Goal: Complete application form: Complete application form

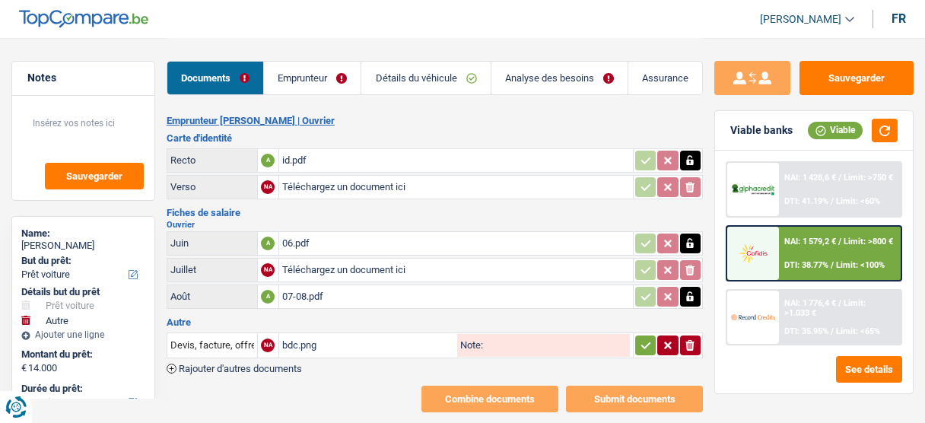
select select "car"
select select "other"
select select "60"
click at [403, 295] on div "07-08.pdf" at bounding box center [456, 296] width 348 height 23
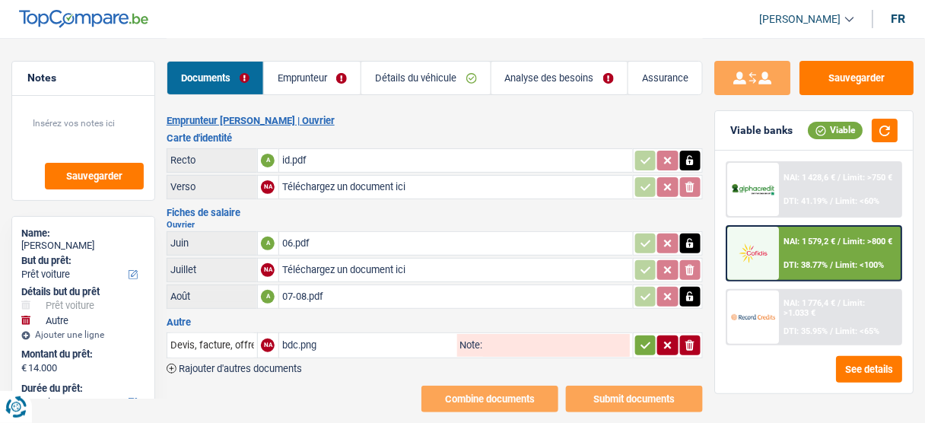
click at [338, 74] on link "Emprunteur" at bounding box center [312, 78] width 97 height 33
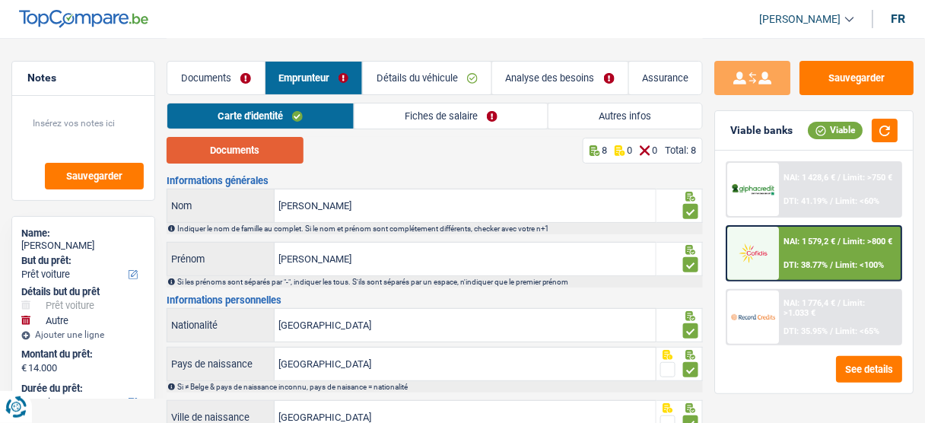
click at [259, 156] on button "Documents" at bounding box center [235, 150] width 137 height 27
click at [467, 75] on link "Détails du véhicule" at bounding box center [427, 78] width 129 height 33
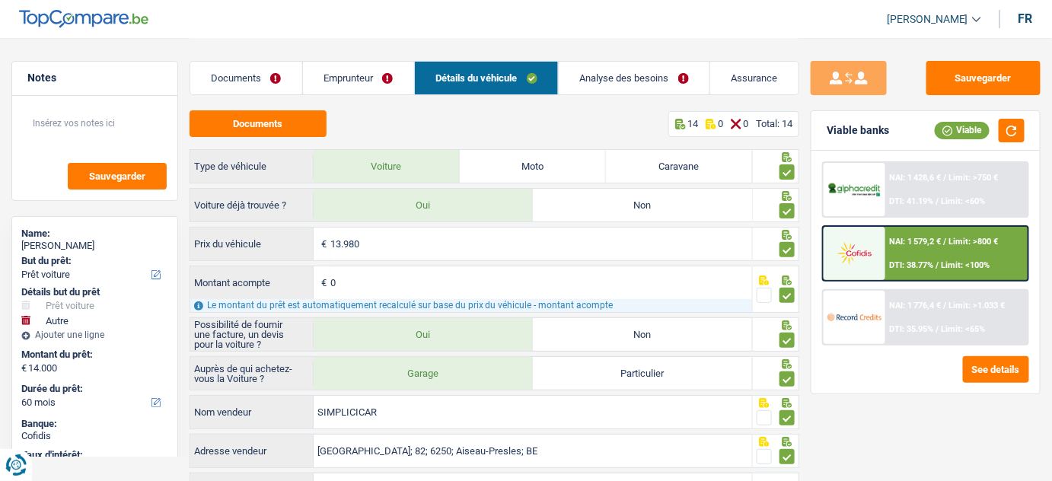
scroll to position [68, 0]
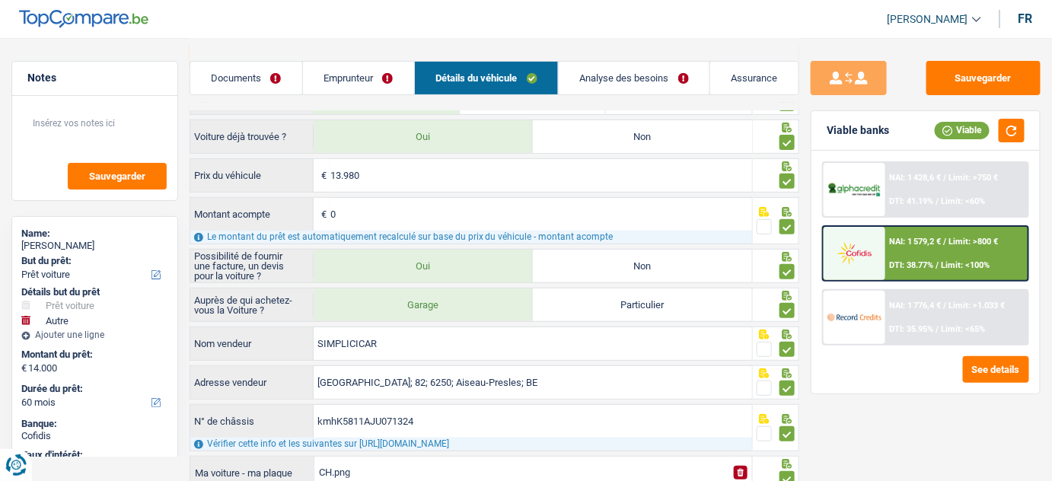
click at [379, 73] on link "Emprunteur" at bounding box center [358, 78] width 111 height 33
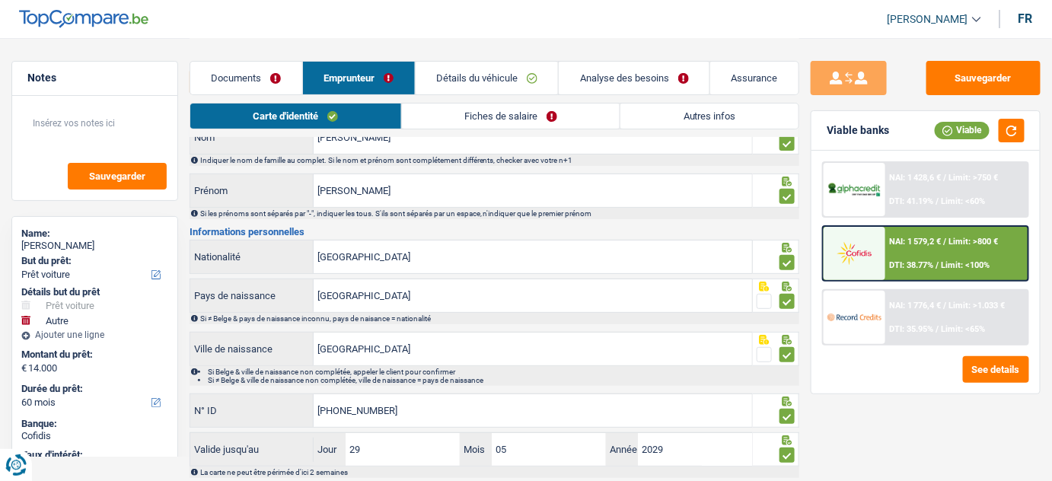
click at [469, 122] on link "Fiches de salaire" at bounding box center [511, 116] width 218 height 25
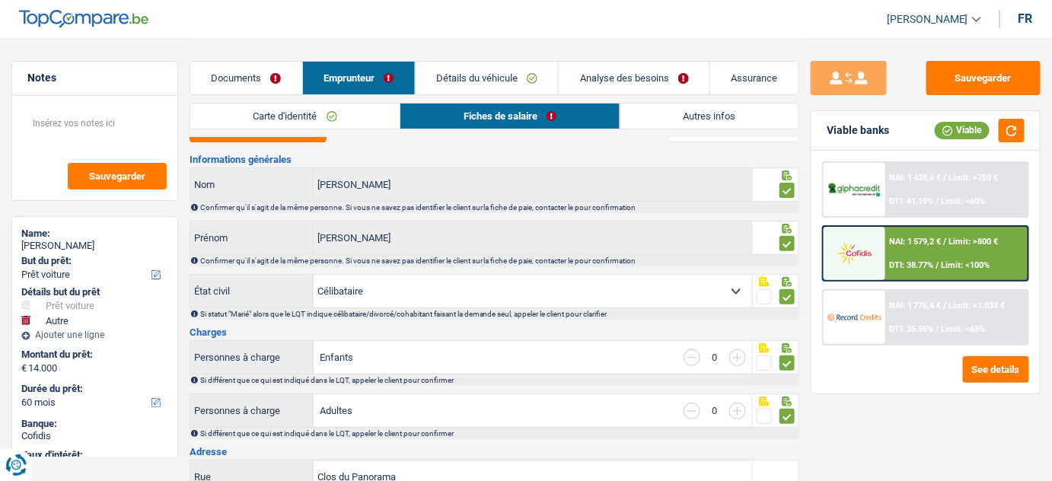
scroll to position [0, 0]
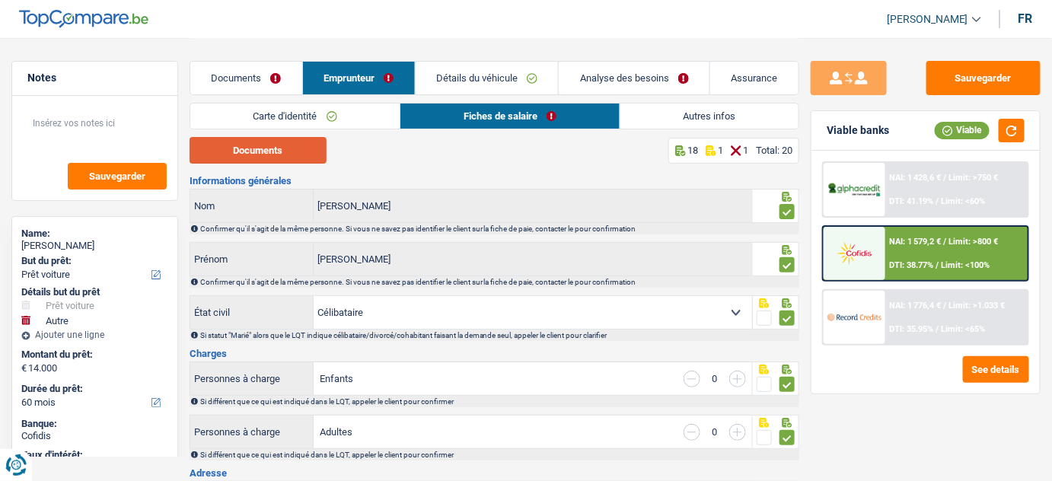
click at [289, 154] on button "Documents" at bounding box center [257, 150] width 137 height 27
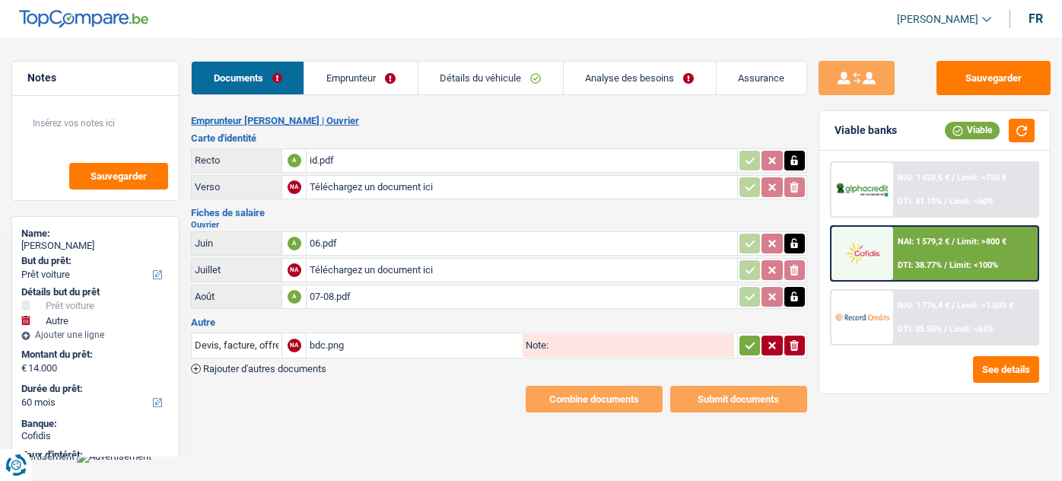
select select "car"
select select "other"
select select "60"
select select "single"
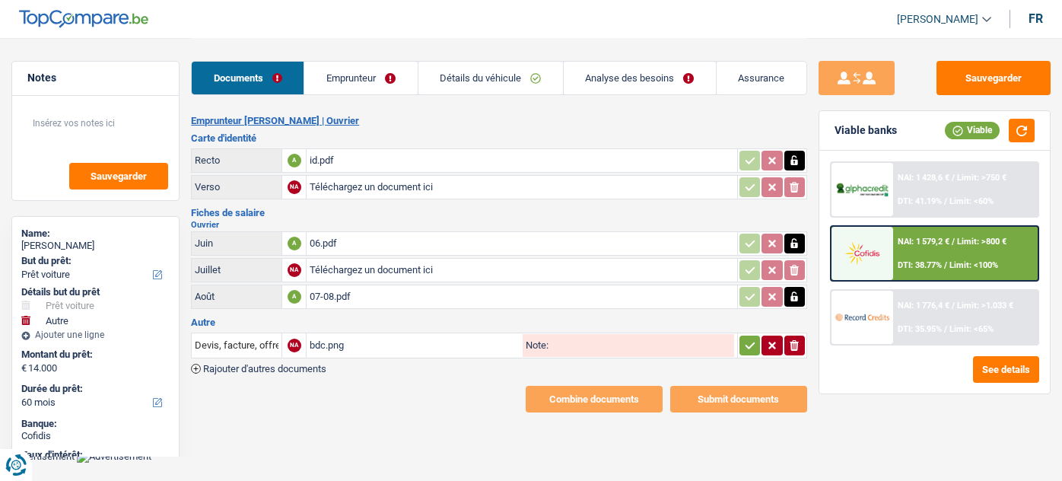
select select "BE"
select select "worker"
select select "netSalary"
select select "mealVouchers"
select select "BE"
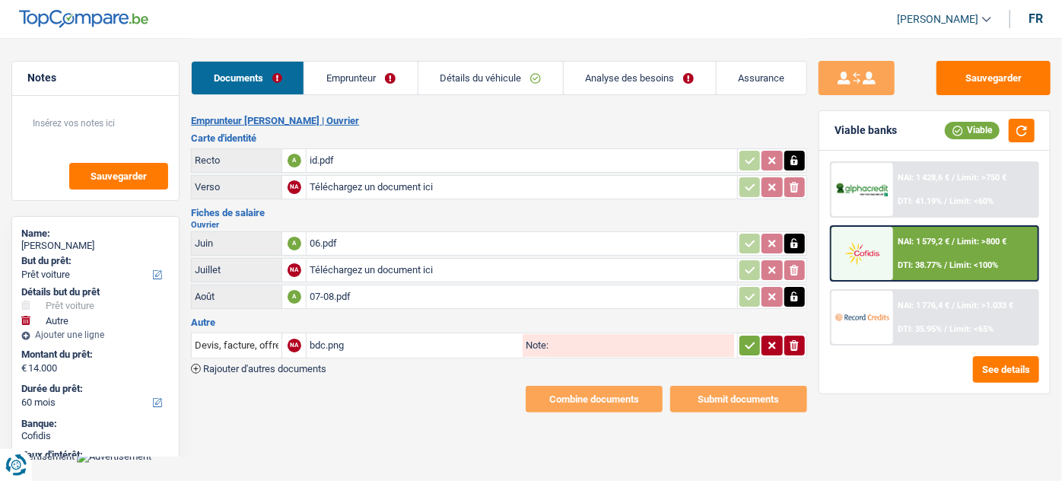
drag, startPoint x: 387, startPoint y: 68, endPoint x: 397, endPoint y: 79, distance: 14.5
click at [387, 68] on link "Emprunteur" at bounding box center [360, 78] width 113 height 33
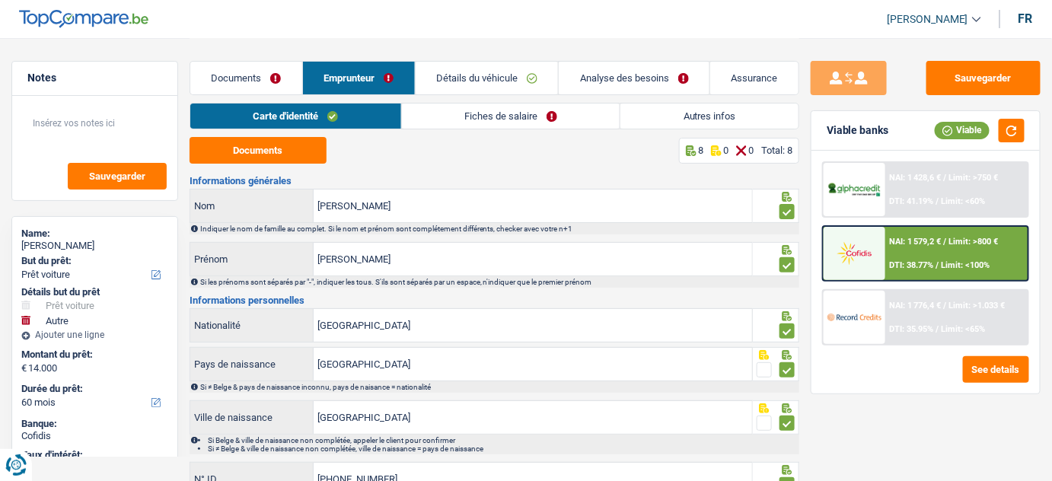
click at [652, 120] on link "Autres infos" at bounding box center [709, 116] width 178 height 25
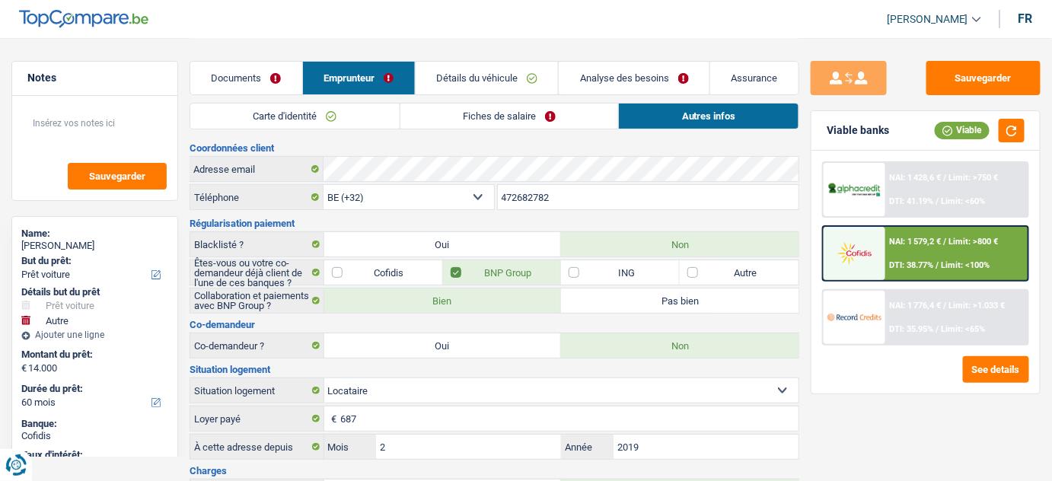
click at [559, 123] on link "Fiches de salaire" at bounding box center [509, 116] width 218 height 25
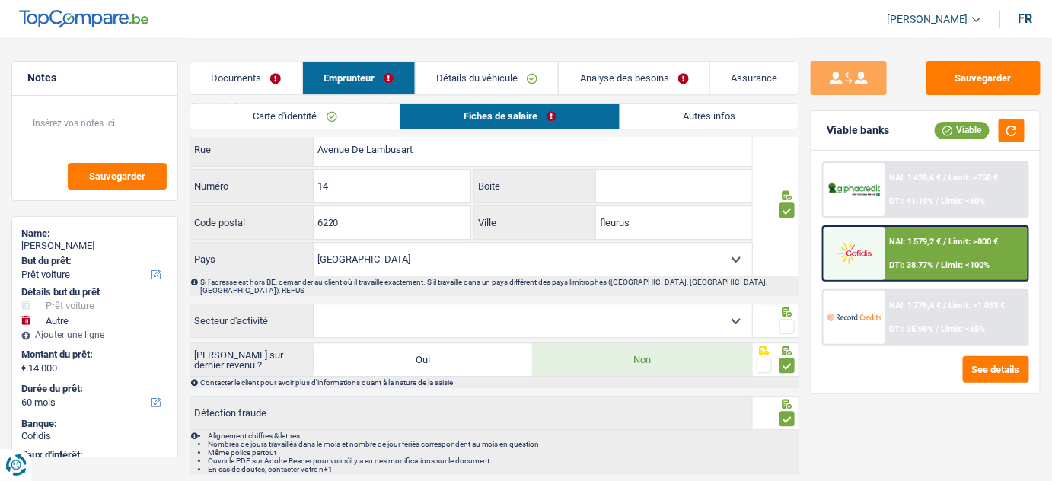
scroll to position [1266, 0]
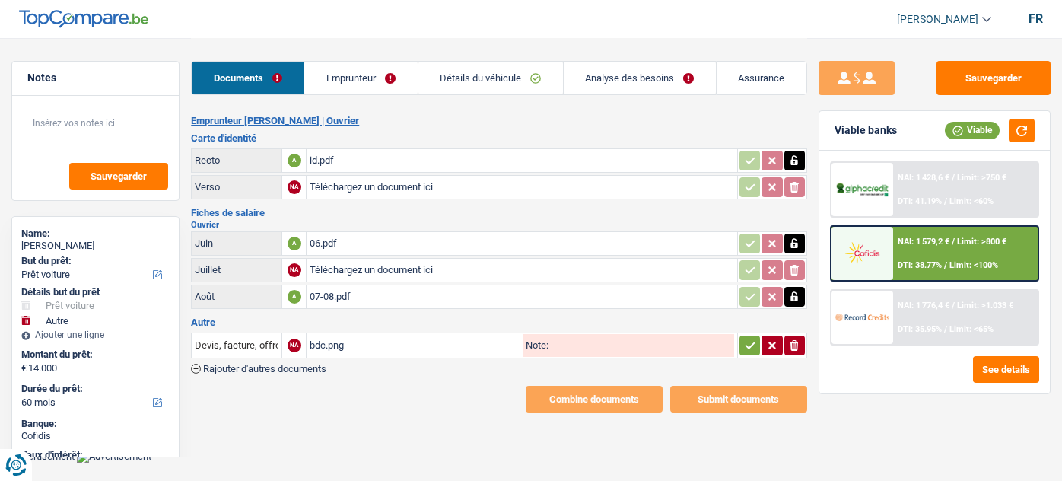
select select "car"
select select "other"
select select "60"
click at [351, 345] on div "bdc.png" at bounding box center [415, 345] width 210 height 23
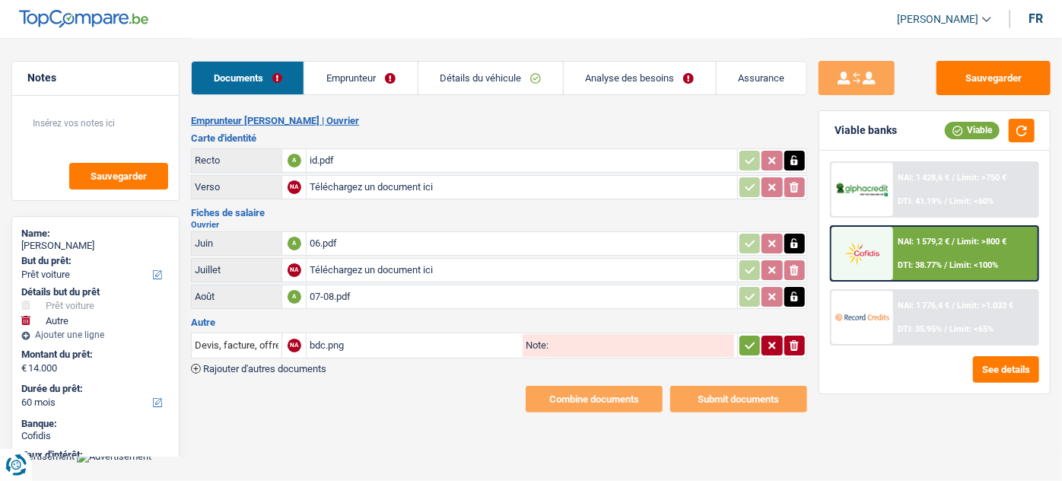
click at [339, 157] on div "id.pdf" at bounding box center [522, 160] width 424 height 23
click at [465, 70] on link "Détails du véhicule" at bounding box center [491, 78] width 145 height 33
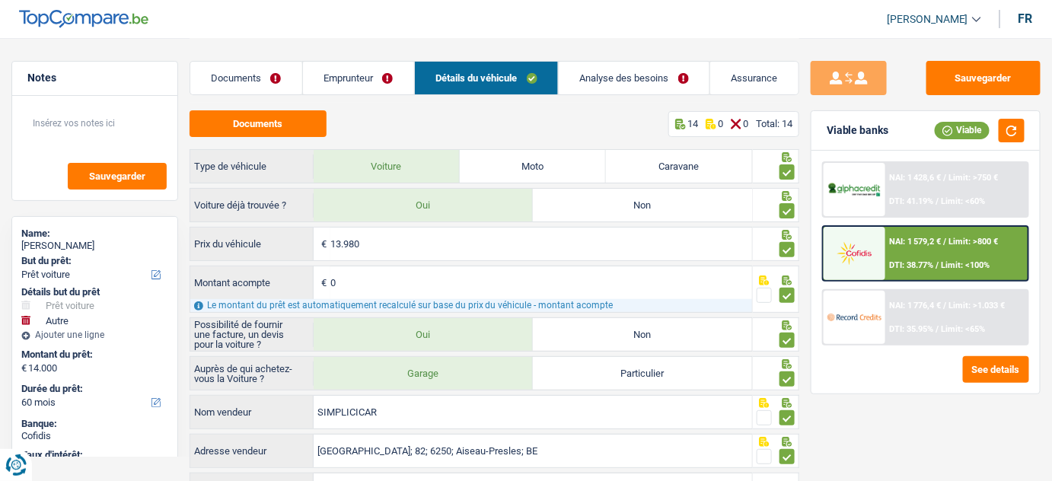
click at [629, 72] on link "Analyse des besoins" at bounding box center [634, 78] width 151 height 33
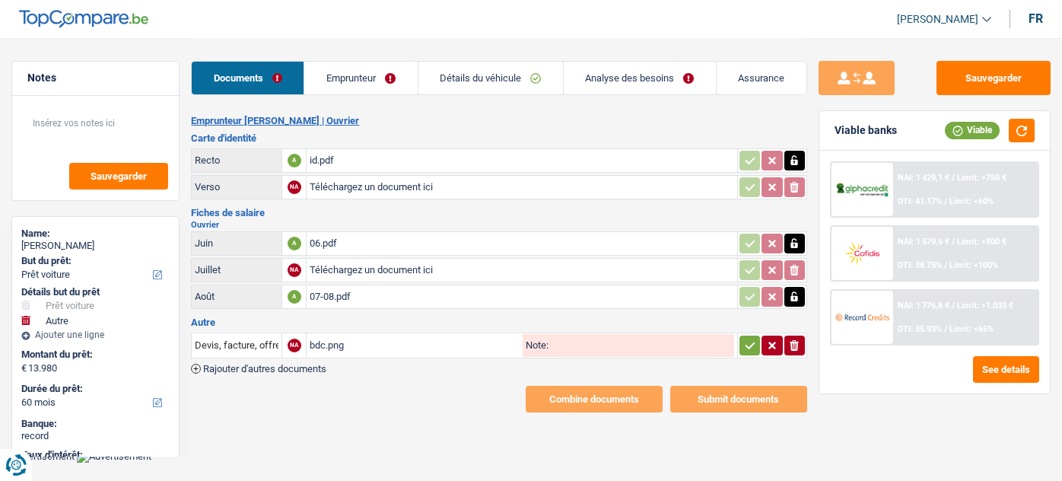
select select "car"
select select "other"
select select "60"
select select "single"
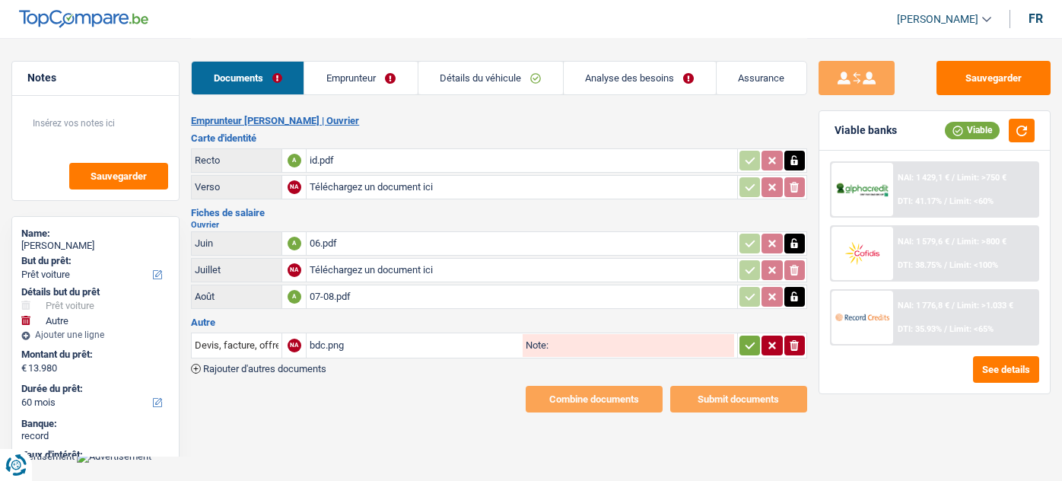
select select "BE"
select select "worker"
select select "netSalary"
select select "mealVouchers"
select select "BE"
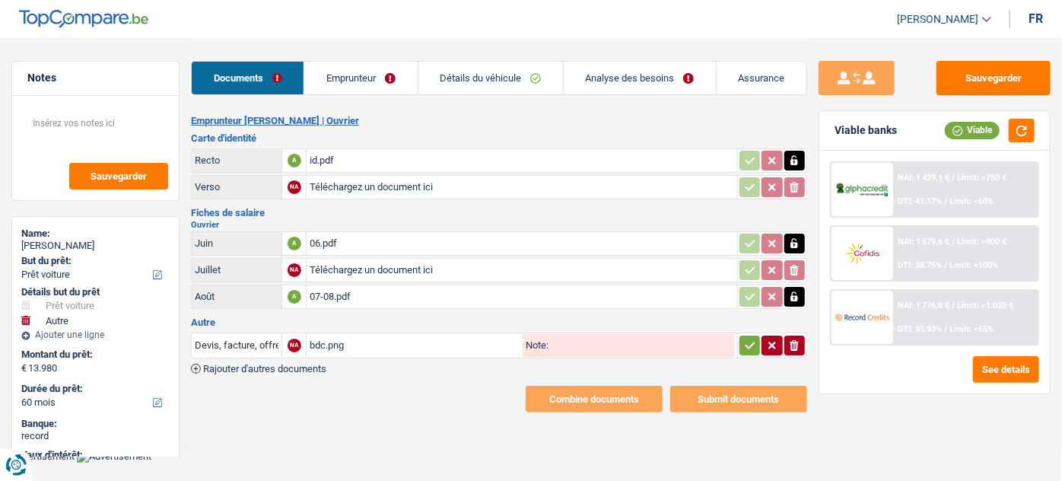
drag, startPoint x: 361, startPoint y: 97, endPoint x: 393, endPoint y: 100, distance: 32.9
click at [361, 96] on div "Documents Emprunteur Détails du véhicule Analyse des besoins Assurance" at bounding box center [499, 70] width 616 height 65
click at [381, 91] on link "Emprunteur" at bounding box center [360, 78] width 113 height 33
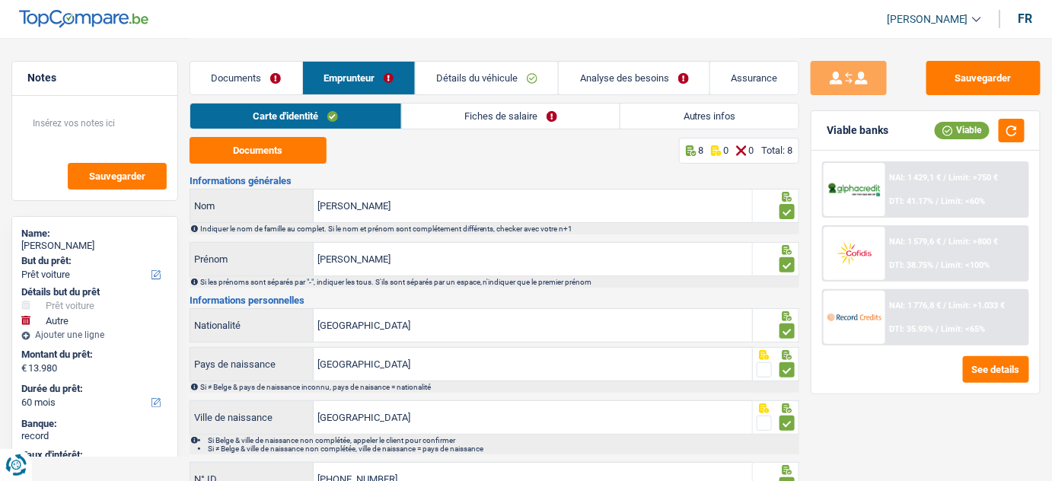
click at [564, 113] on link "Fiches de salaire" at bounding box center [511, 116] width 218 height 25
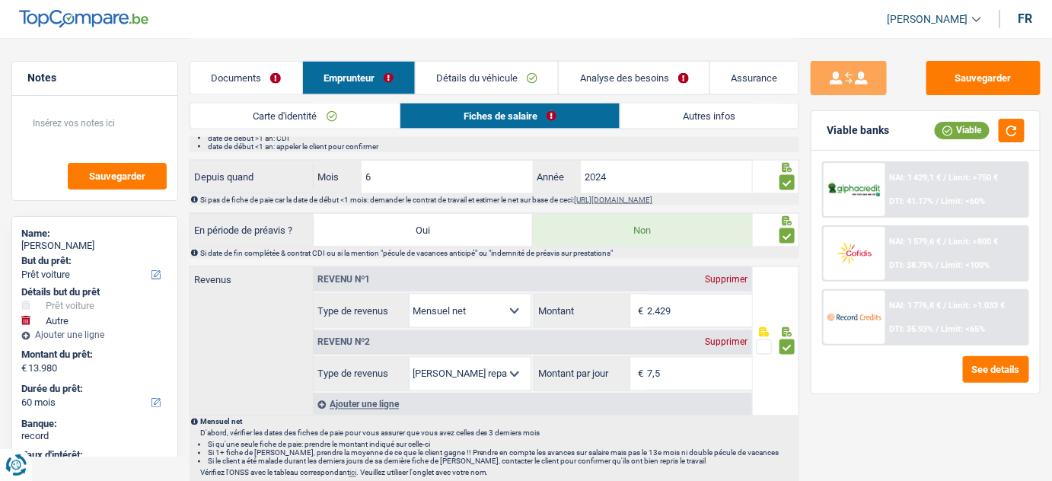
scroll to position [692, 0]
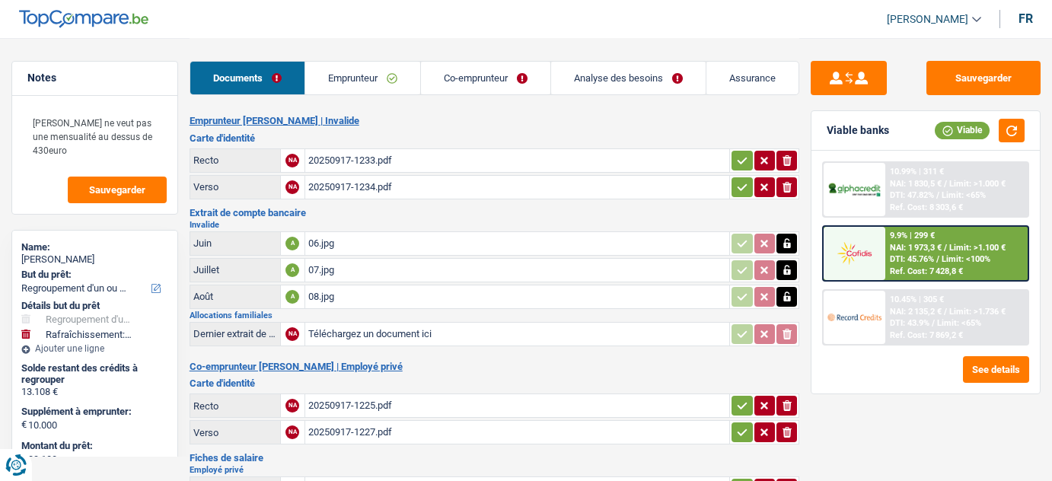
select select "refinancing"
select select "houseOrGarden"
select select "120"
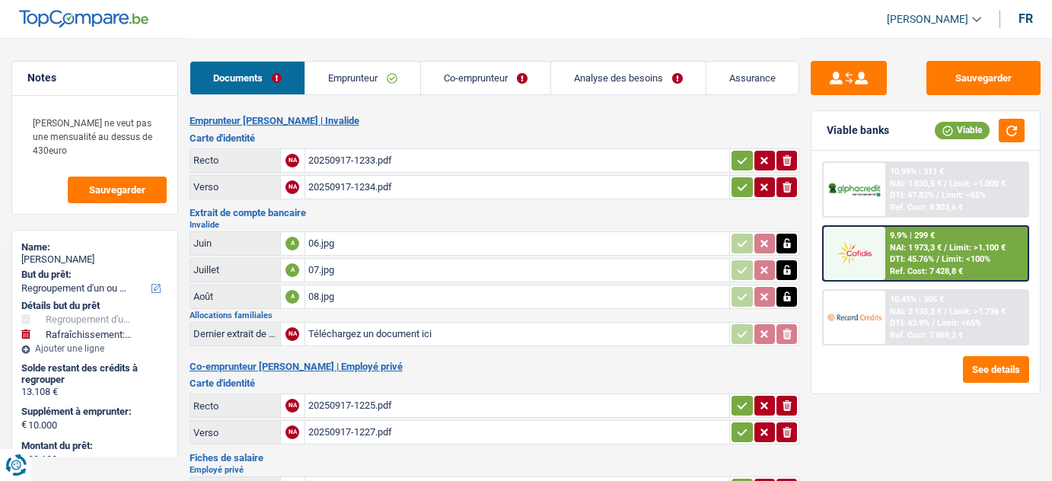
select select "120"
select select "refinancing"
select select "houseOrGarden"
select select "false"
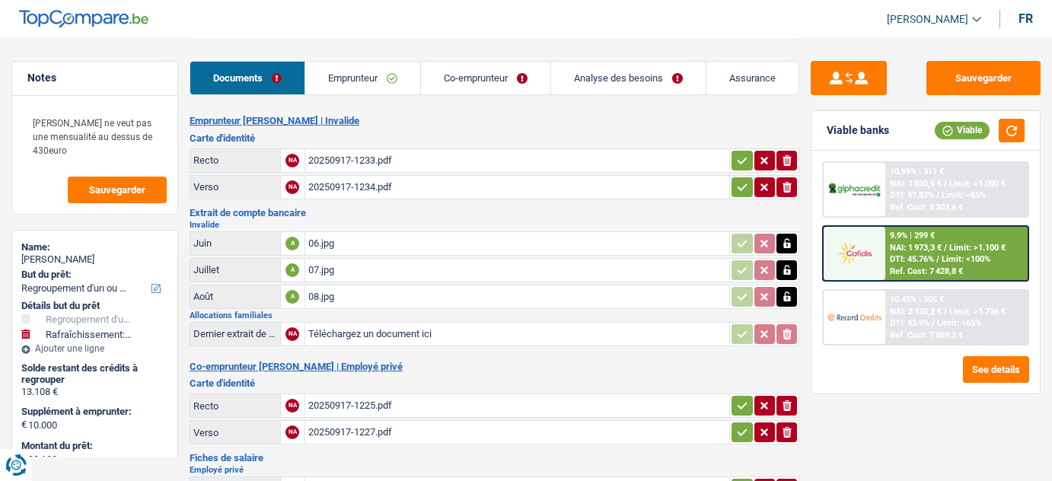
select select "120"
click at [594, 75] on link "Analyse des besoins" at bounding box center [628, 78] width 154 height 33
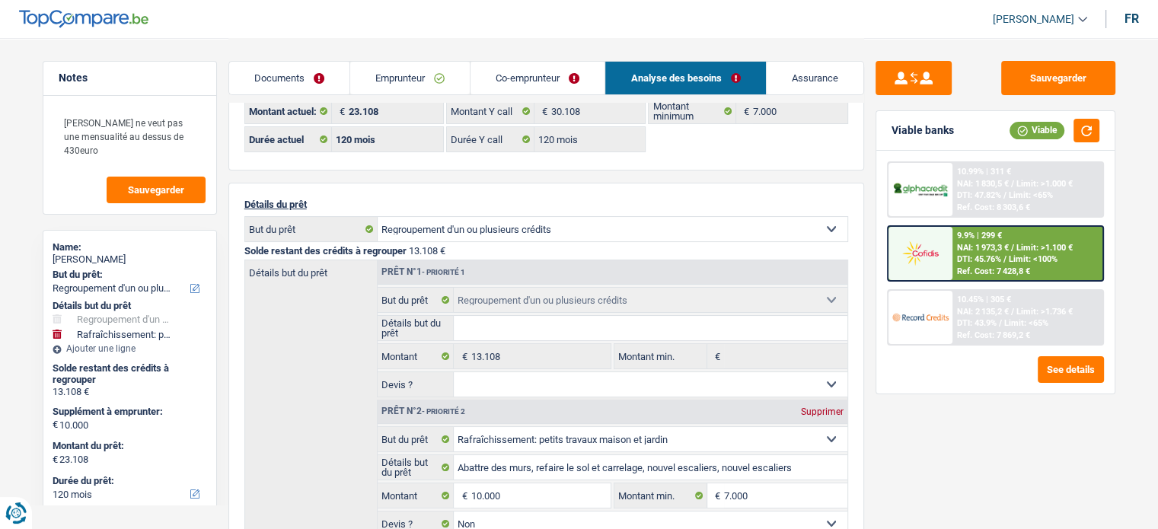
scroll to position [29, 0]
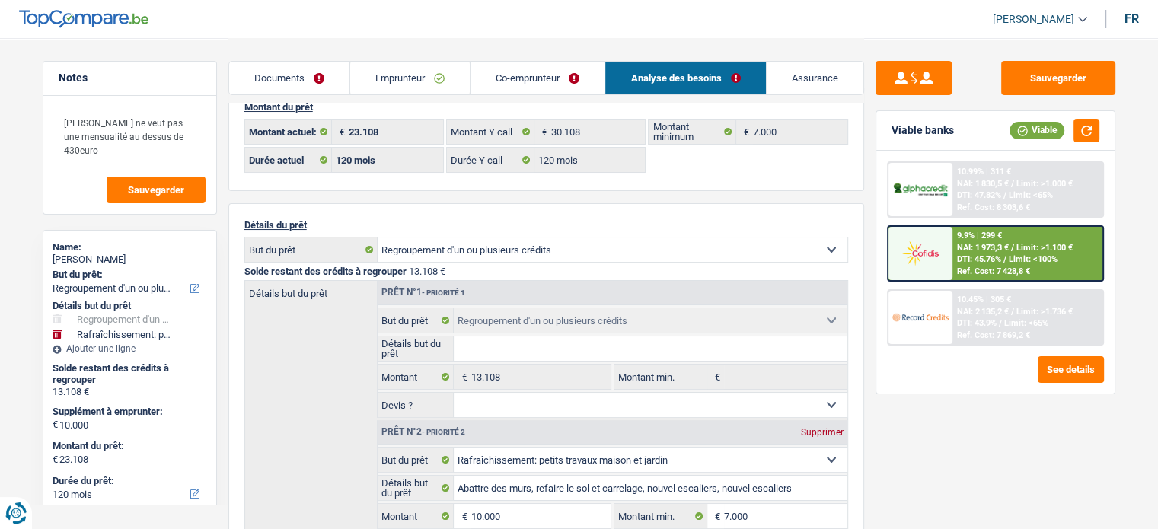
click at [325, 73] on link "Documents" at bounding box center [289, 78] width 120 height 33
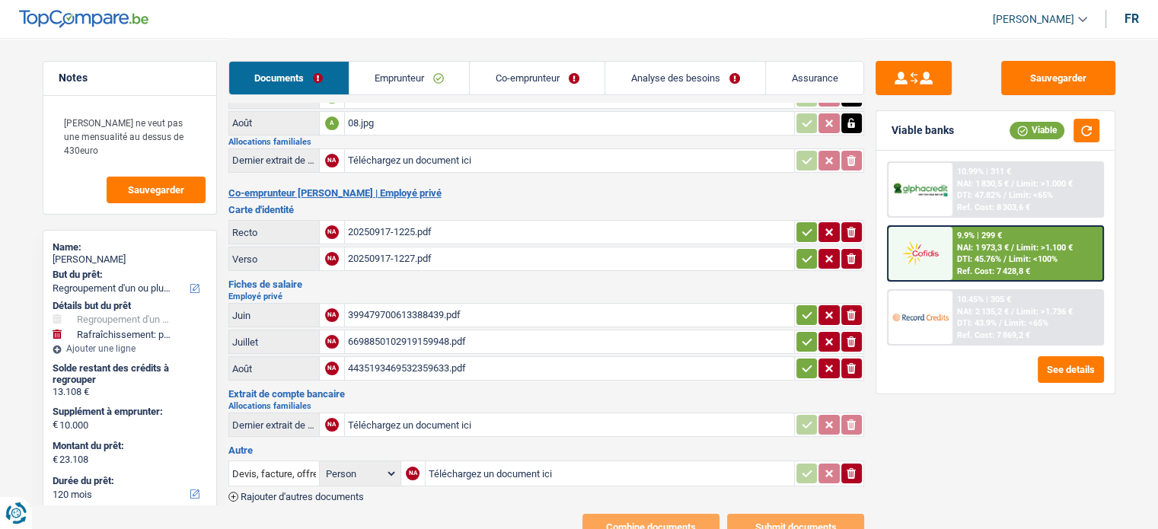
scroll to position [210, 0]
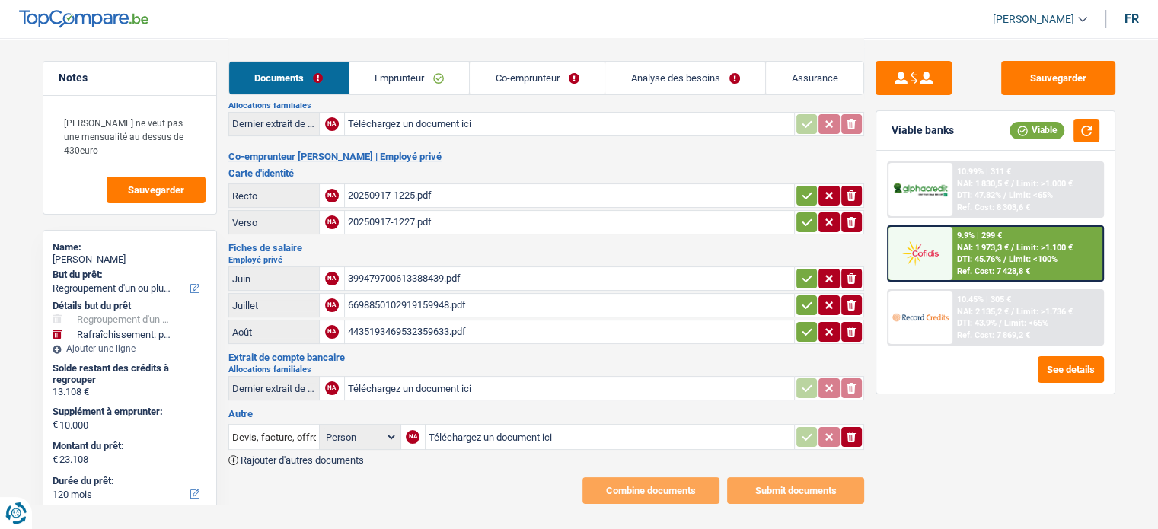
click at [447, 273] on div "399479700613388439.pdf" at bounding box center [569, 278] width 443 height 23
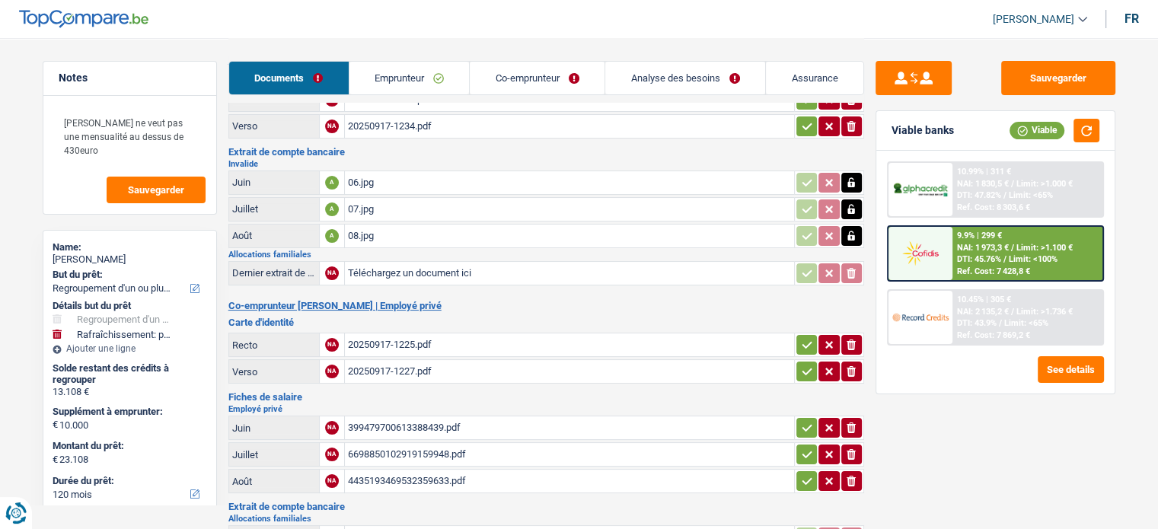
scroll to position [58, 0]
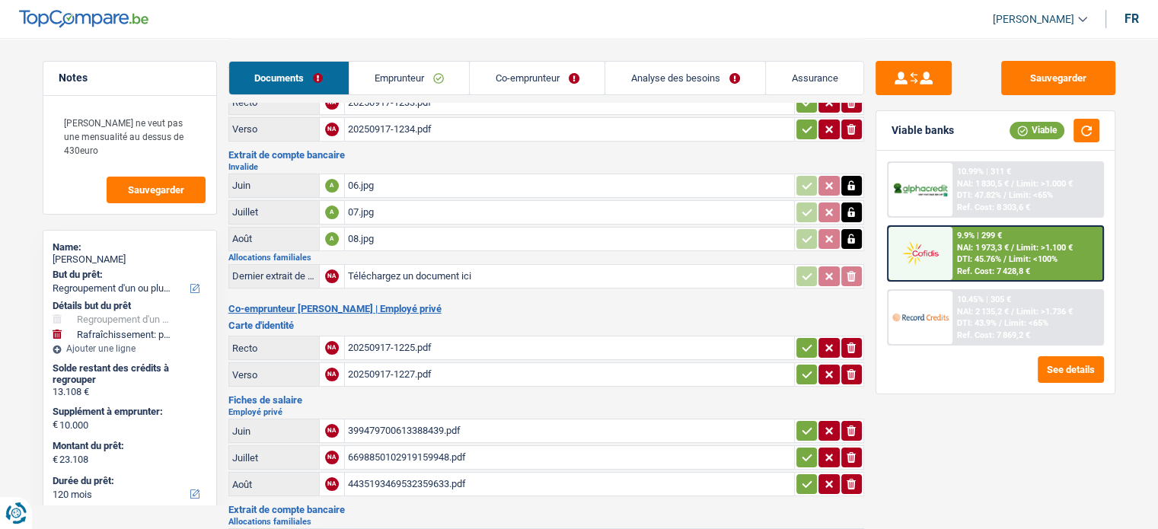
click at [443, 239] on div "08.jpg" at bounding box center [569, 239] width 443 height 23
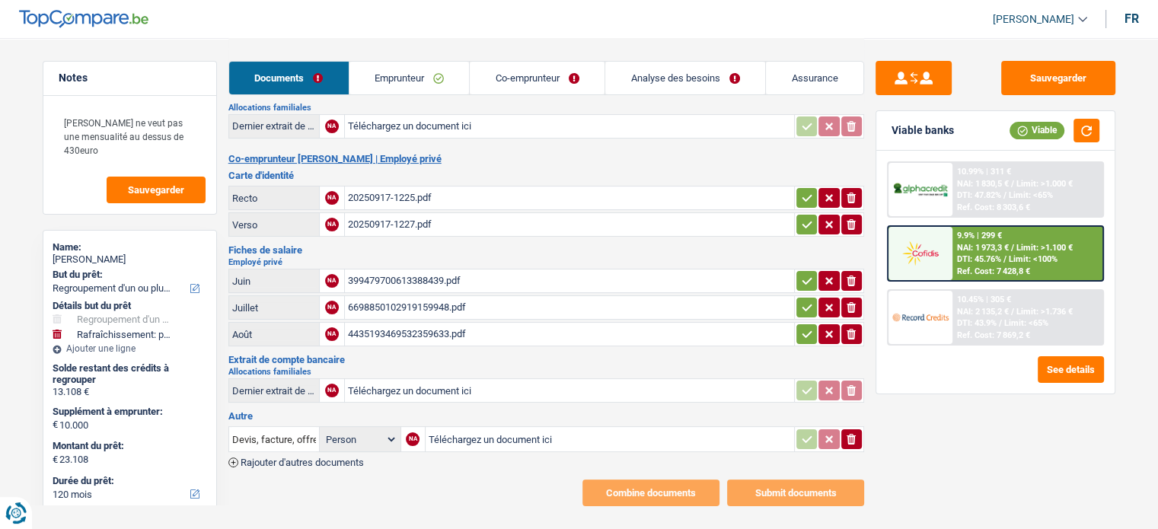
scroll to position [210, 0]
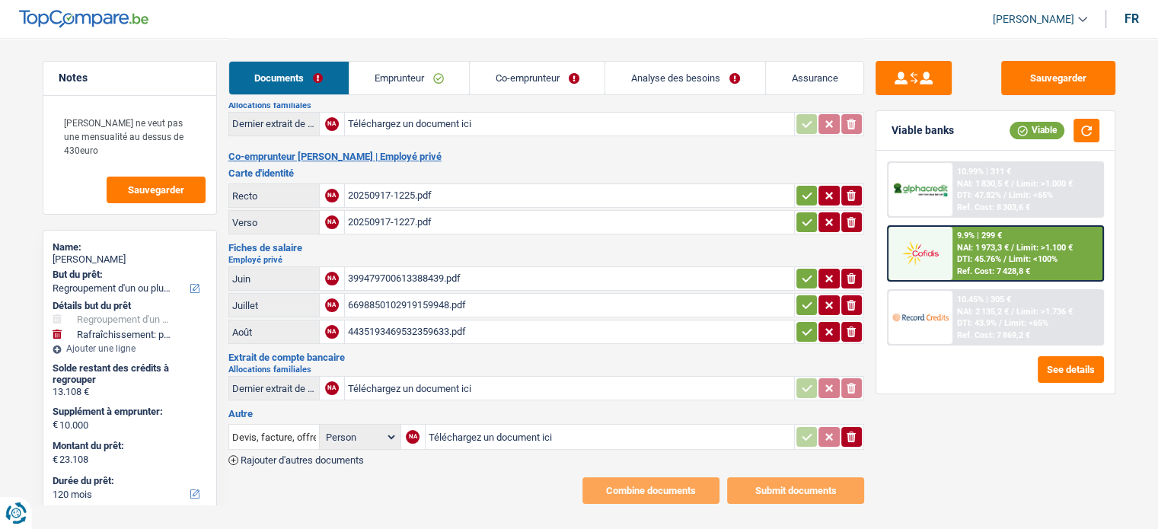
click at [445, 78] on link "Emprunteur" at bounding box center [409, 78] width 120 height 33
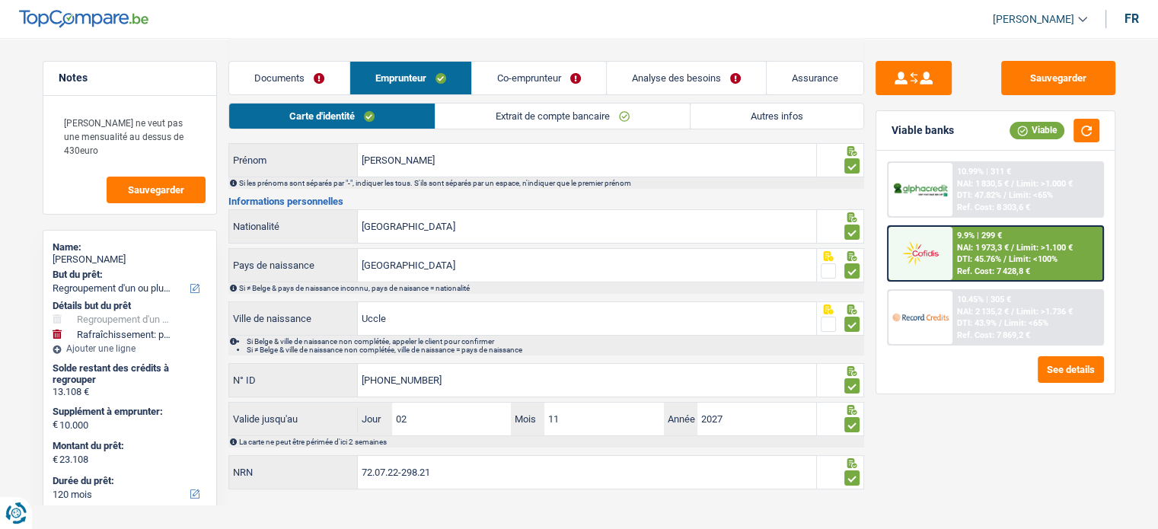
drag, startPoint x: 728, startPoint y: 124, endPoint x: 721, endPoint y: 131, distance: 9.7
click at [728, 124] on link "Autres infos" at bounding box center [776, 116] width 173 height 25
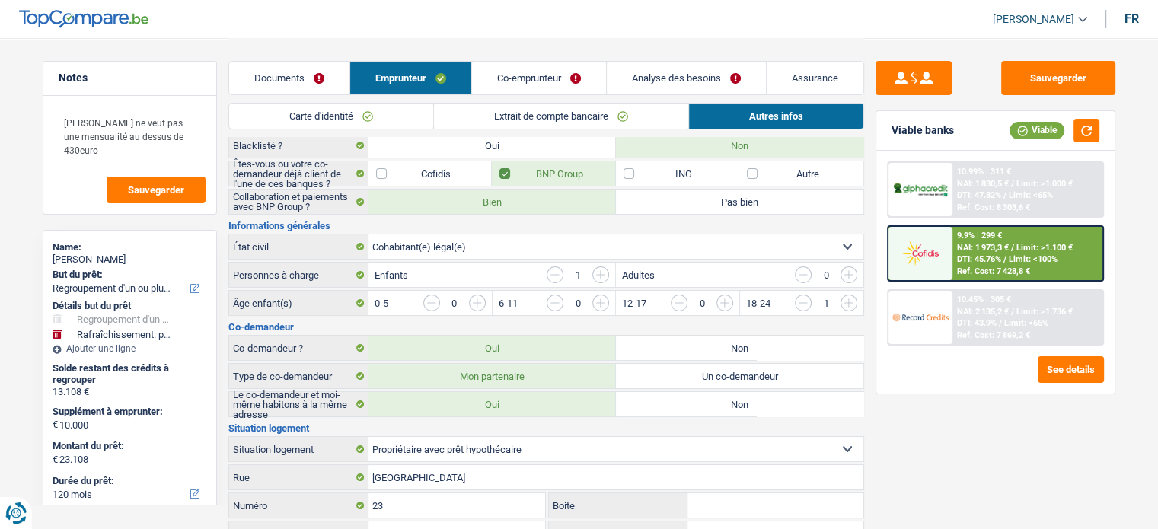
click at [648, 72] on link "Analyse des besoins" at bounding box center [686, 78] width 159 height 33
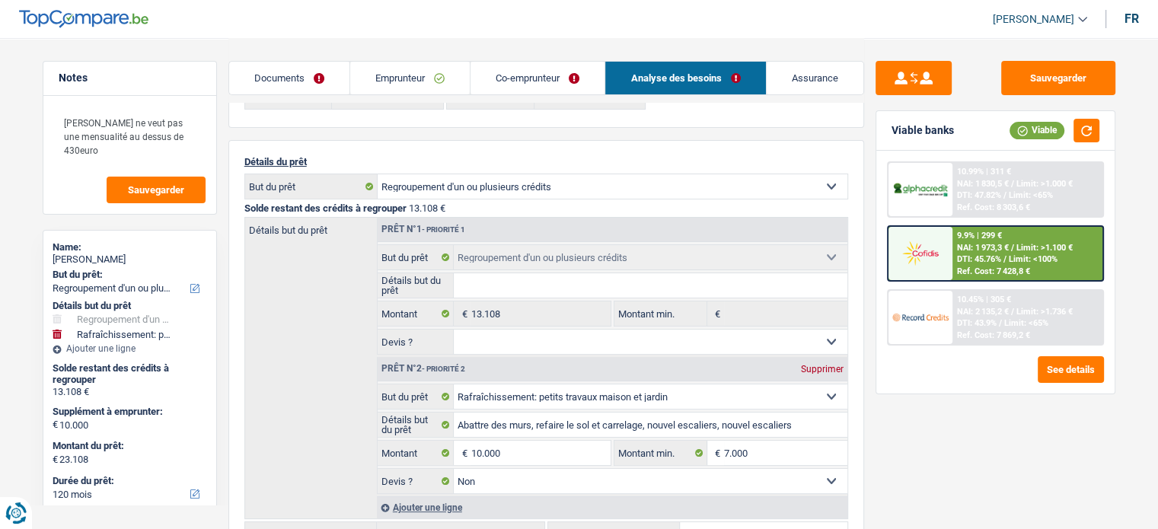
scroll to position [175, 0]
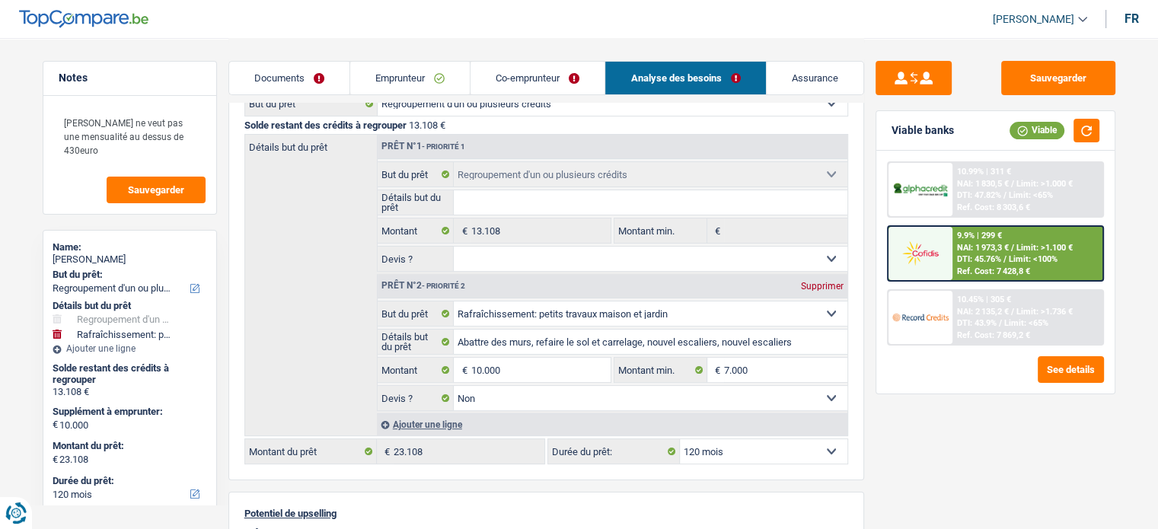
click at [1025, 243] on span "Limit: >1.100 €" at bounding box center [1044, 248] width 56 height 10
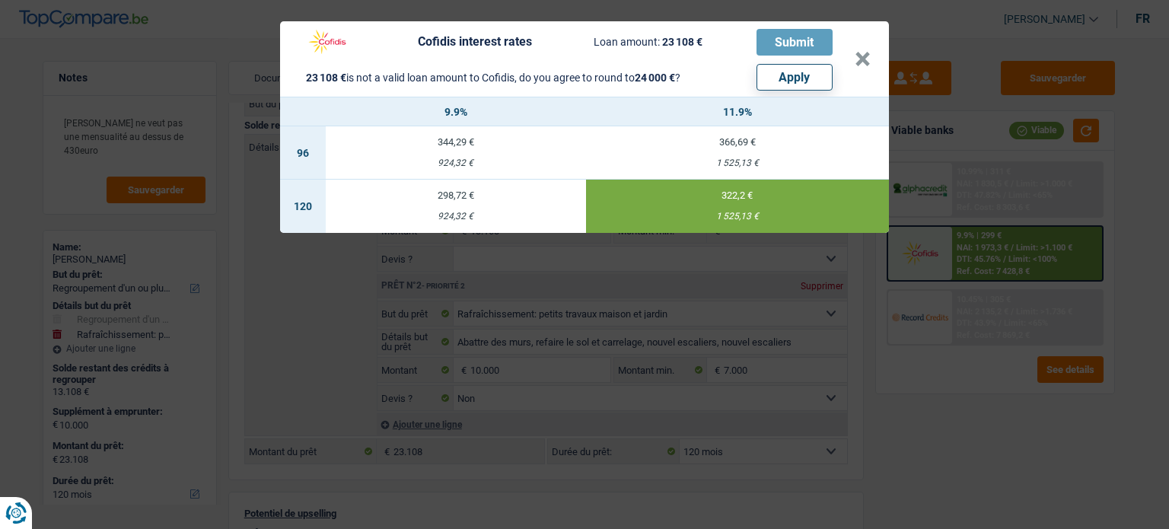
click at [816, 77] on button "Apply" at bounding box center [794, 77] width 76 height 27
type input "10.892"
type input "24.000"
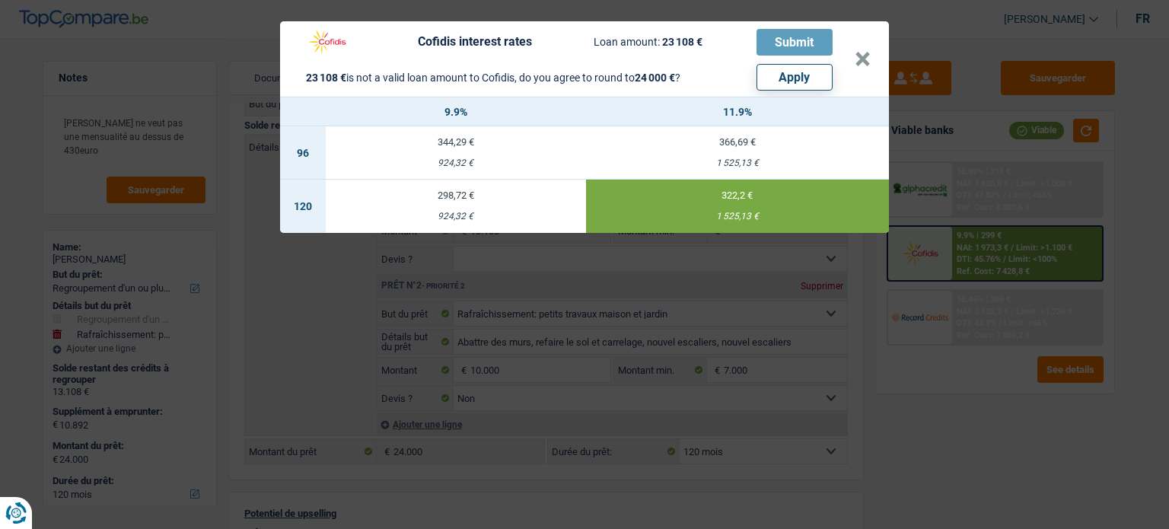
select select "other"
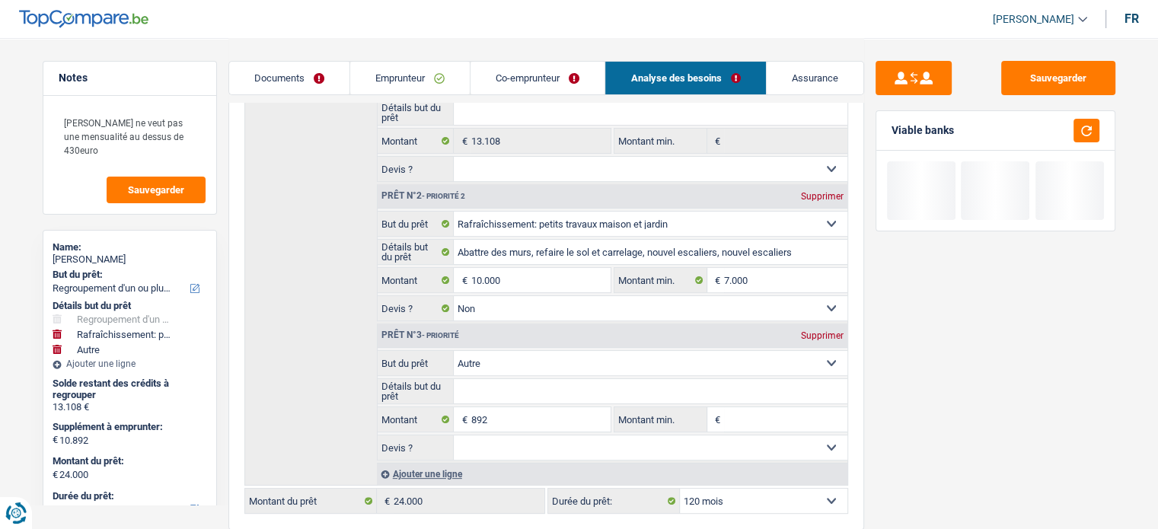
scroll to position [327, 0]
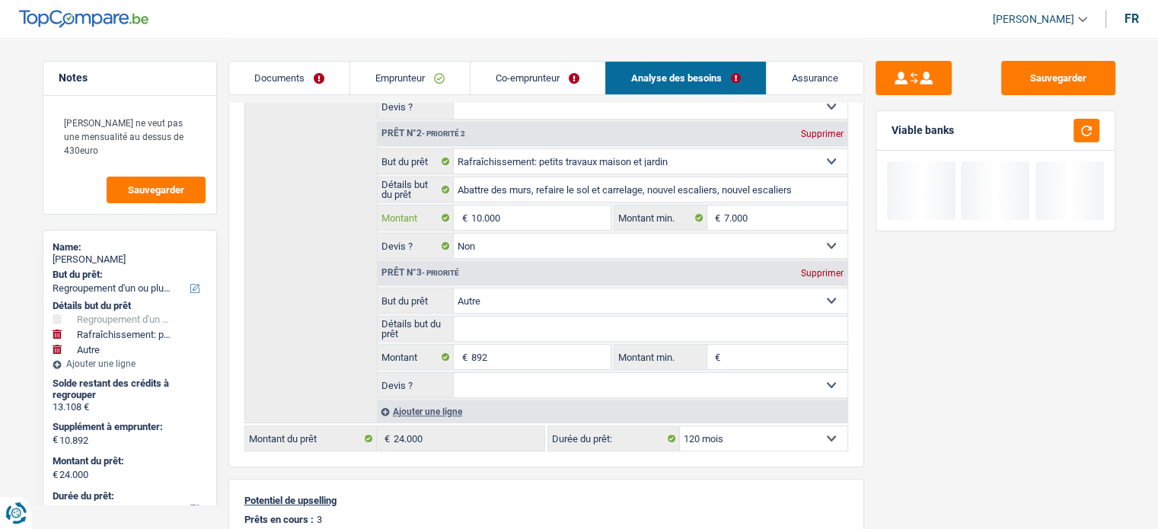
select select
type input "1.000"
select select
type input "100"
select select
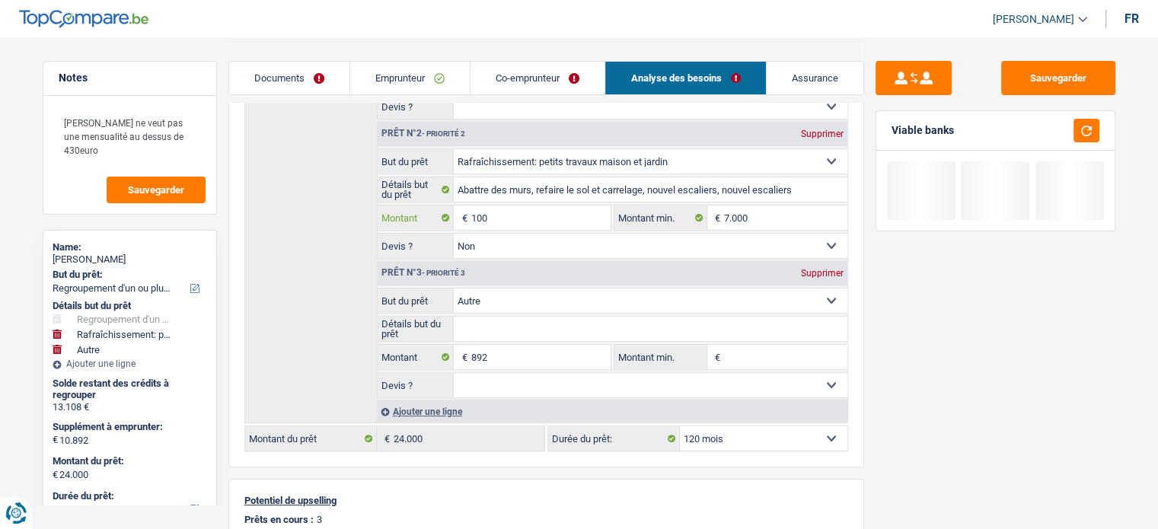
type input "10"
select select
type input "108"
select select
type input "1.089"
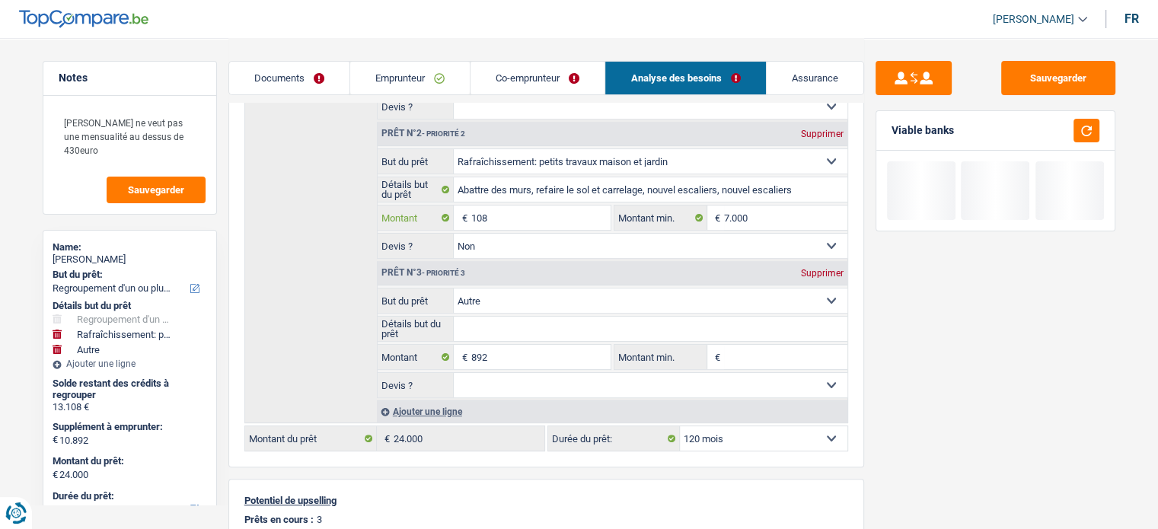
select select
type input "10.890"
select select
type input "1.089"
select select
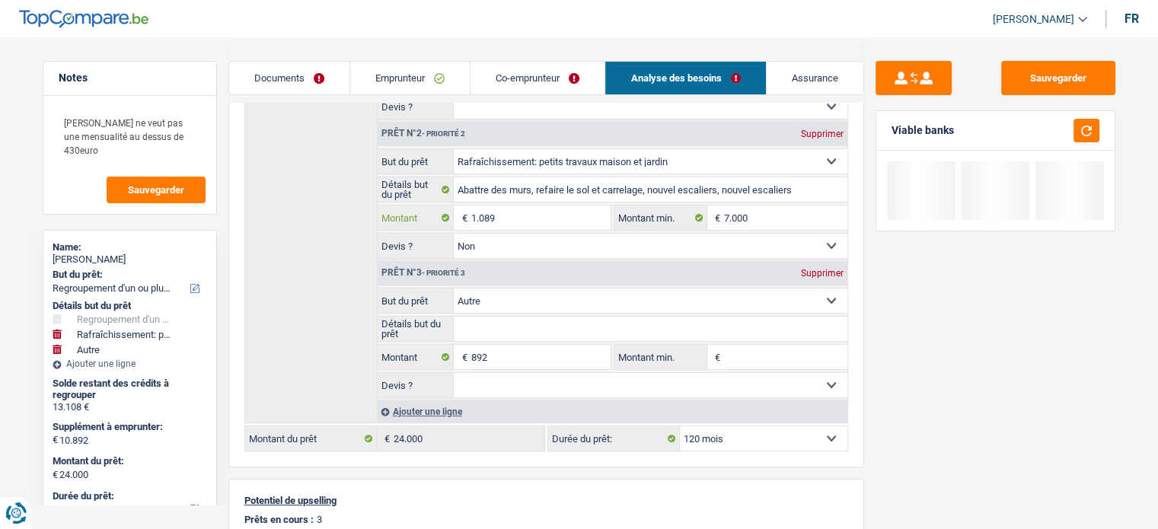
type input "10.892"
select select
type input "10.892"
type input "11.784"
type input "24.892"
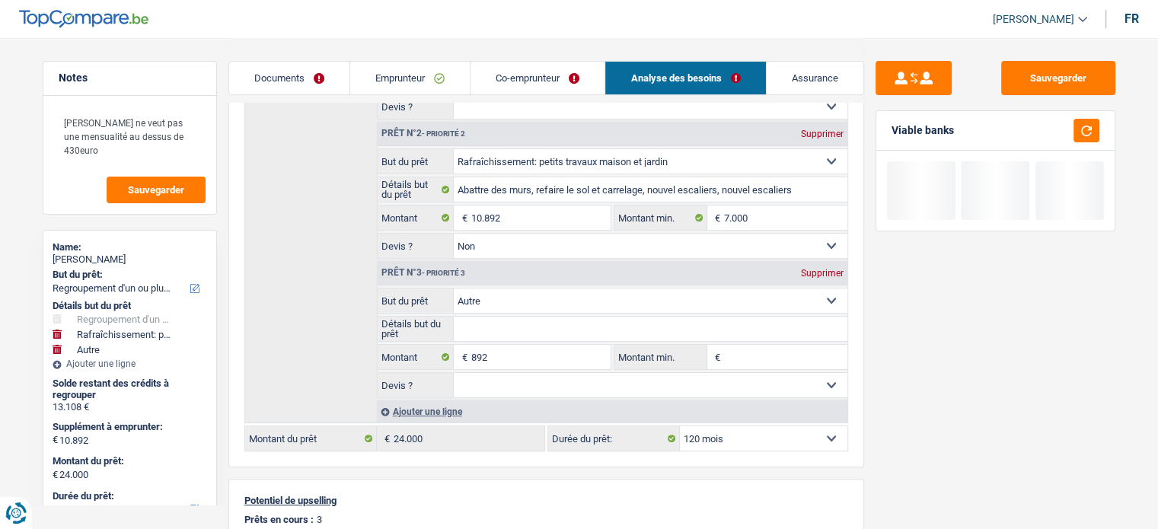
type input "24.892"
click at [829, 272] on div "Supprimer" at bounding box center [822, 273] width 50 height 9
type input "10.892"
type input "24.000"
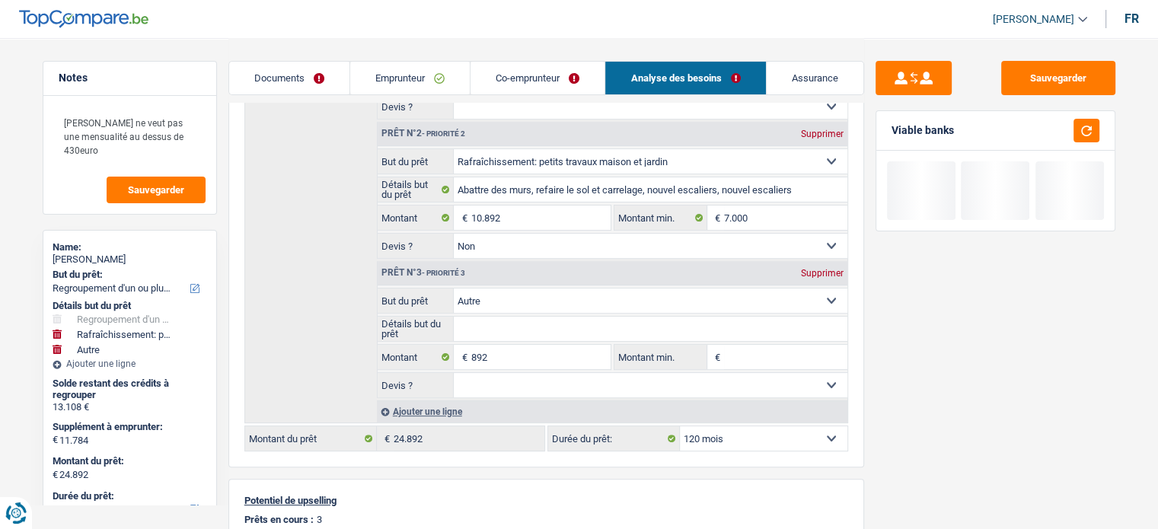
type input "24.000"
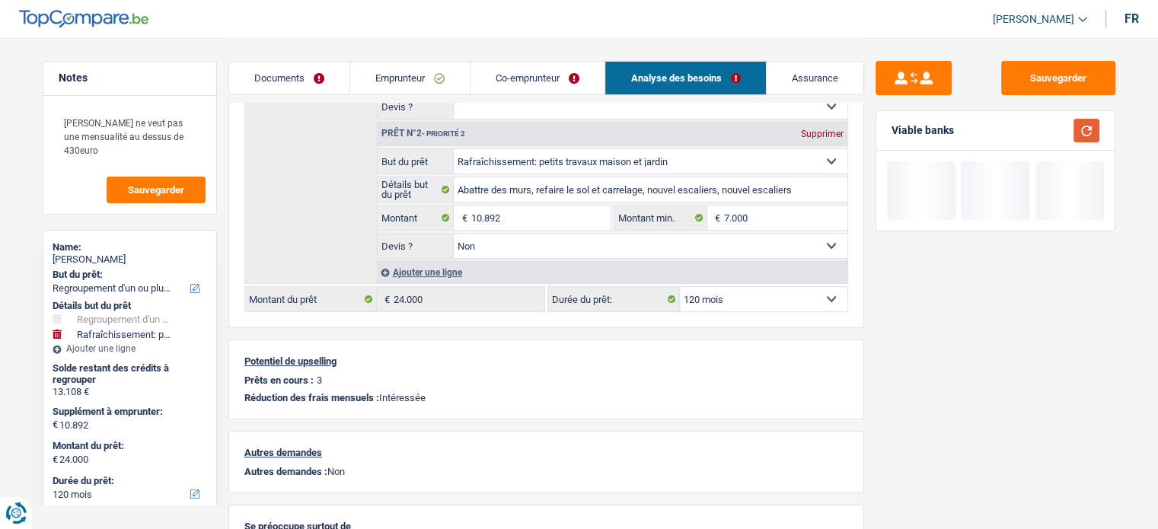
click at [1051, 132] on button "button" at bounding box center [1086, 131] width 26 height 24
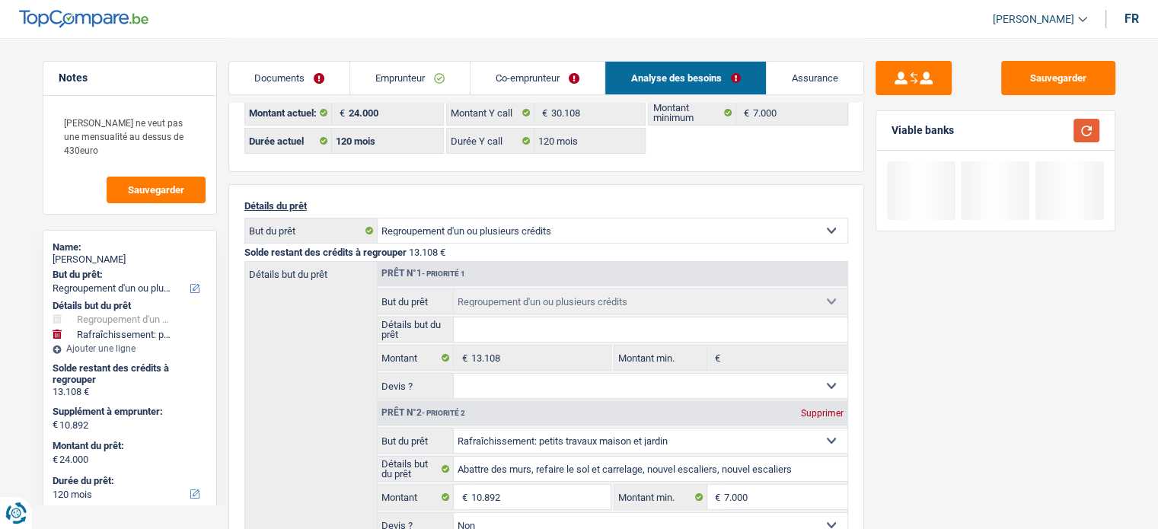
scroll to position [0, 0]
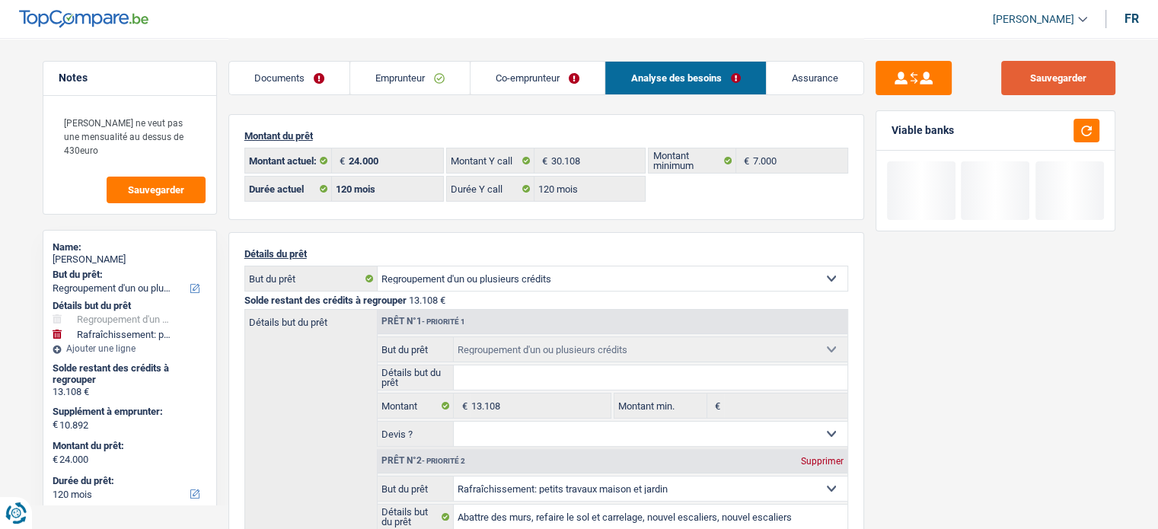
click at [1051, 77] on button "Sauvegarder" at bounding box center [1058, 78] width 114 height 34
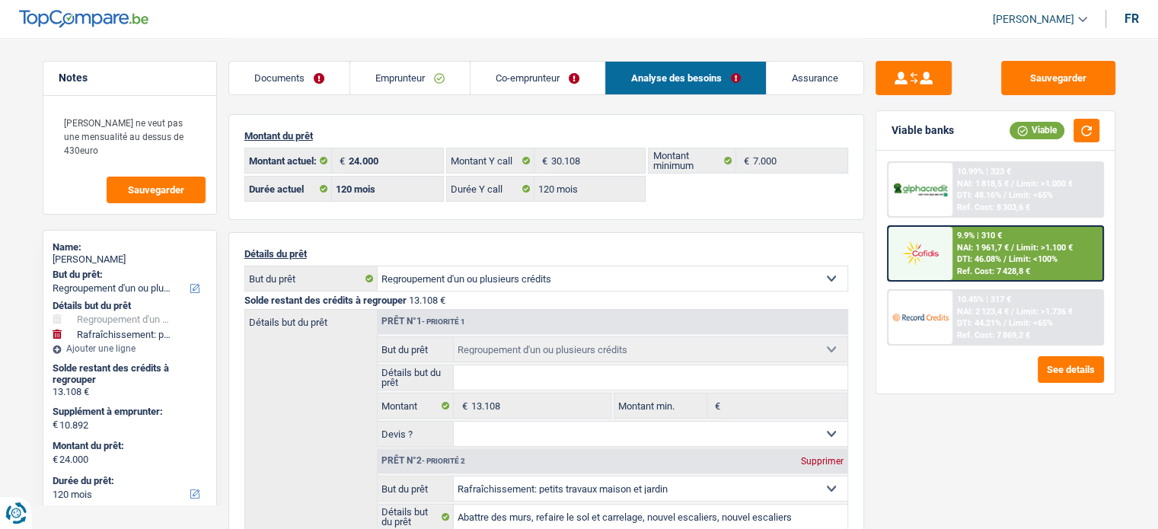
click at [416, 68] on link "Emprunteur" at bounding box center [409, 78] width 119 height 33
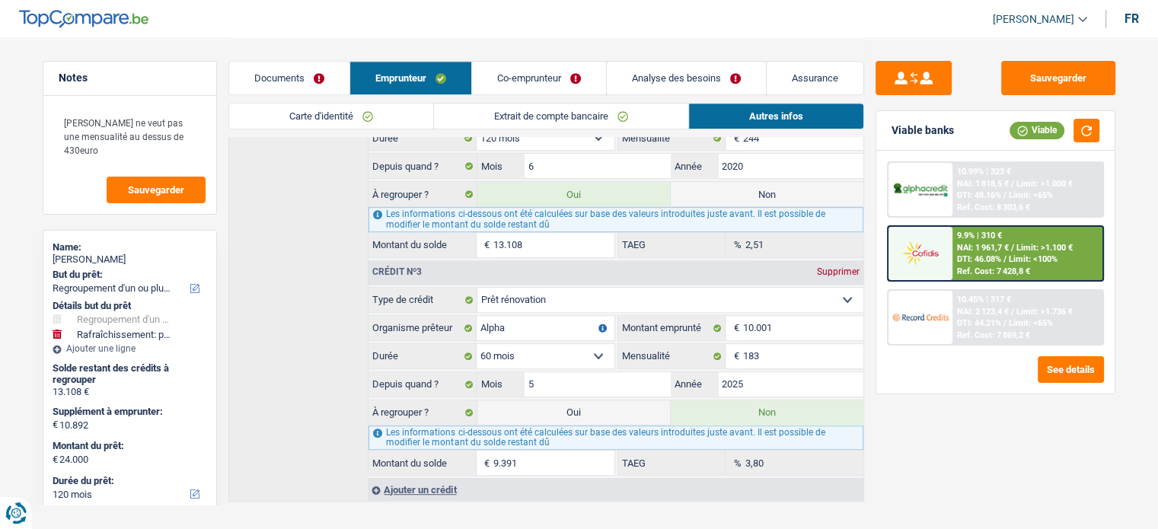
click at [512, 74] on link "Co-emprunteur" at bounding box center [539, 78] width 134 height 33
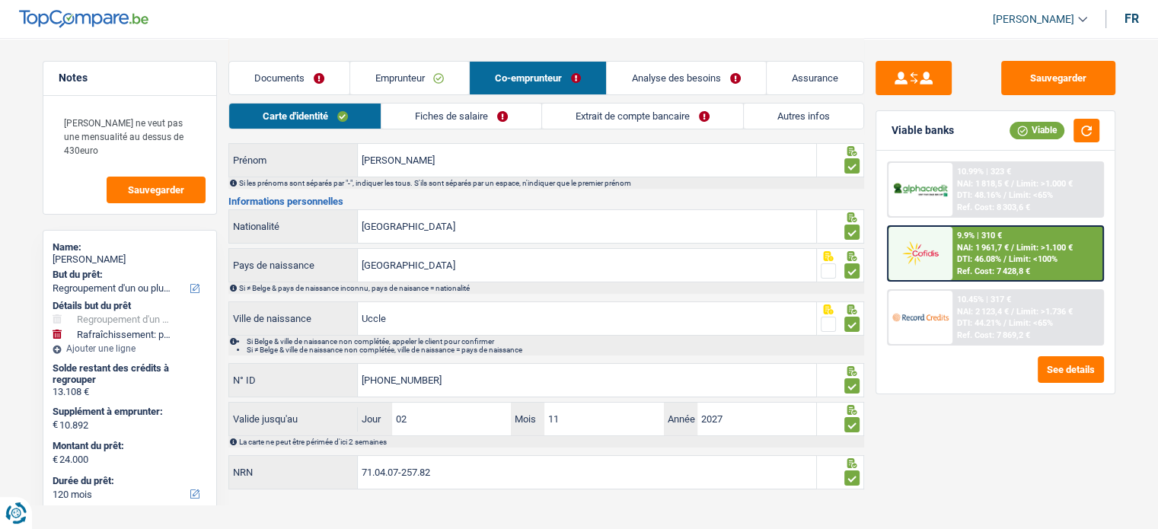
click at [654, 118] on link "Extrait de compte bancaire" at bounding box center [642, 116] width 201 height 25
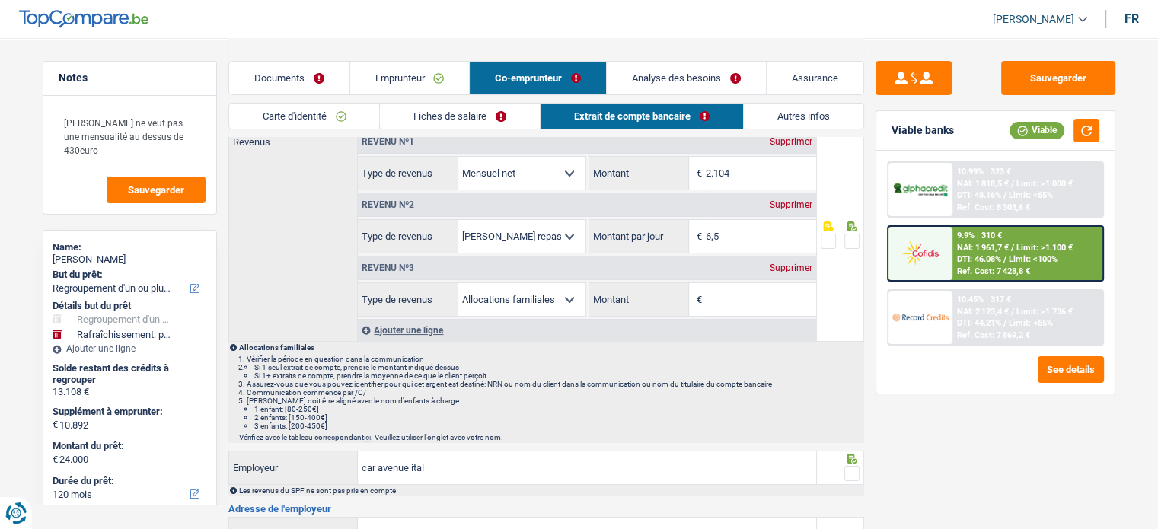
click at [791, 273] on div "Revenu nº3 Supprimer" at bounding box center [587, 268] width 458 height 24
click at [788, 269] on div "Supprimer" at bounding box center [791, 267] width 50 height 9
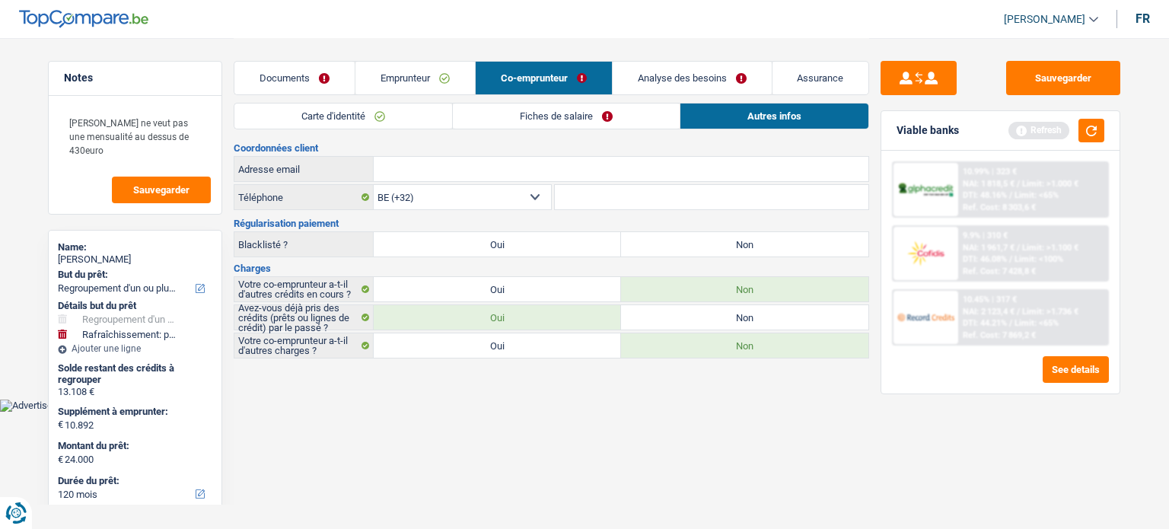
click at [588, 114] on link "Fiches de salaire" at bounding box center [566, 116] width 227 height 25
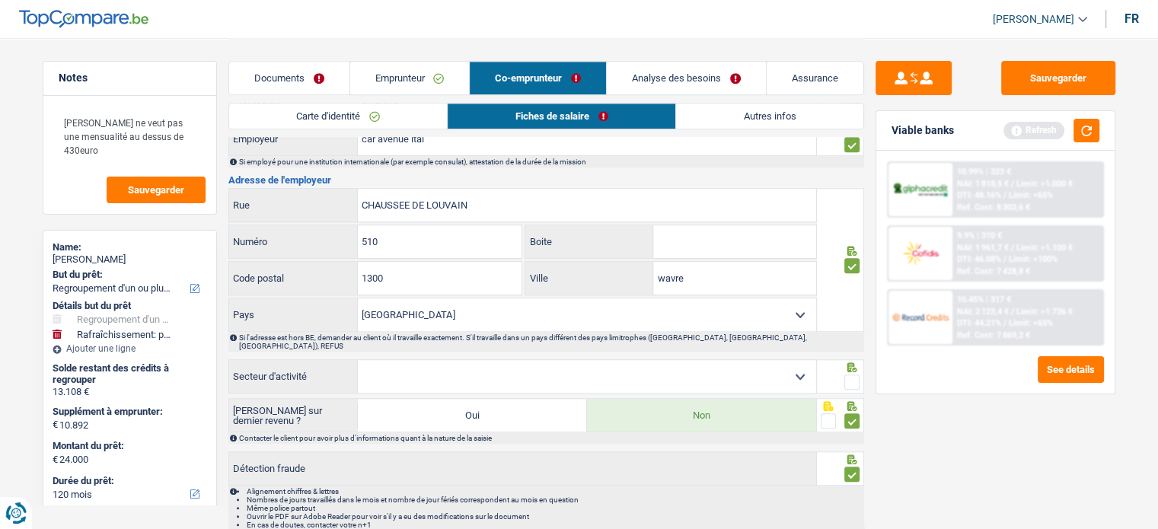
scroll to position [1252, 0]
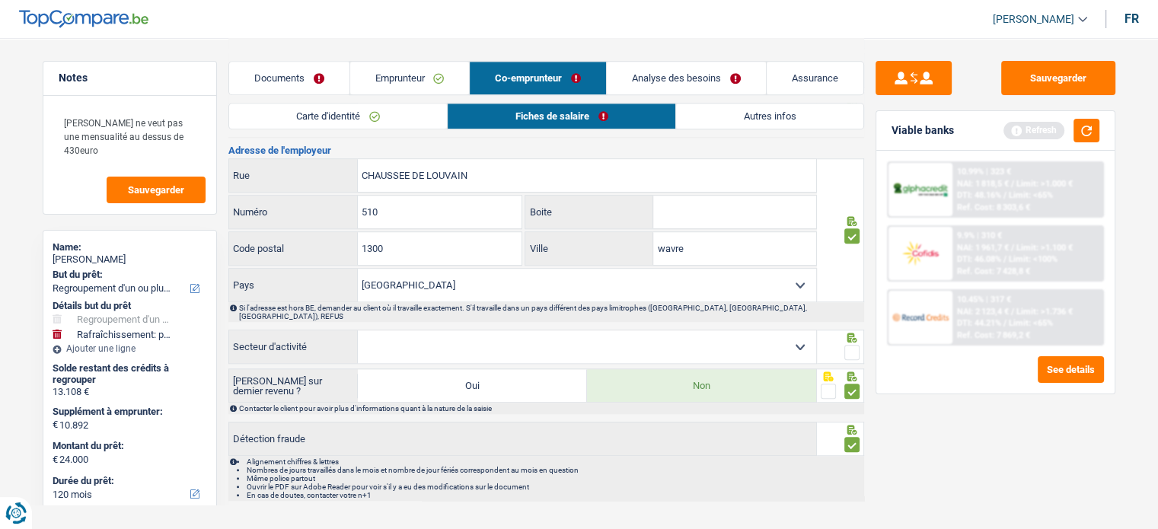
click at [853, 345] on span at bounding box center [851, 352] width 15 height 15
click at [0, 0] on input "radio" at bounding box center [0, 0] width 0 height 0
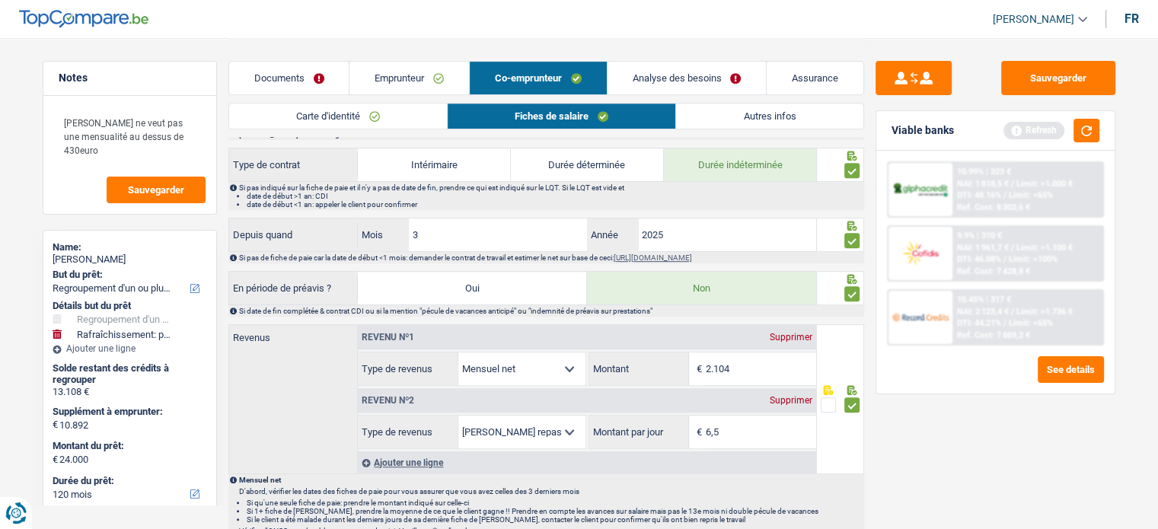
scroll to position [567, 0]
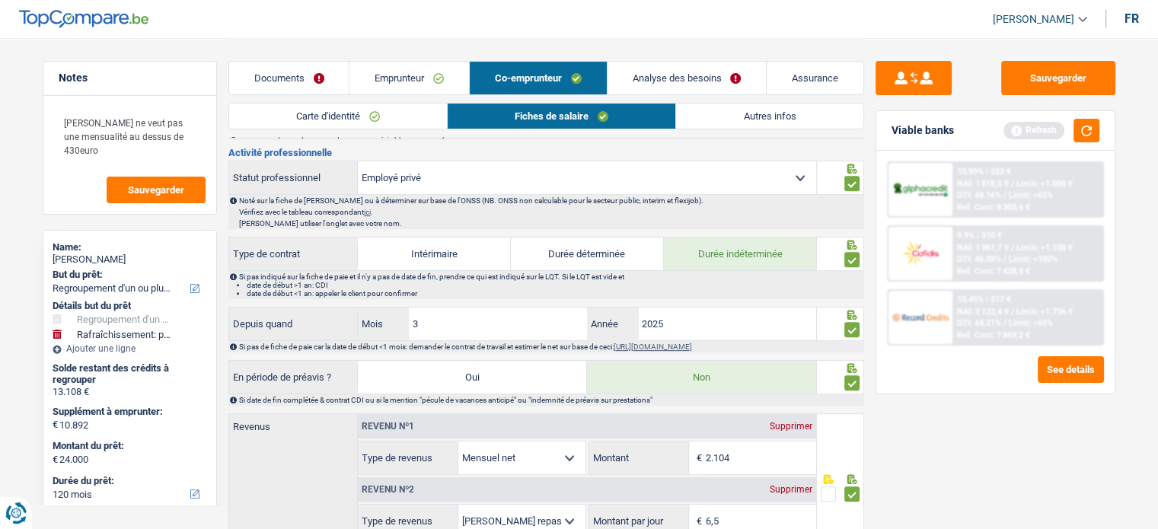
drag, startPoint x: 310, startPoint y: 80, endPoint x: 383, endPoint y: 121, distance: 83.8
click at [310, 80] on link "Documents" at bounding box center [289, 78] width 120 height 33
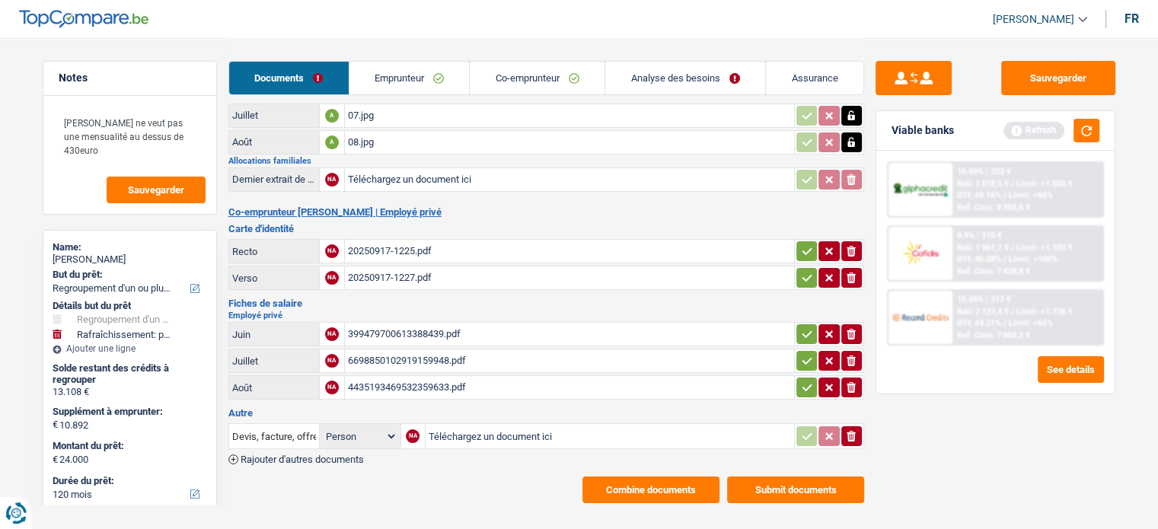
click at [409, 380] on div "4435193469532359633.pdf" at bounding box center [569, 387] width 443 height 23
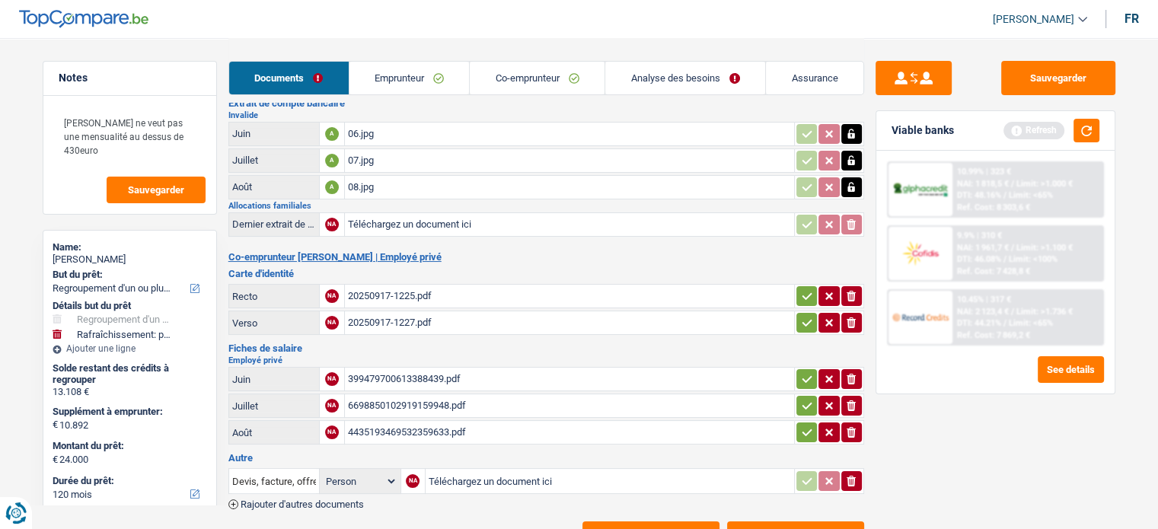
scroll to position [0, 0]
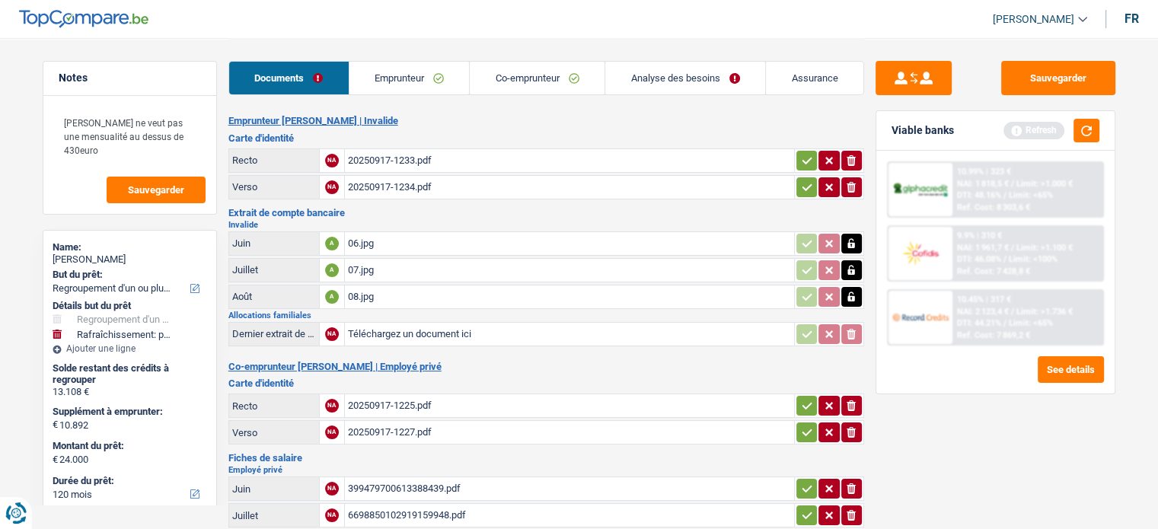
click at [967, 237] on div "9.9% | 310 €" at bounding box center [979, 236] width 45 height 10
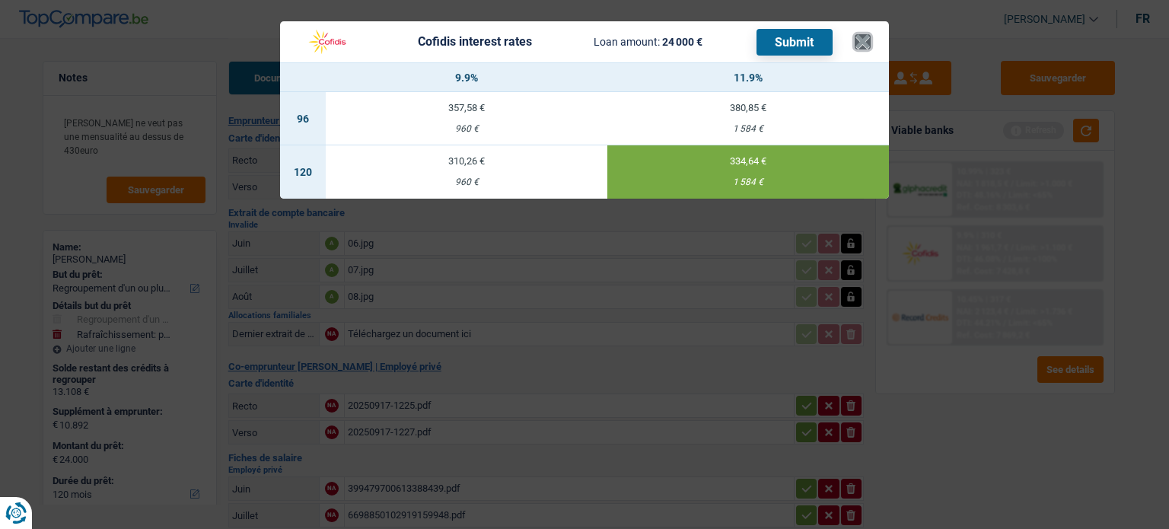
click at [858, 49] on button "×" at bounding box center [863, 41] width 16 height 15
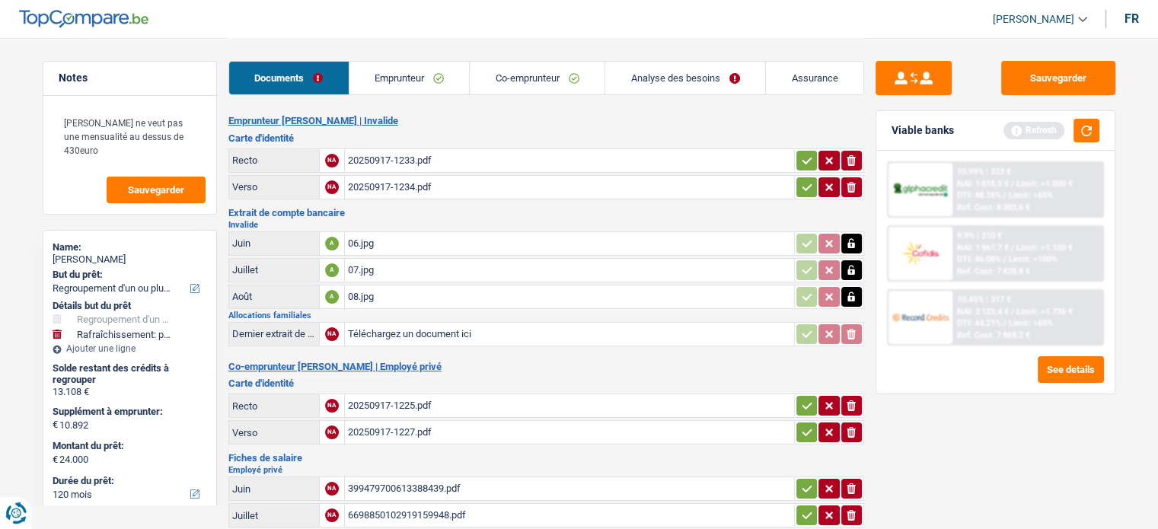
click at [416, 91] on link "Emprunteur" at bounding box center [409, 78] width 120 height 33
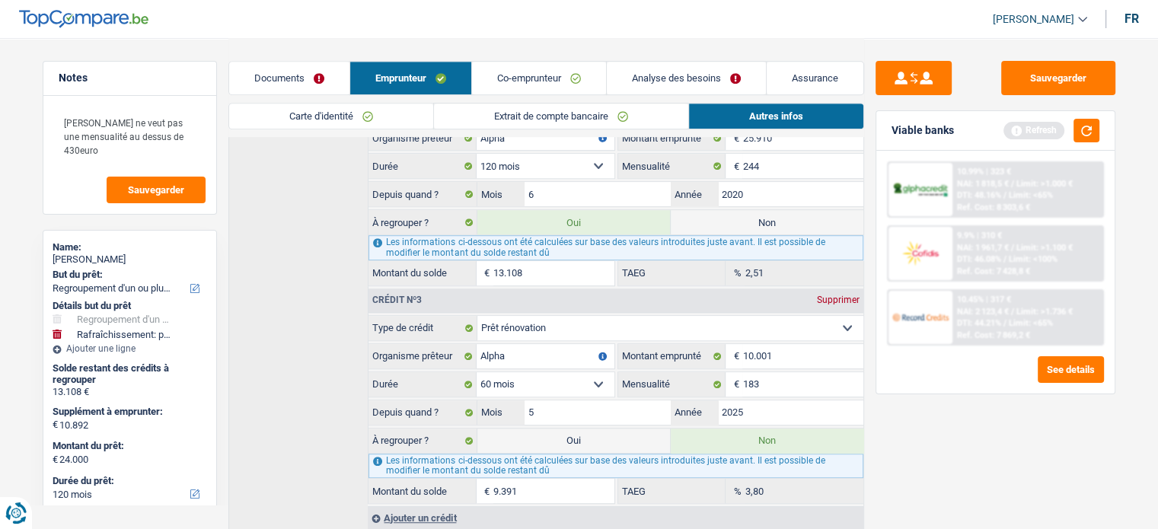
scroll to position [913, 0]
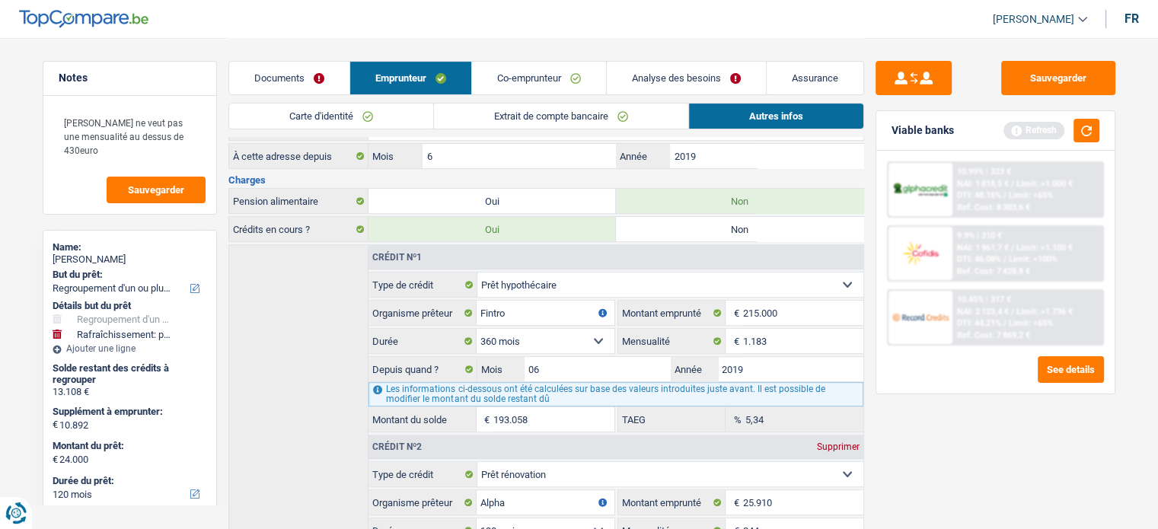
click at [663, 58] on div "Documents Emprunteur Co-emprunteur Analyse des besoins Assurance" at bounding box center [545, 70] width 635 height 65
drag, startPoint x: 664, startPoint y: 73, endPoint x: 664, endPoint y: 104, distance: 31.2
click at [664, 73] on link "Analyse des besoins" at bounding box center [686, 78] width 159 height 33
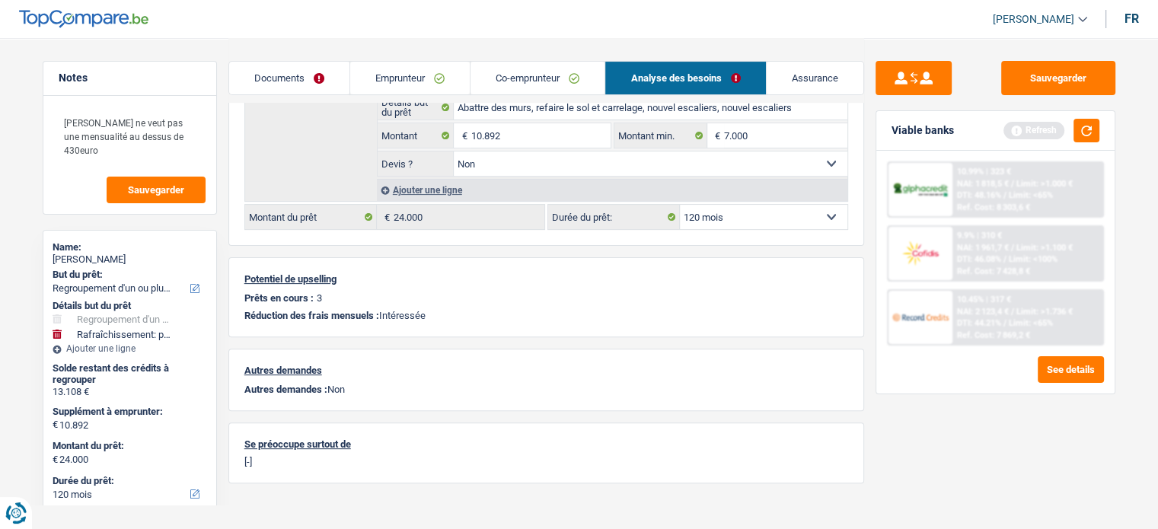
scroll to position [181, 0]
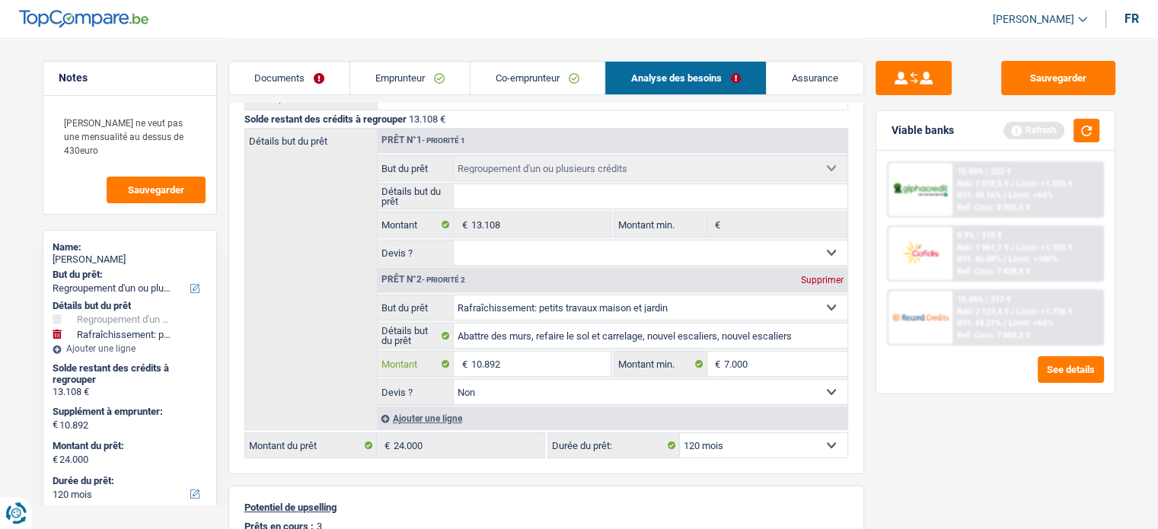
click at [480, 361] on input "10.892" at bounding box center [539, 364] width 139 height 24
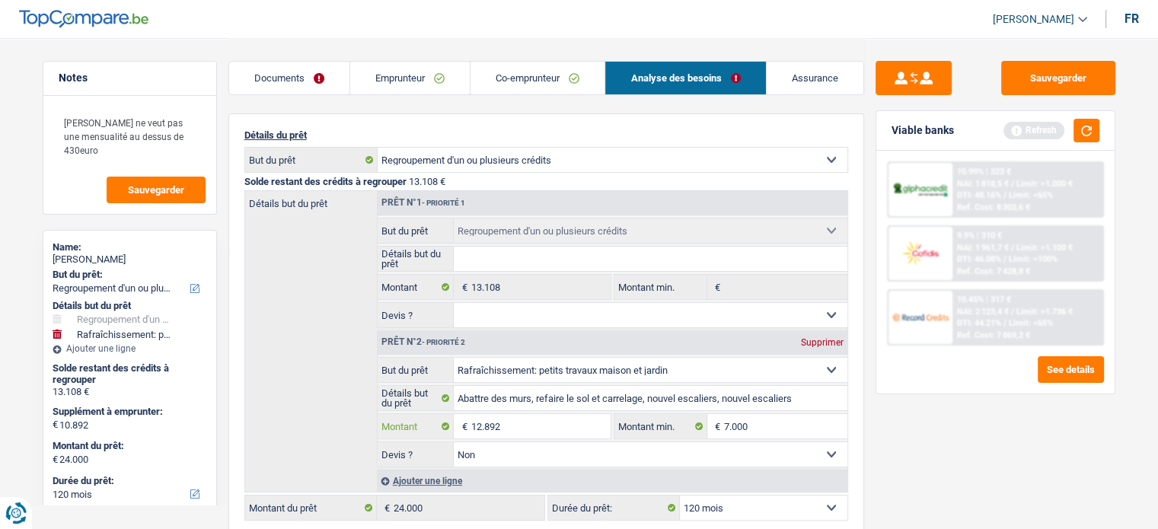
scroll to position [29, 0]
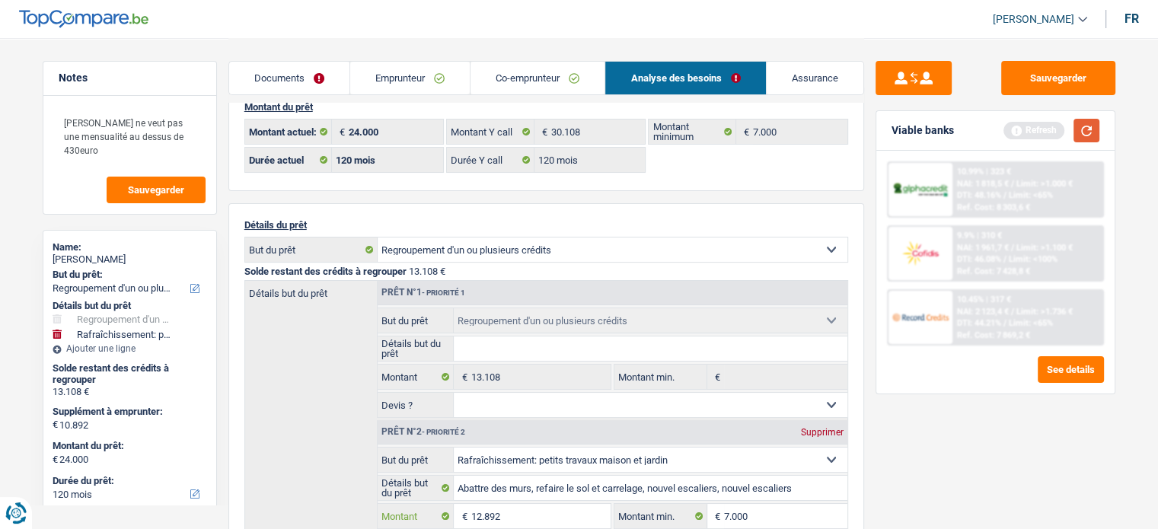
type input "12.892"
type input "26.000"
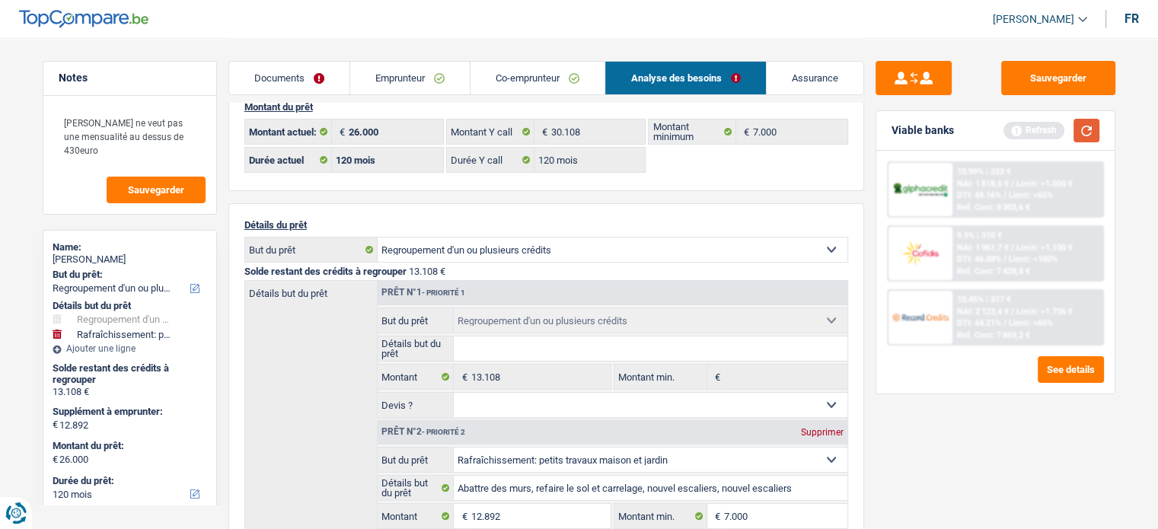
click at [1051, 139] on button "button" at bounding box center [1086, 131] width 26 height 24
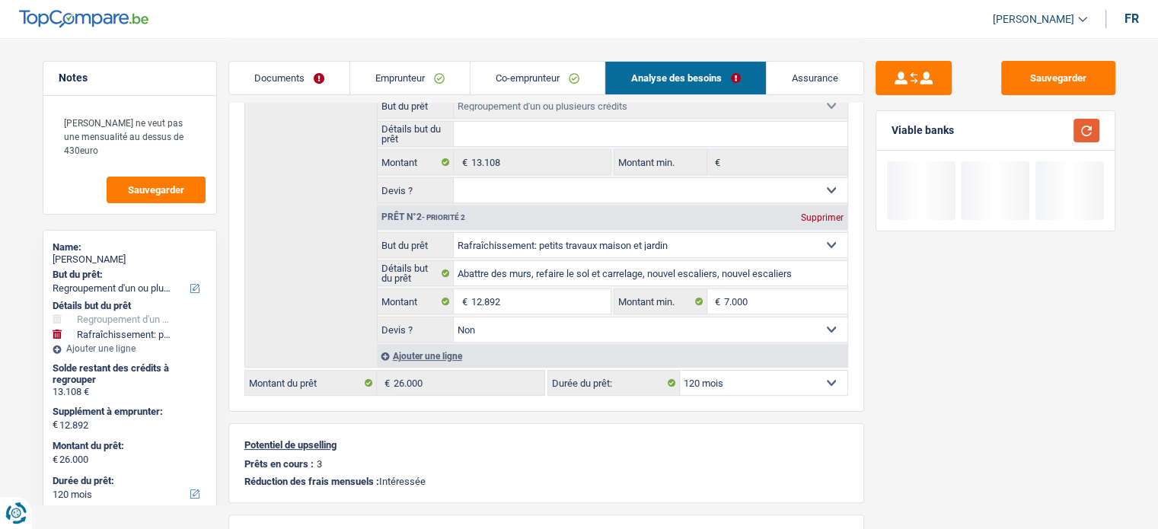
scroll to position [257, 0]
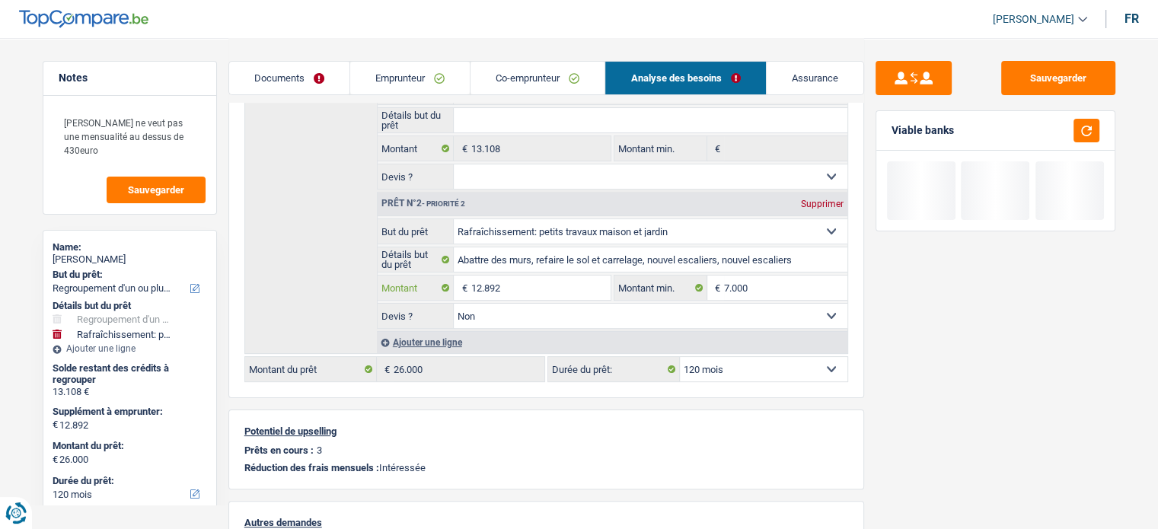
click at [479, 284] on input "12.892" at bounding box center [539, 287] width 139 height 24
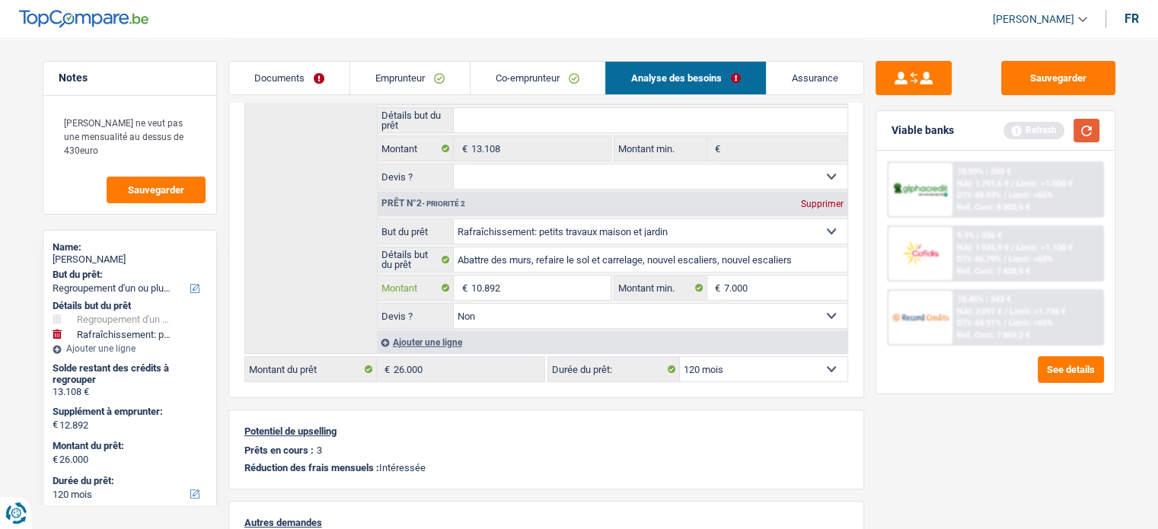
type input "10.892"
type input "24.000"
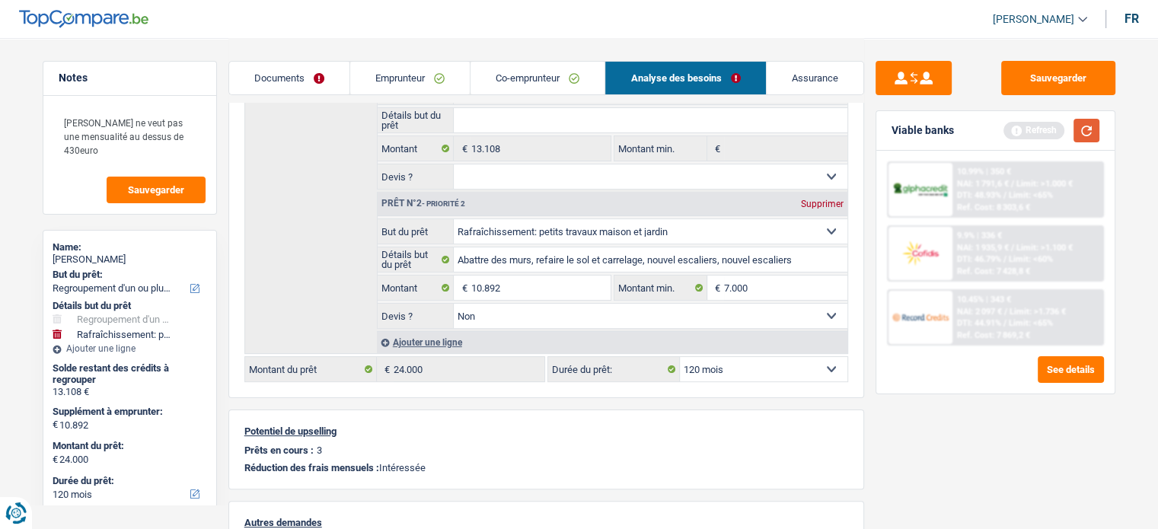
click at [1051, 128] on button "button" at bounding box center [1086, 131] width 26 height 24
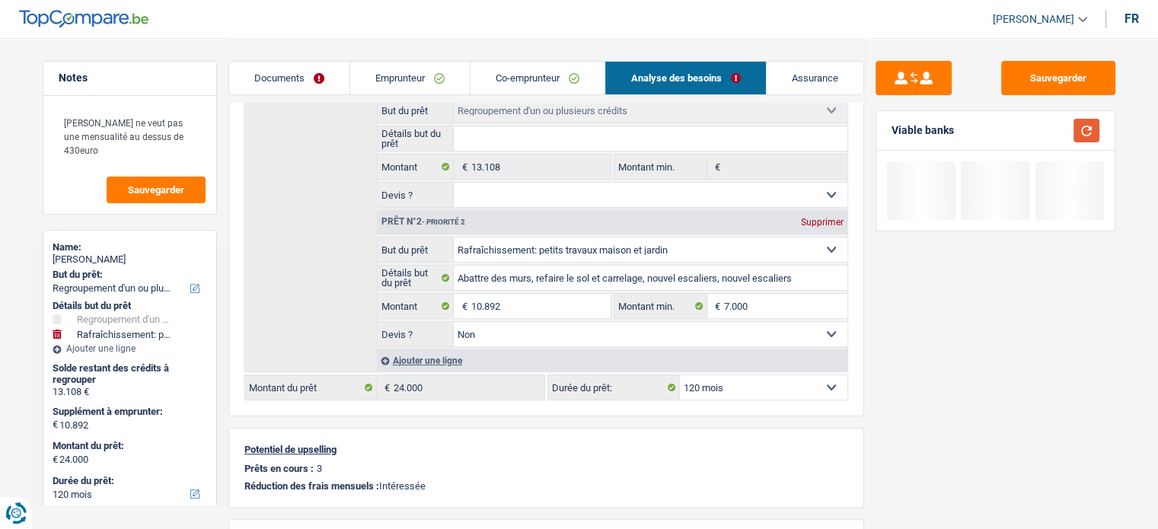
scroll to position [105, 0]
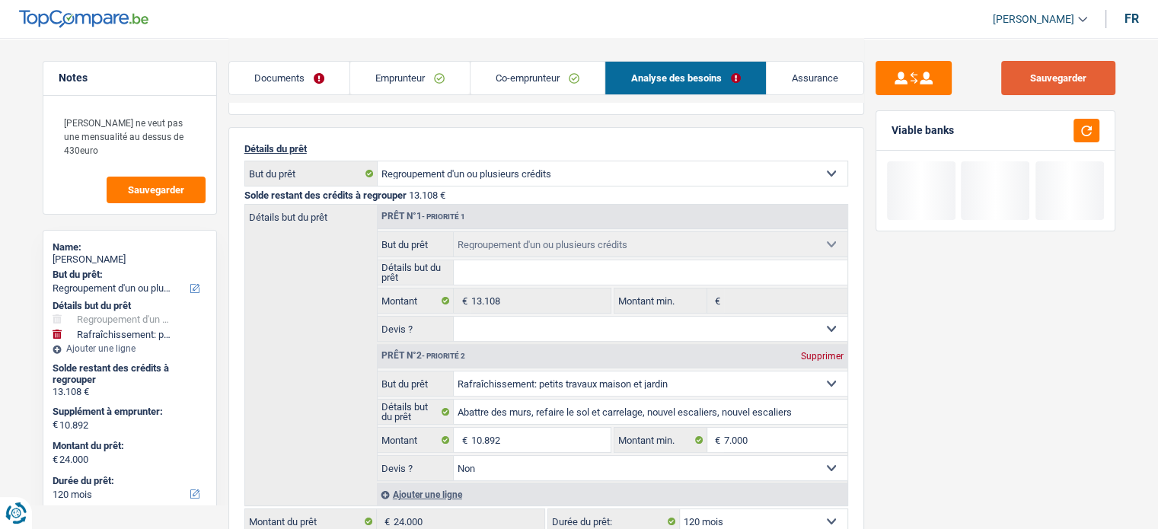
click at [1048, 78] on button "Sauvegarder" at bounding box center [1058, 78] width 114 height 34
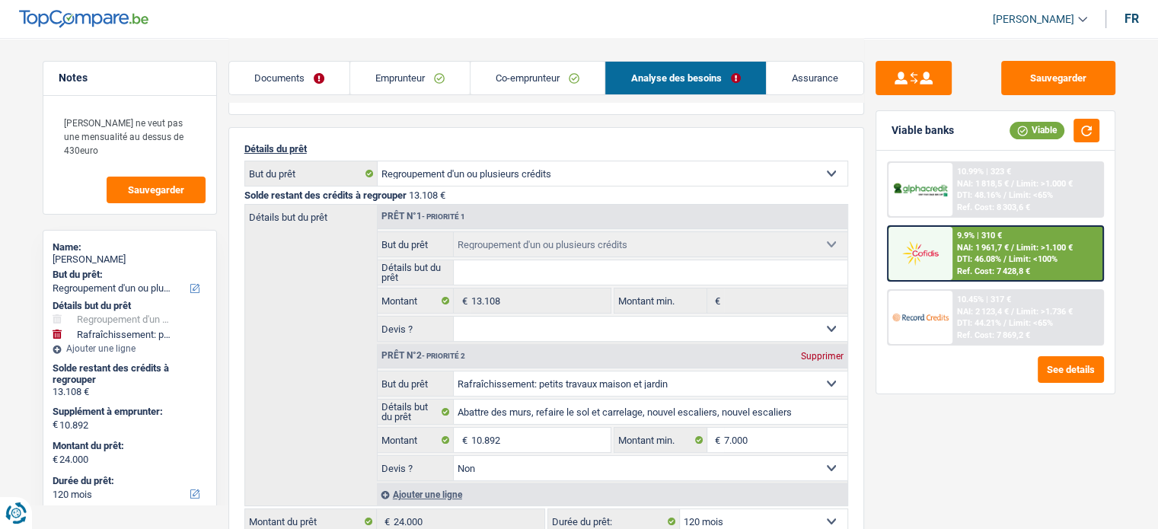
click at [954, 255] on div "9.9% | 310 € NAI: 1 961,7 € / Limit: >1.100 € DTI: 46.08% / Limit: <100% Ref. C…" at bounding box center [1027, 253] width 150 height 53
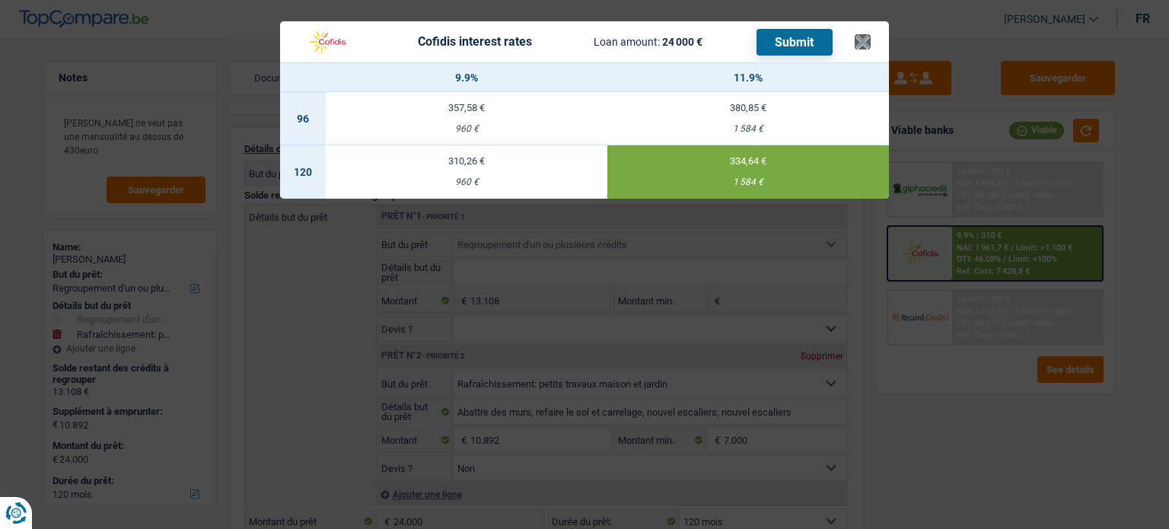
drag, startPoint x: 853, startPoint y: 42, endPoint x: 865, endPoint y: 43, distance: 12.3
click at [865, 43] on header "Cofidis interest rates Loan amount: 24 000 € Submit ×" at bounding box center [584, 41] width 609 height 41
click at [865, 43] on button "×" at bounding box center [863, 41] width 16 height 15
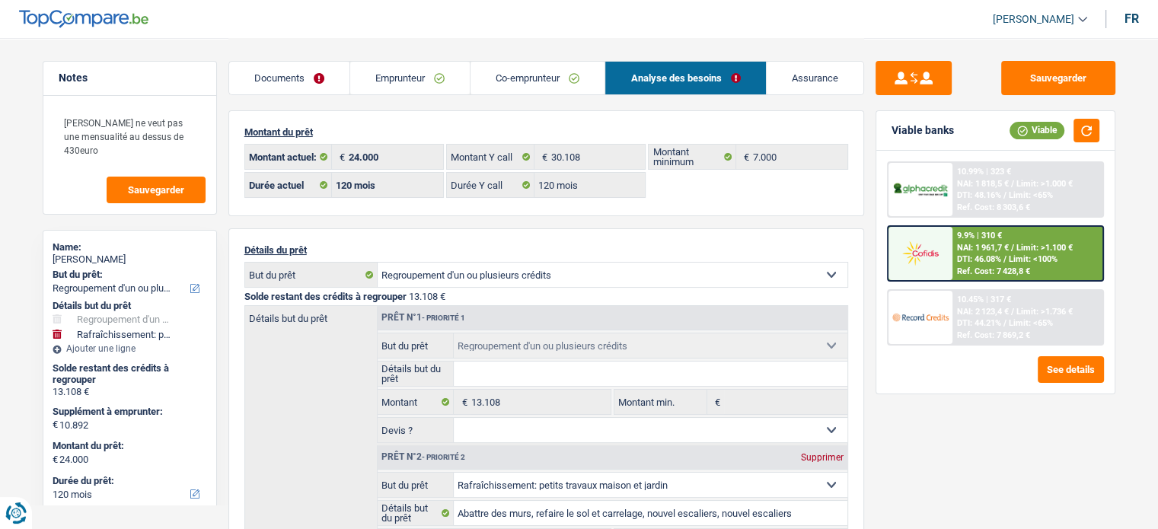
scroll to position [0, 0]
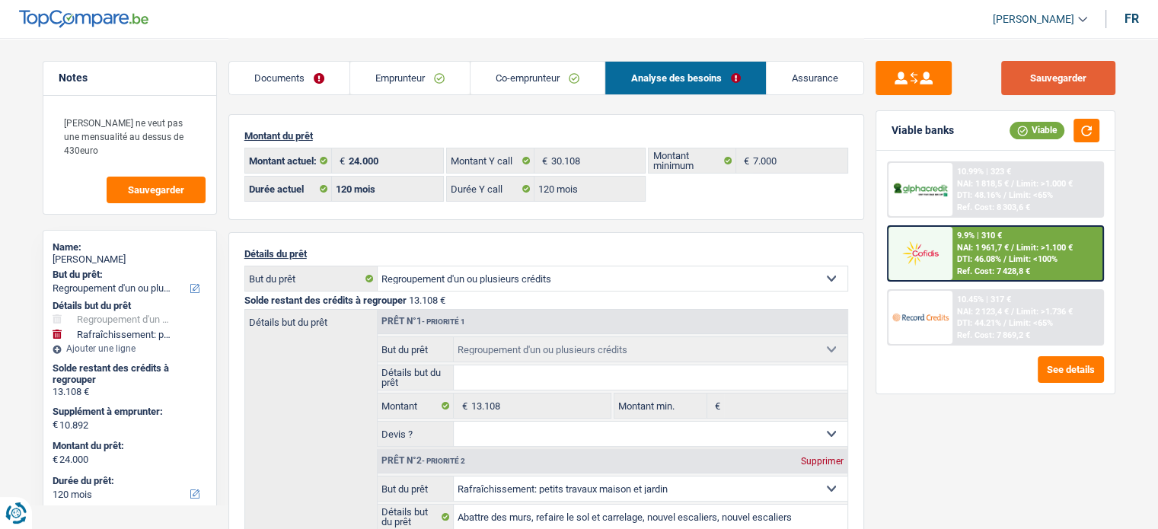
click at [1051, 88] on button "Sauvegarder" at bounding box center [1058, 78] width 114 height 34
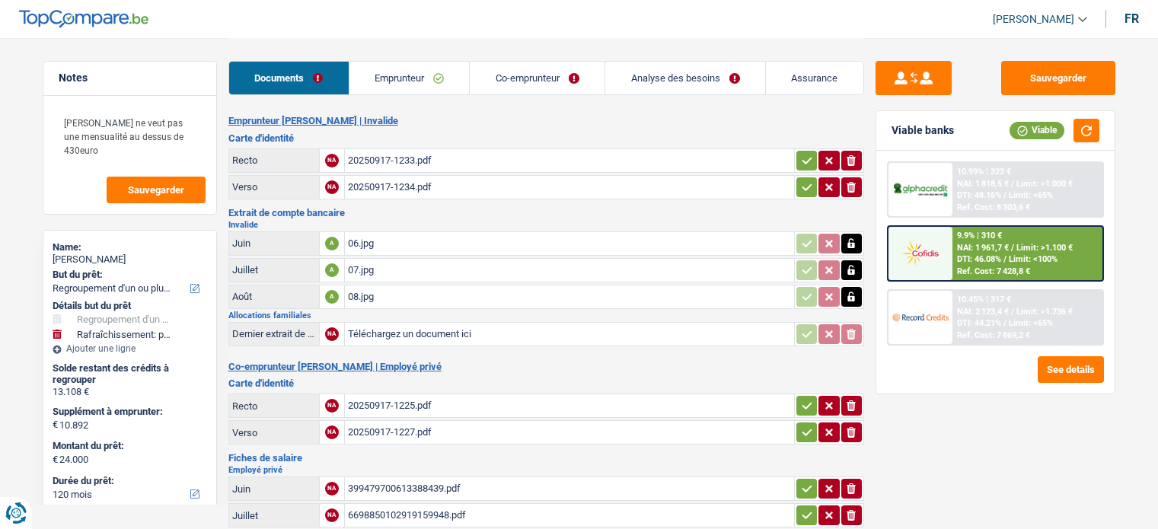
select select "refinancing"
select select "houseOrGarden"
select select "120"
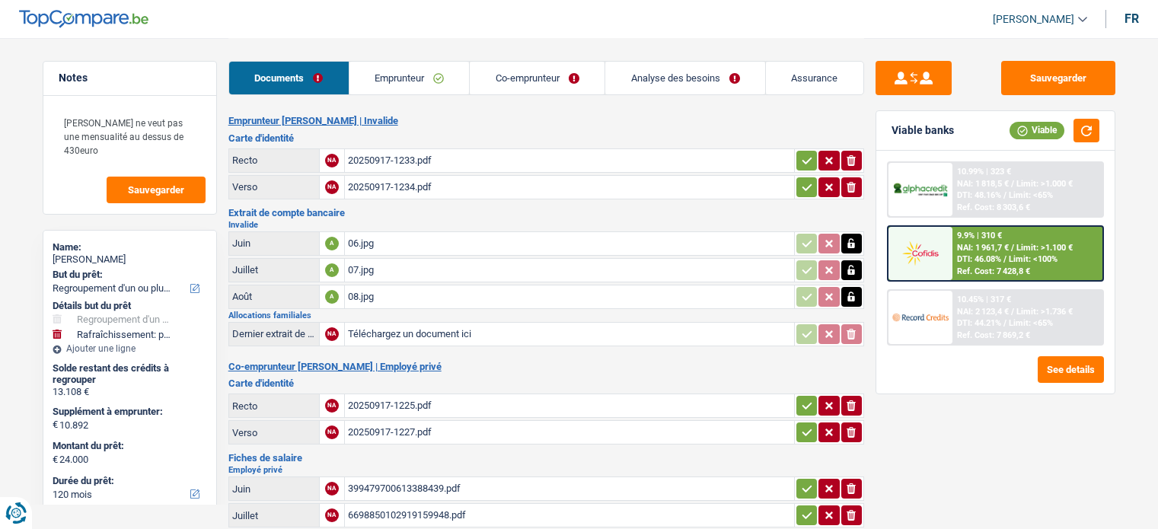
select select "120"
select select "refinancing"
select select "houseOrGarden"
select select "false"
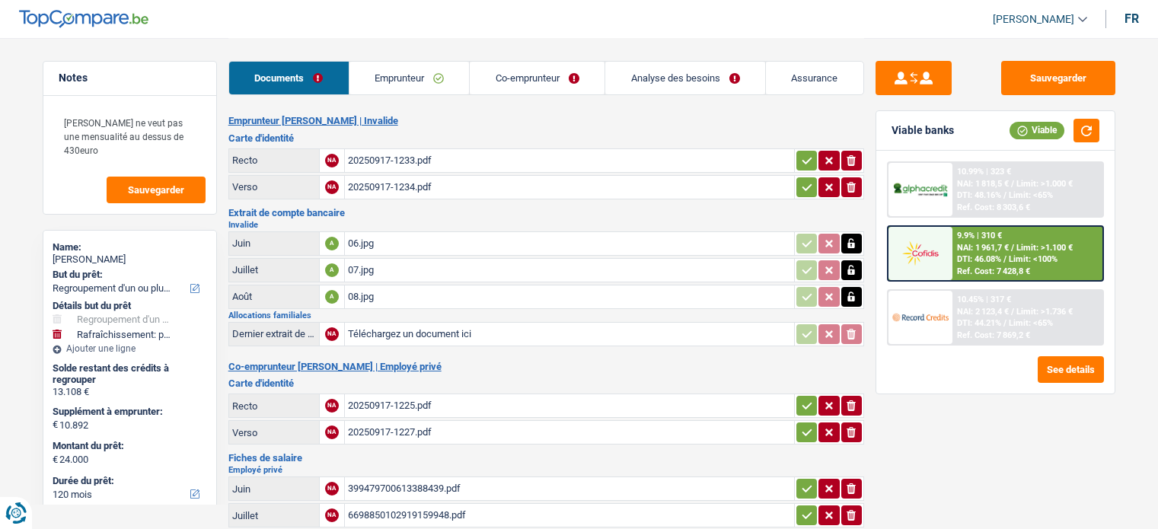
select select "120"
click at [538, 81] on link "Co-emprunteur" at bounding box center [537, 78] width 135 height 33
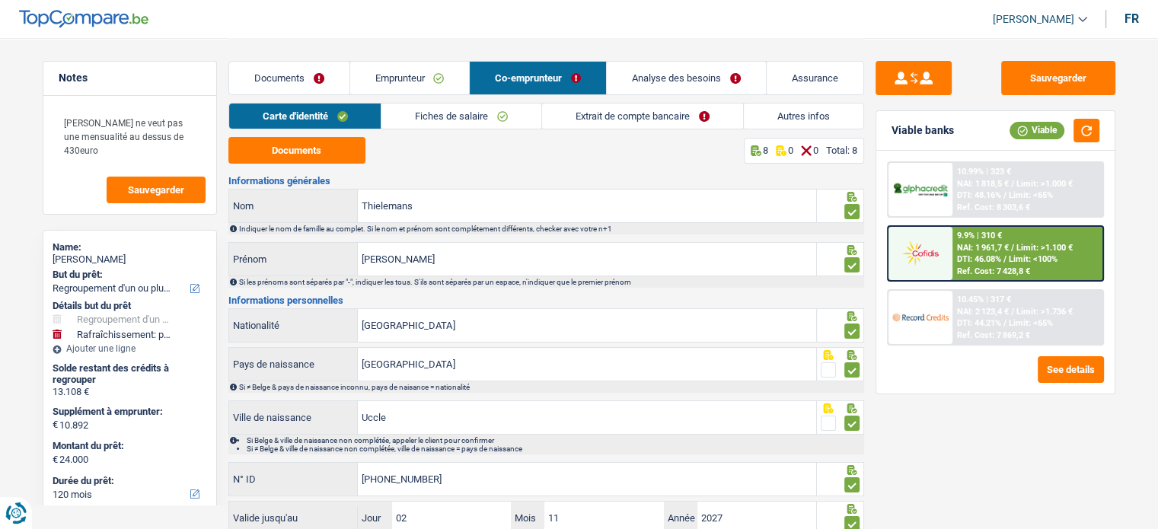
click at [852, 117] on link "Autres infos" at bounding box center [803, 116] width 119 height 25
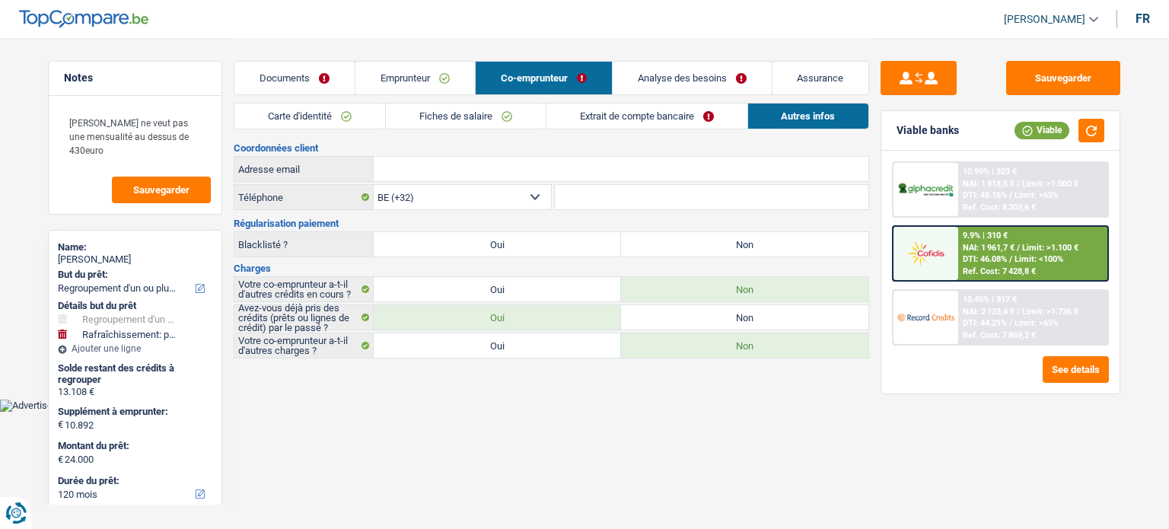
click at [669, 84] on link "Analyse des besoins" at bounding box center [692, 78] width 159 height 33
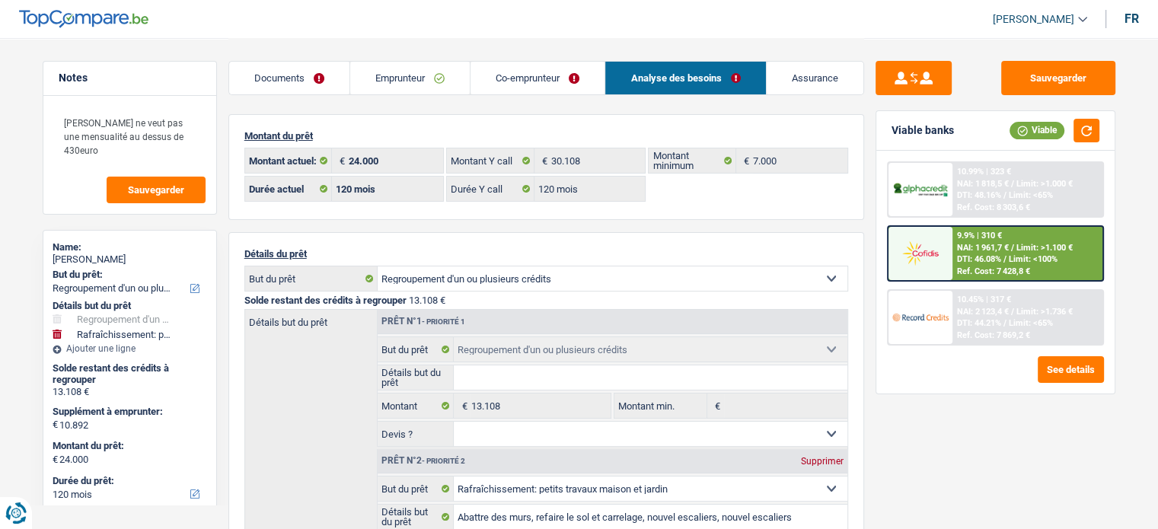
click at [399, 83] on link "Emprunteur" at bounding box center [409, 78] width 119 height 33
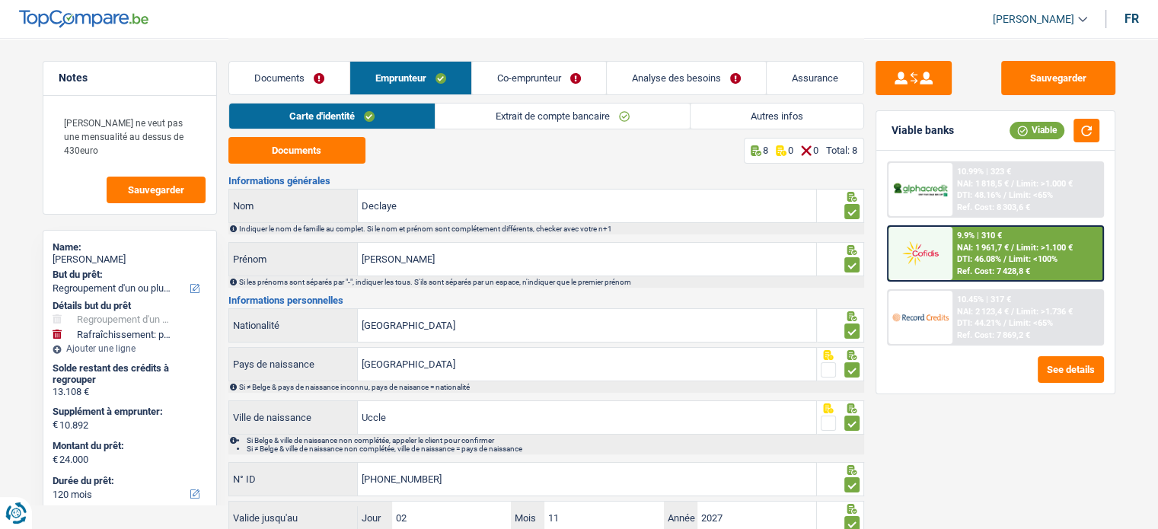
click at [713, 107] on link "Autres infos" at bounding box center [776, 116] width 173 height 25
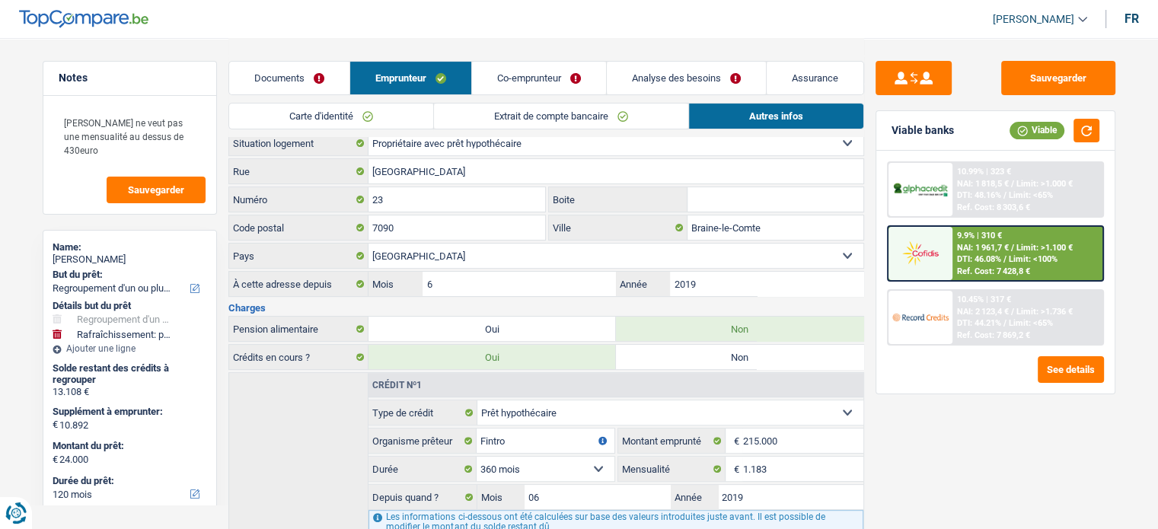
scroll to position [381, 0]
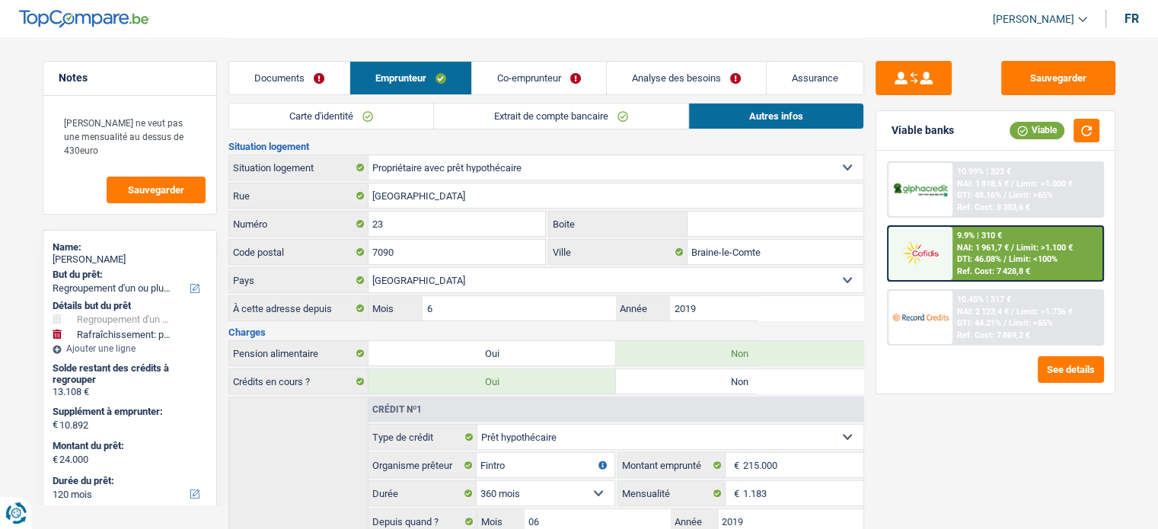
click at [651, 66] on link "Analyse des besoins" at bounding box center [686, 78] width 159 height 33
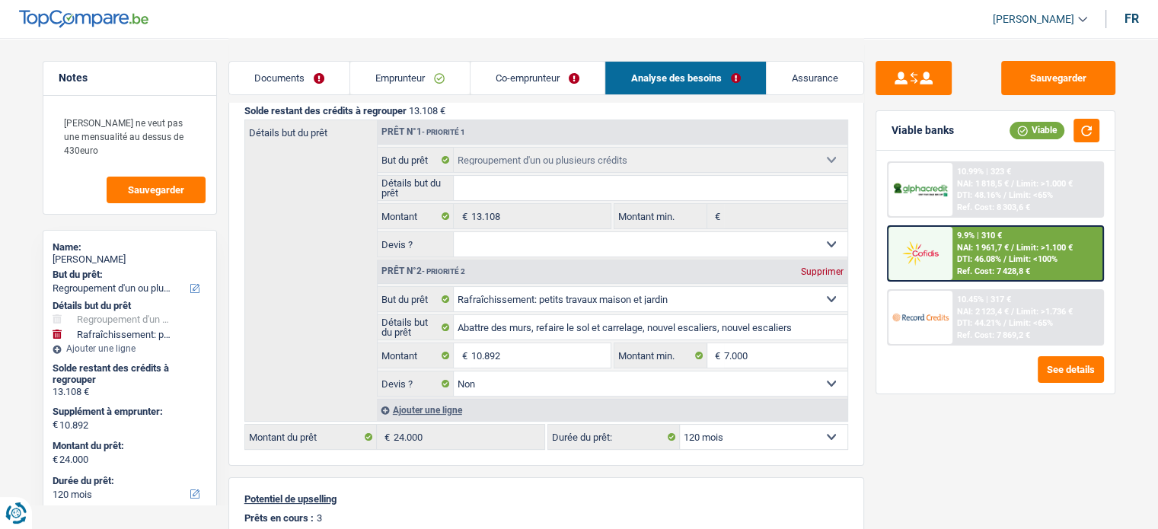
scroll to position [181, 0]
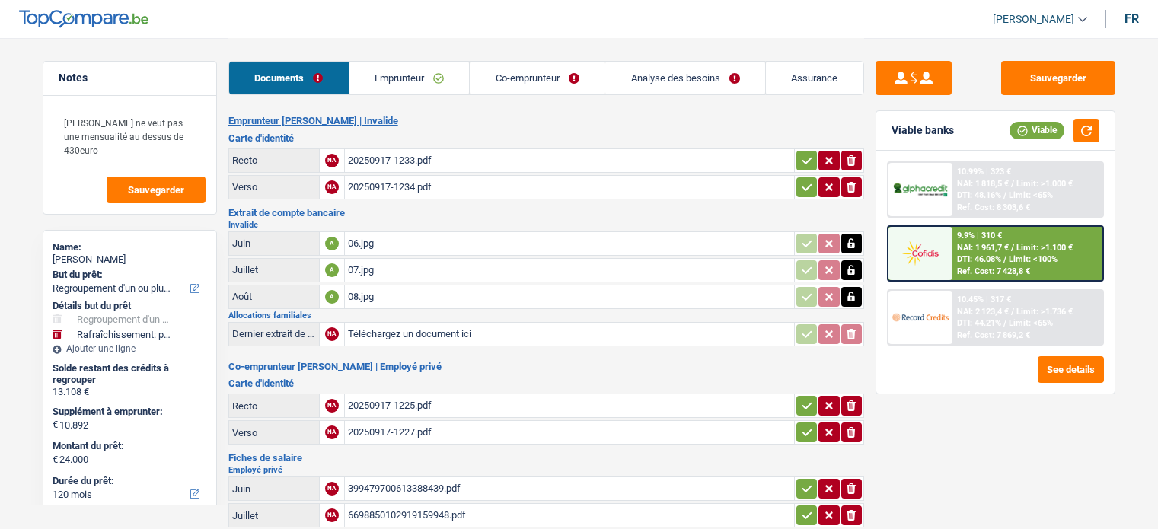
select select "refinancing"
select select "houseOrGarden"
select select "120"
click at [399, 162] on div "20250917-1233.pdf" at bounding box center [569, 160] width 443 height 23
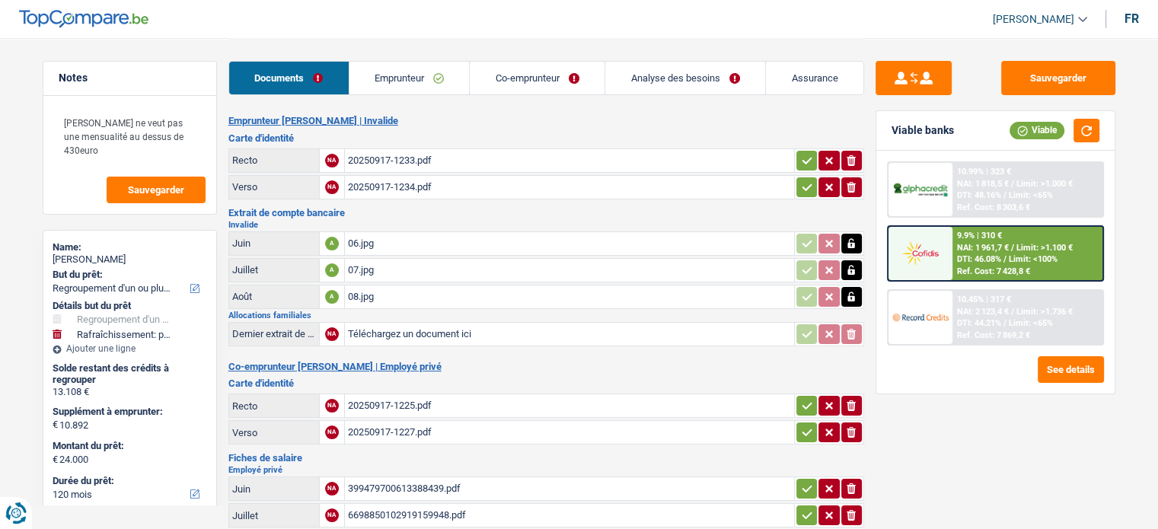
click at [425, 394] on div "20250917-1225.pdf" at bounding box center [569, 405] width 443 height 23
click at [419, 288] on div "08.jpg" at bounding box center [569, 296] width 443 height 23
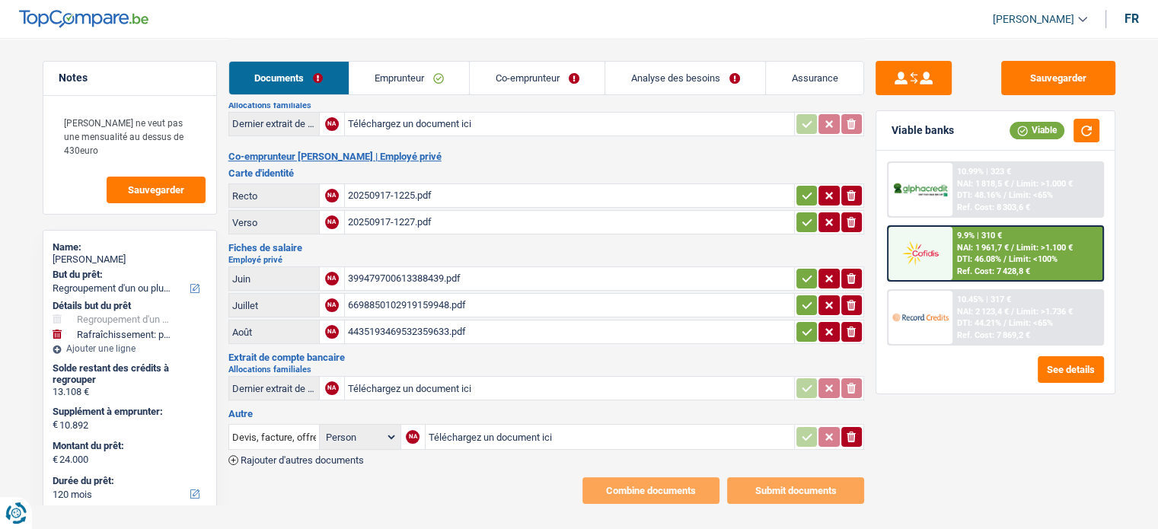
drag, startPoint x: 451, startPoint y: 327, endPoint x: 451, endPoint y: 319, distance: 8.4
click at [451, 323] on div "4435193469532359633.pdf" at bounding box center [569, 331] width 443 height 23
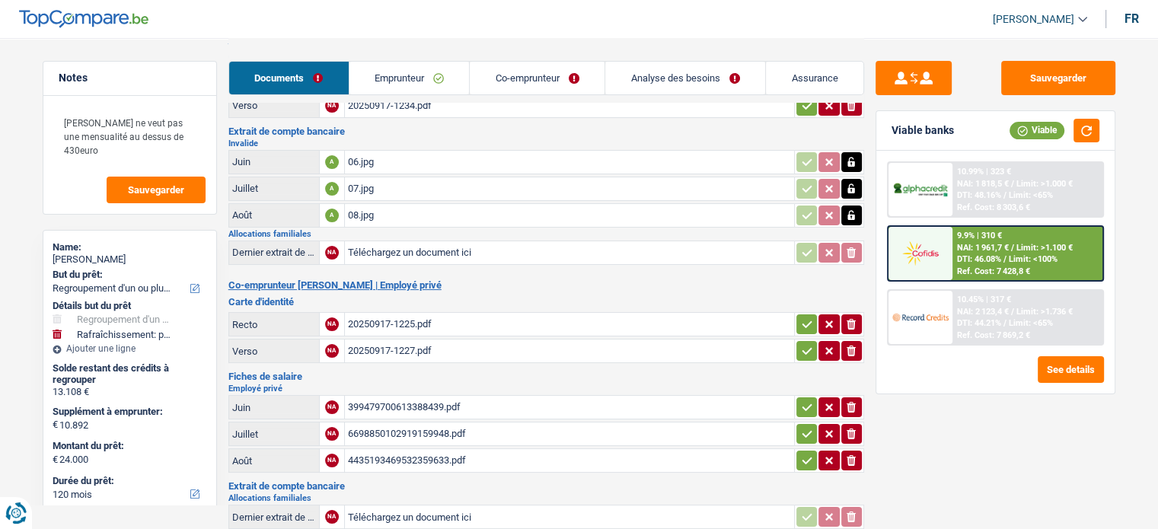
scroll to position [58, 0]
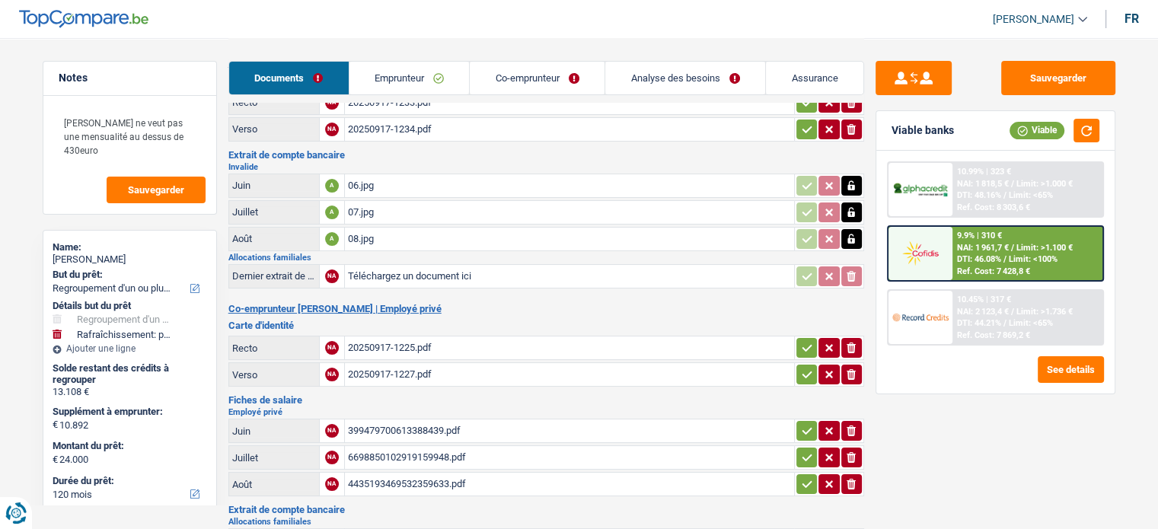
click at [408, 231] on div "08.jpg" at bounding box center [569, 239] width 443 height 23
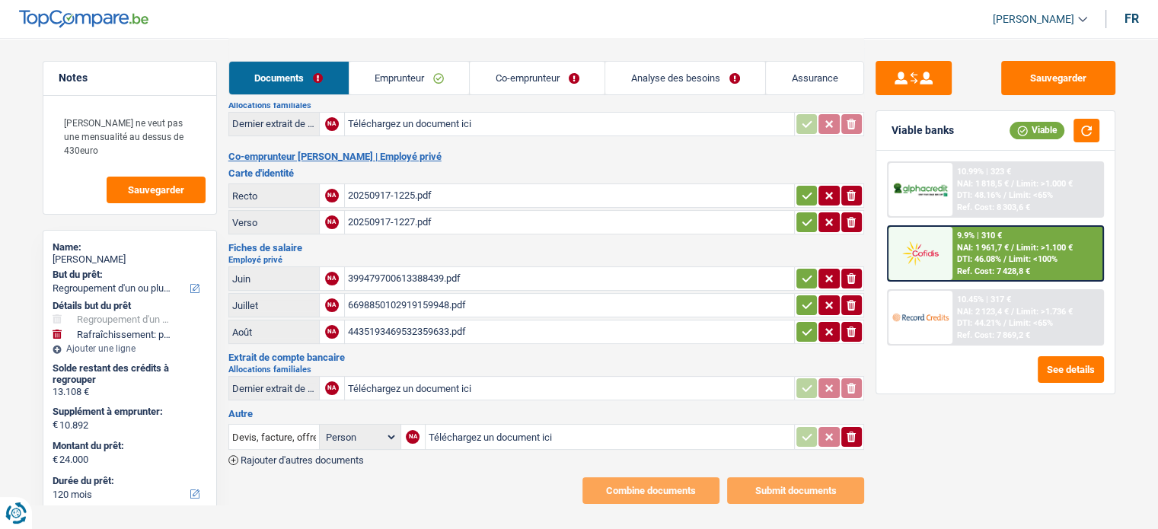
scroll to position [0, 0]
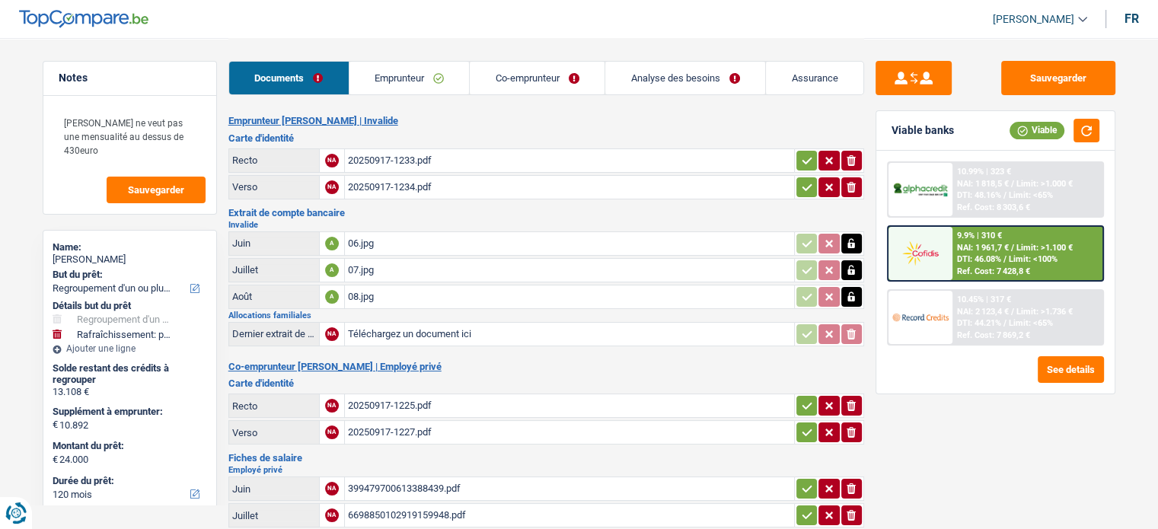
drag, startPoint x: 396, startPoint y: 62, endPoint x: 432, endPoint y: 78, distance: 39.9
click at [396, 62] on link "Emprunteur" at bounding box center [409, 78] width 120 height 33
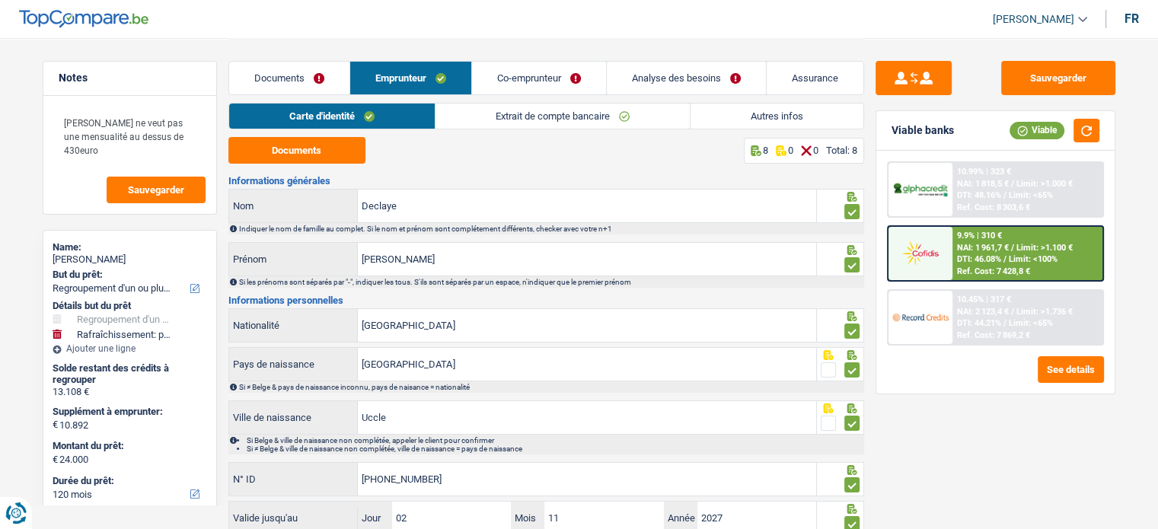
click at [518, 81] on link "Co-emprunteur" at bounding box center [539, 78] width 134 height 33
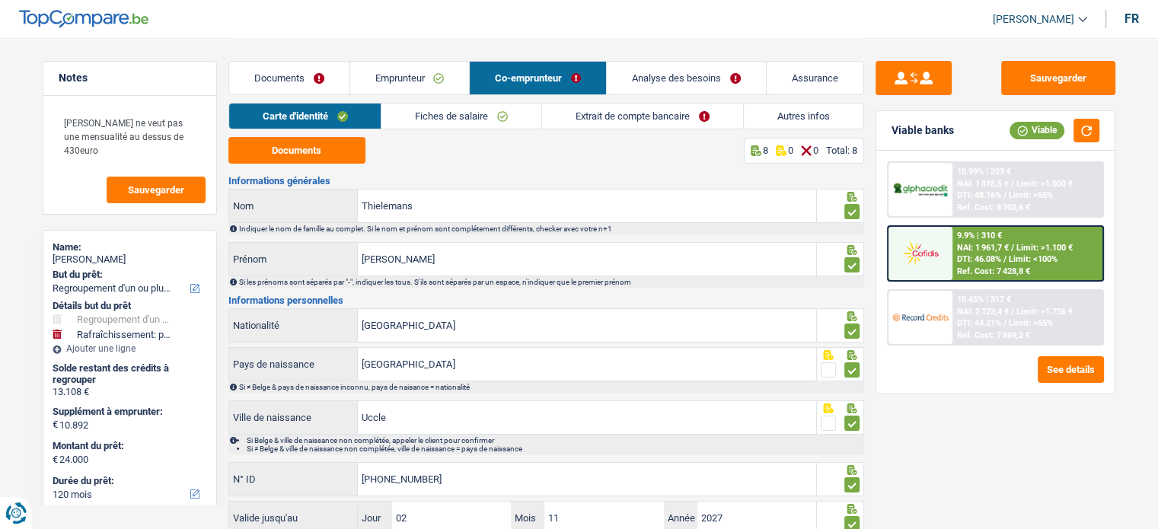
drag, startPoint x: 517, startPoint y: 115, endPoint x: 630, endPoint y: 123, distance: 113.6
click at [516, 115] on link "Fiches de salaire" at bounding box center [461, 116] width 160 height 25
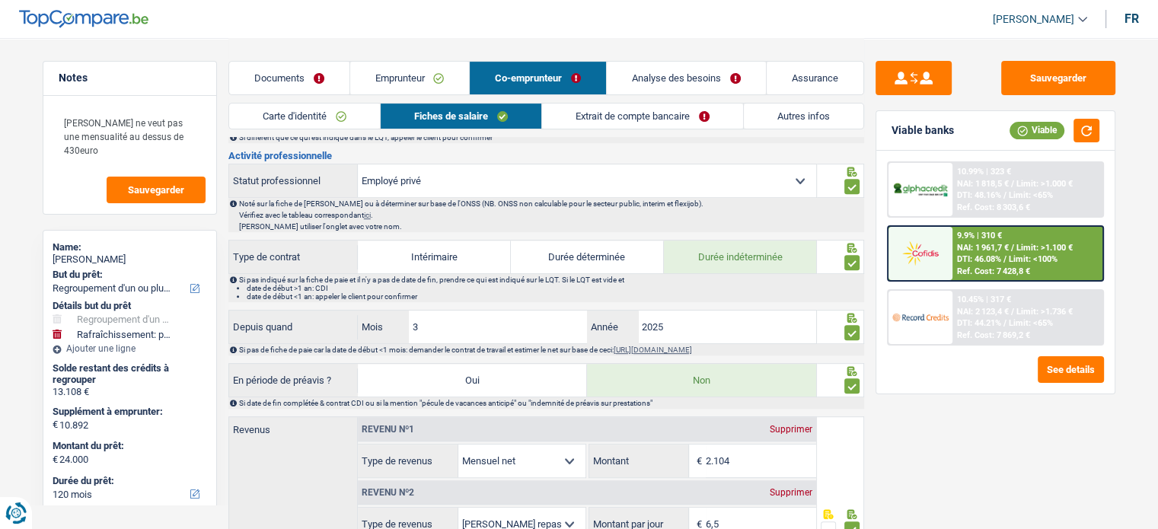
scroll to position [837, 0]
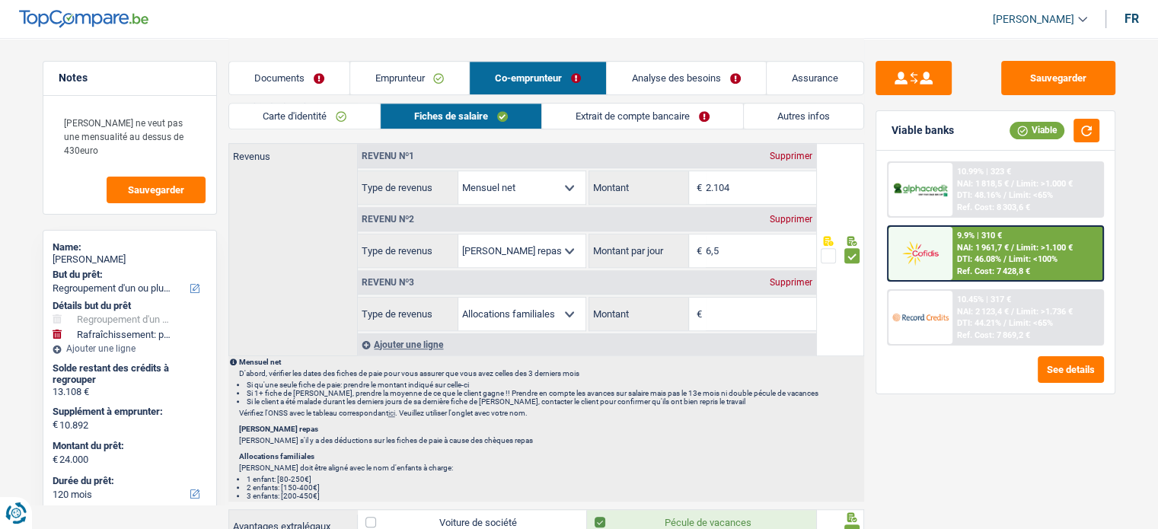
drag, startPoint x: 788, startPoint y: 282, endPoint x: 744, endPoint y: 236, distance: 64.6
click at [785, 282] on div "Revenu nº3 Supprimer" at bounding box center [587, 282] width 458 height 24
click at [300, 72] on link "Documents" at bounding box center [289, 78] width 120 height 33
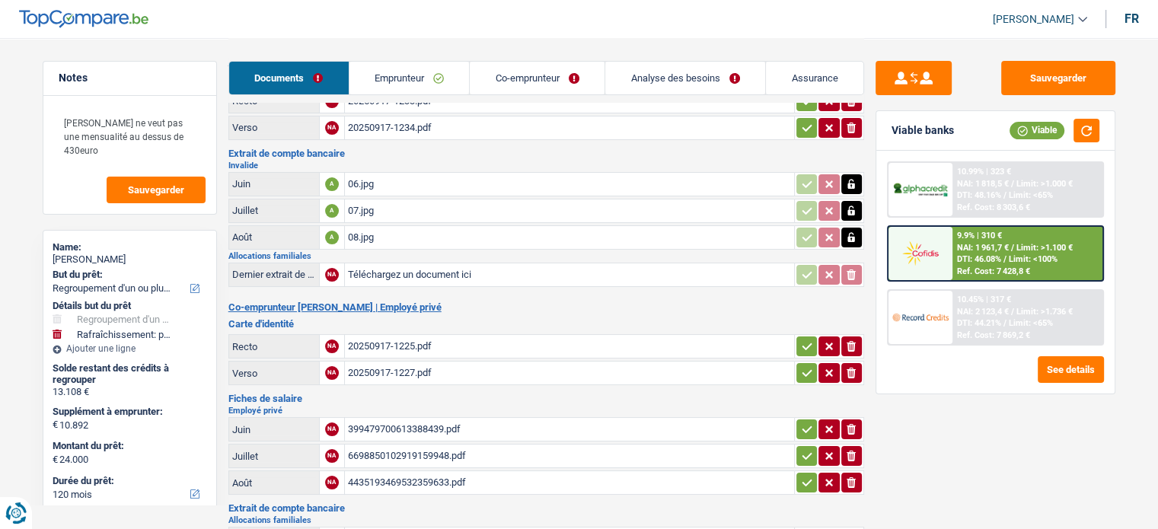
scroll to position [0, 0]
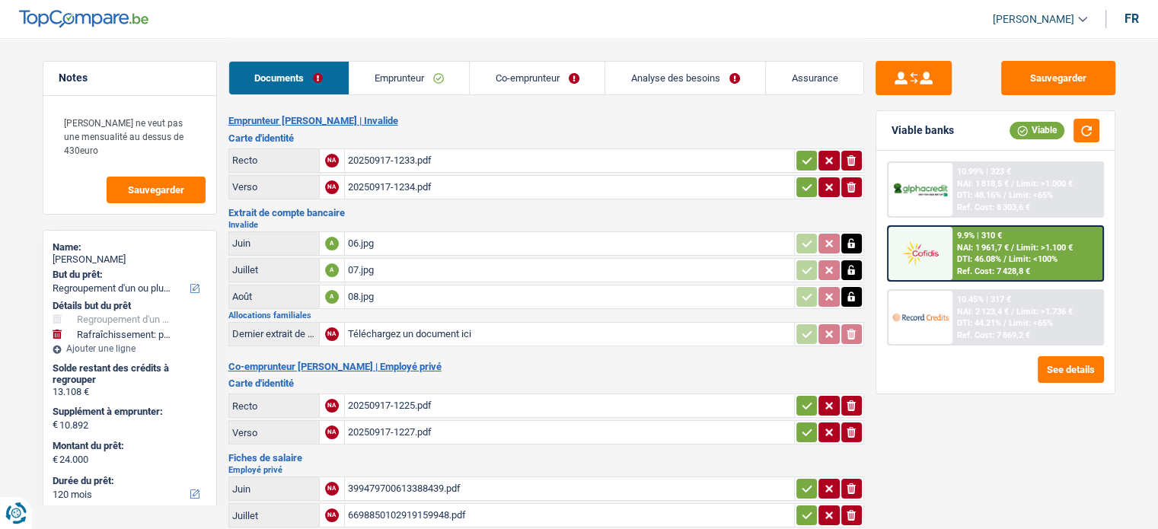
click at [682, 77] on link "Analyse des besoins" at bounding box center [685, 78] width 160 height 33
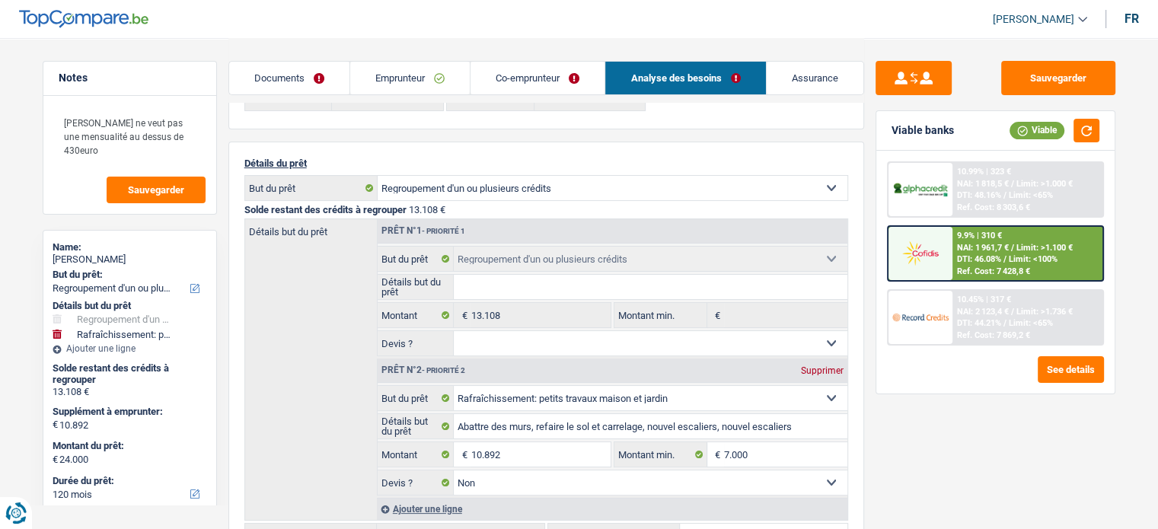
scroll to position [228, 0]
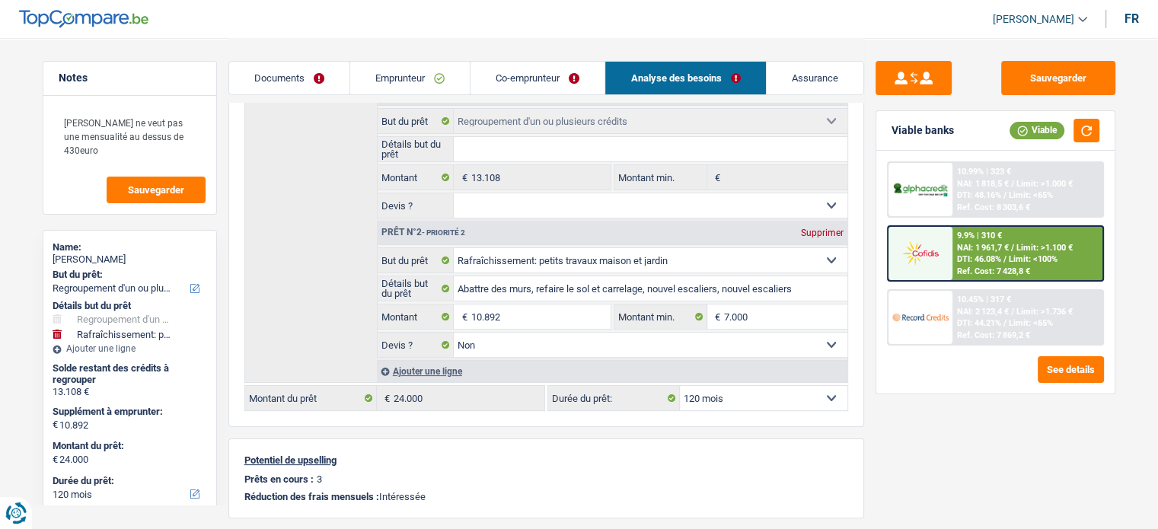
click at [435, 80] on link "Emprunteur" at bounding box center [409, 78] width 119 height 33
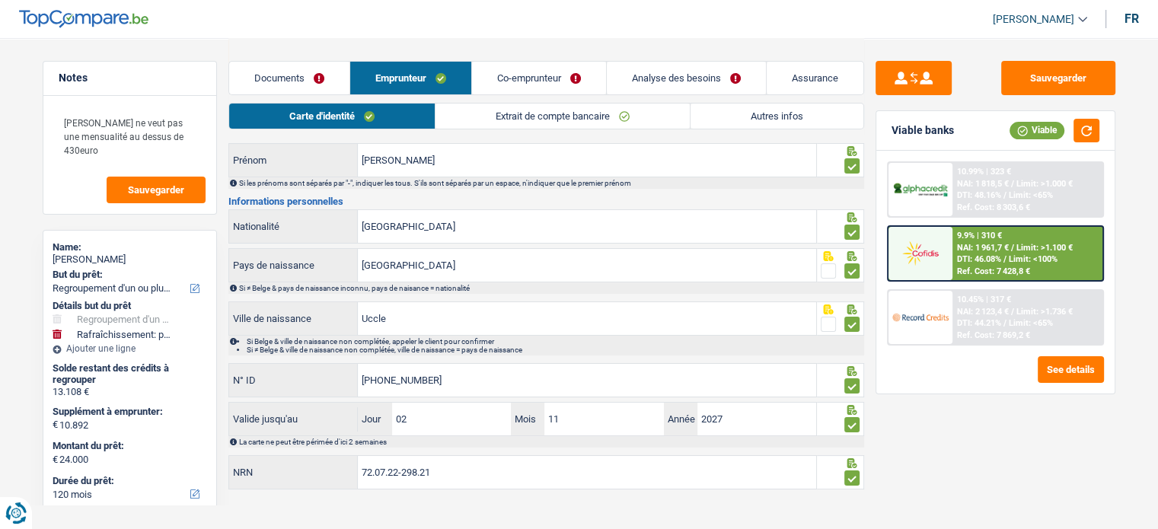
click at [492, 115] on link "Extrait de compte bancaire" at bounding box center [562, 116] width 254 height 25
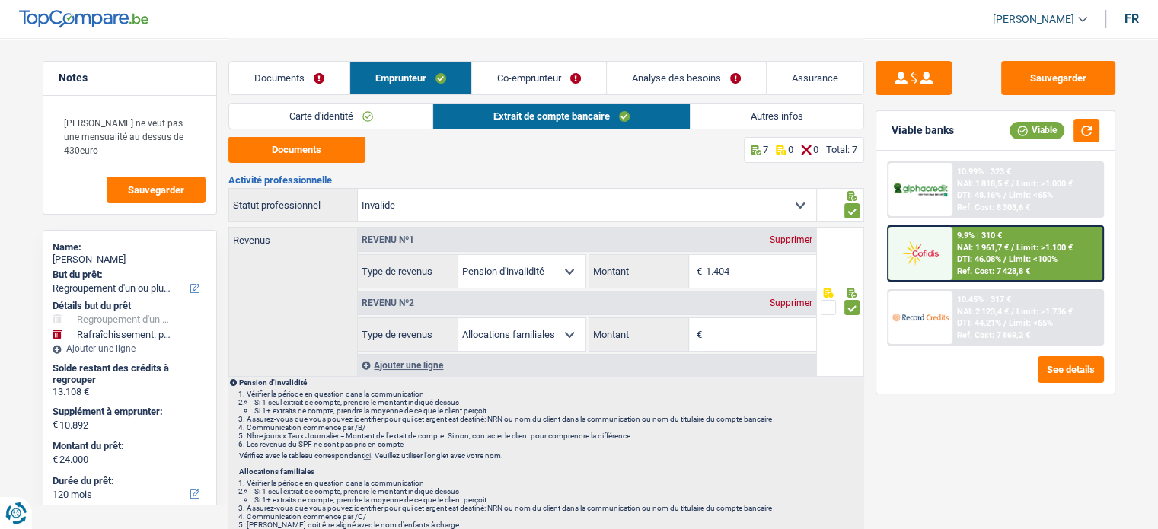
scroll to position [0, 0]
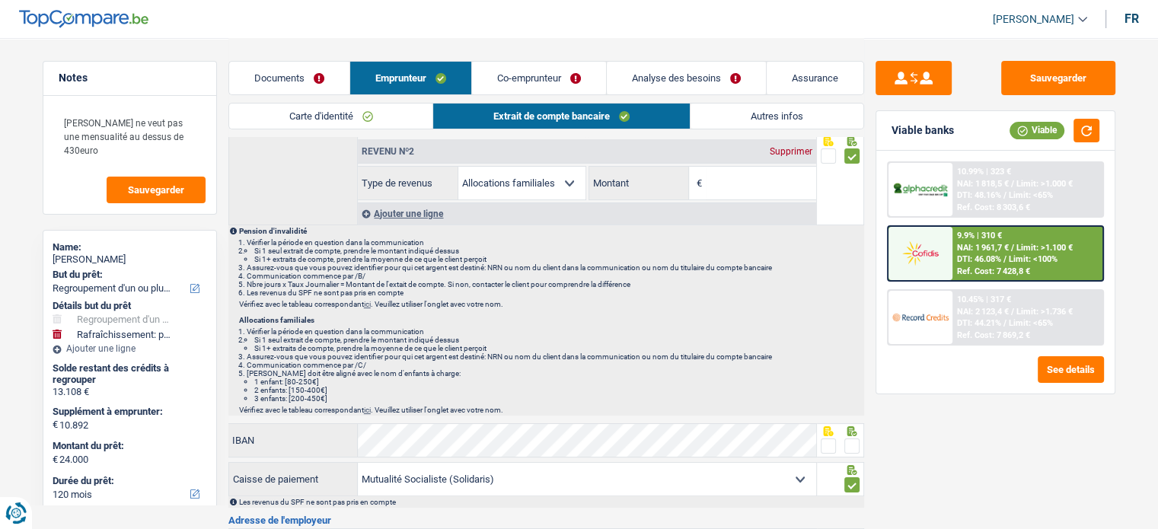
click at [795, 152] on div "Supprimer" at bounding box center [791, 151] width 50 height 9
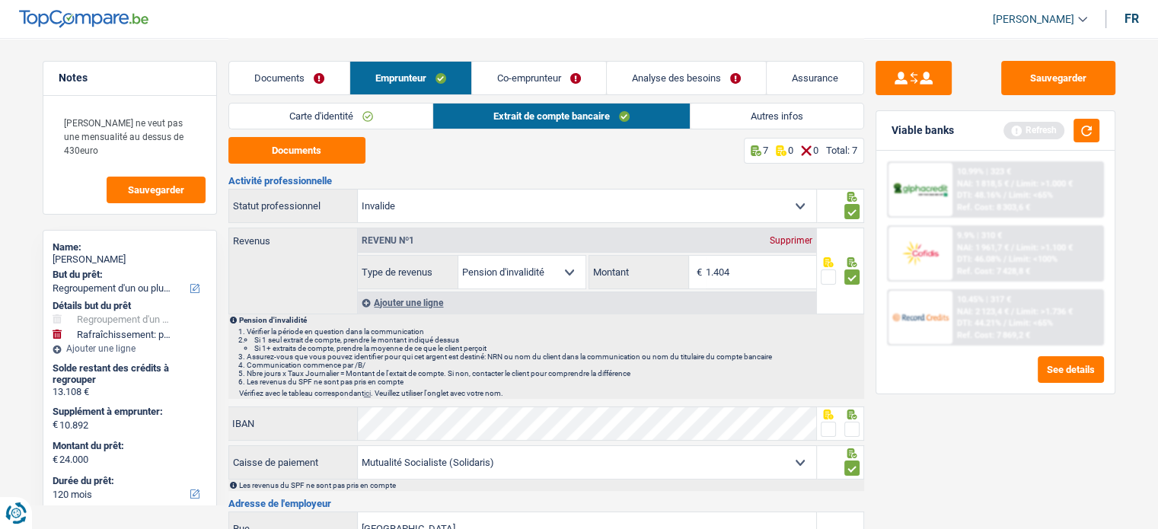
click at [533, 57] on div "Documents Emprunteur Co-emprunteur Analyse des besoins Assurance" at bounding box center [545, 70] width 635 height 65
click at [533, 78] on link "Co-emprunteur" at bounding box center [539, 78] width 134 height 33
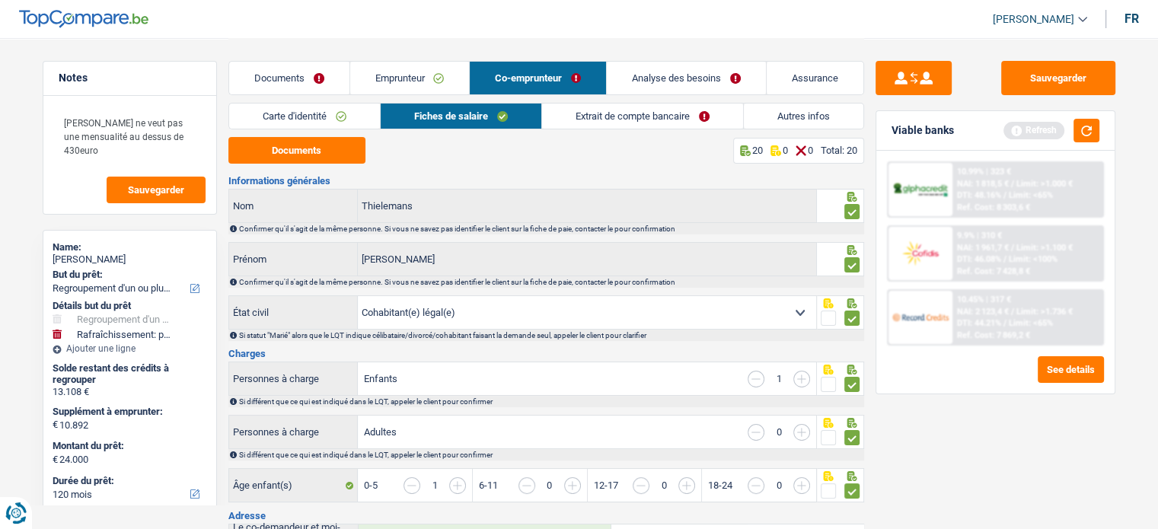
click at [562, 124] on link "Extrait de compte bancaire" at bounding box center [642, 116] width 201 height 25
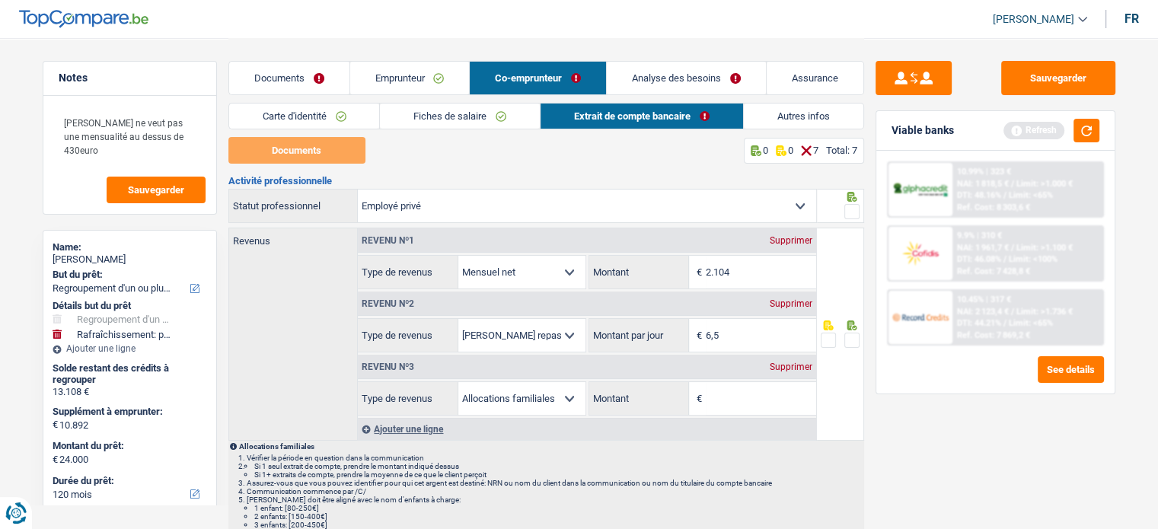
click at [801, 370] on div "Supprimer" at bounding box center [791, 366] width 50 height 9
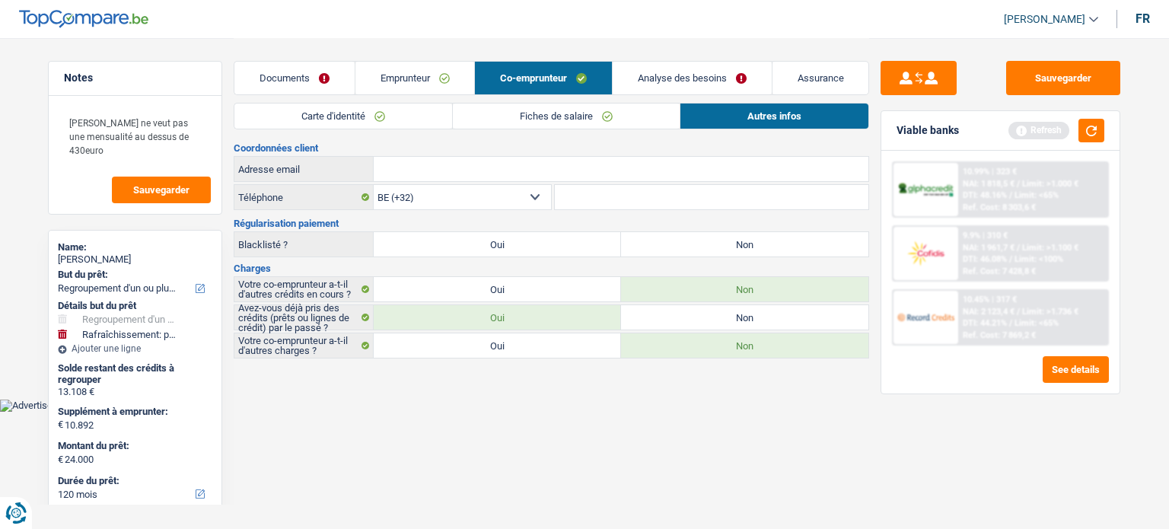
click at [532, 119] on link "Fiches de salaire" at bounding box center [566, 116] width 227 height 25
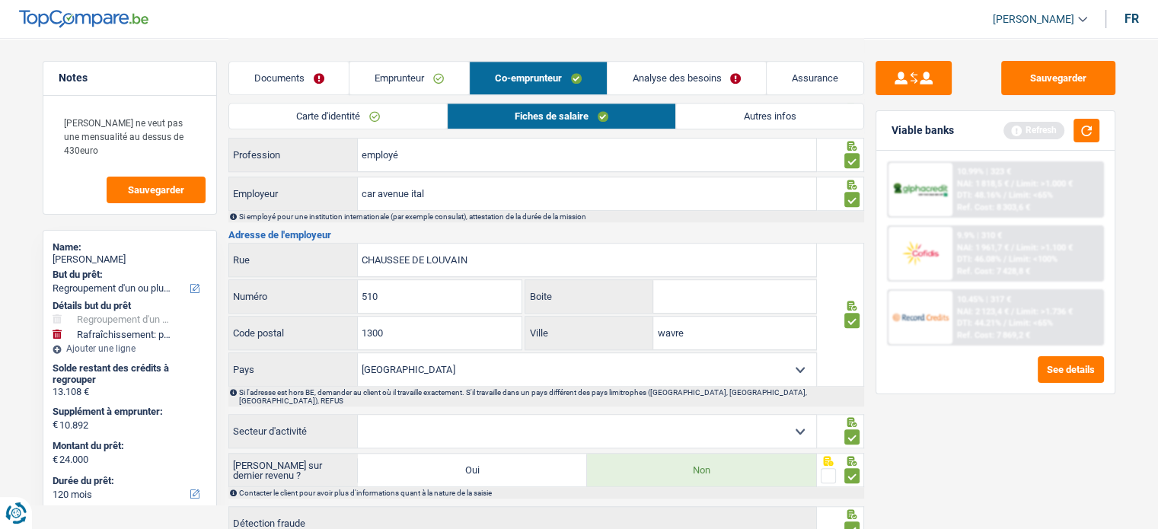
scroll to position [1142, 0]
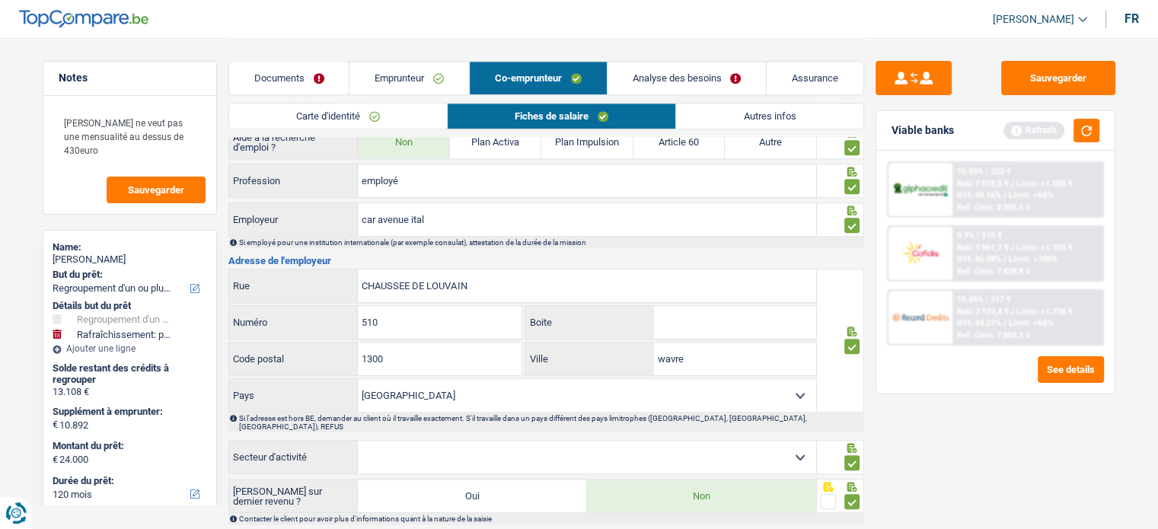
click at [686, 65] on link "Analyse des besoins" at bounding box center [686, 78] width 159 height 33
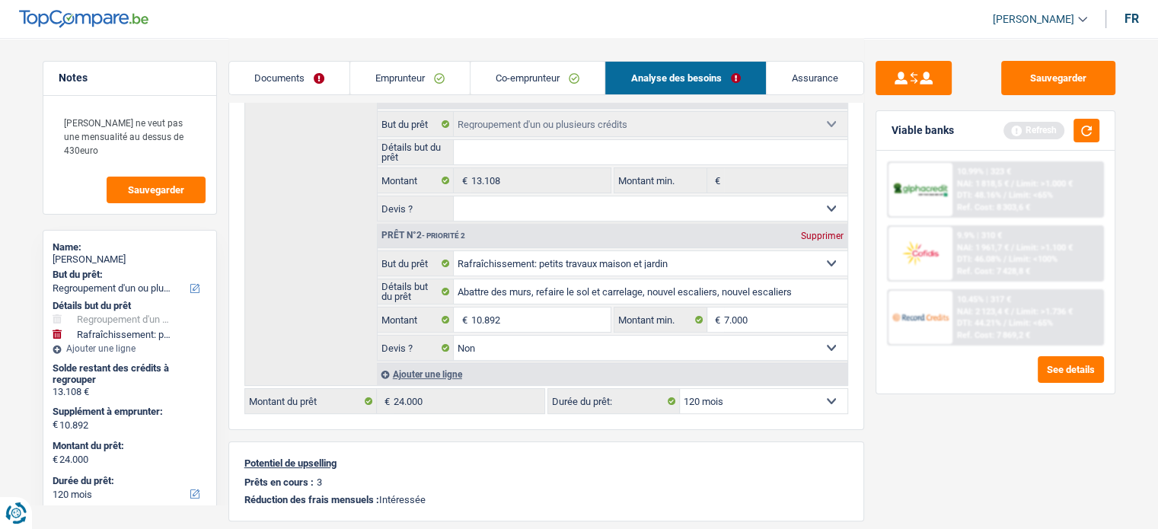
scroll to position [181, 0]
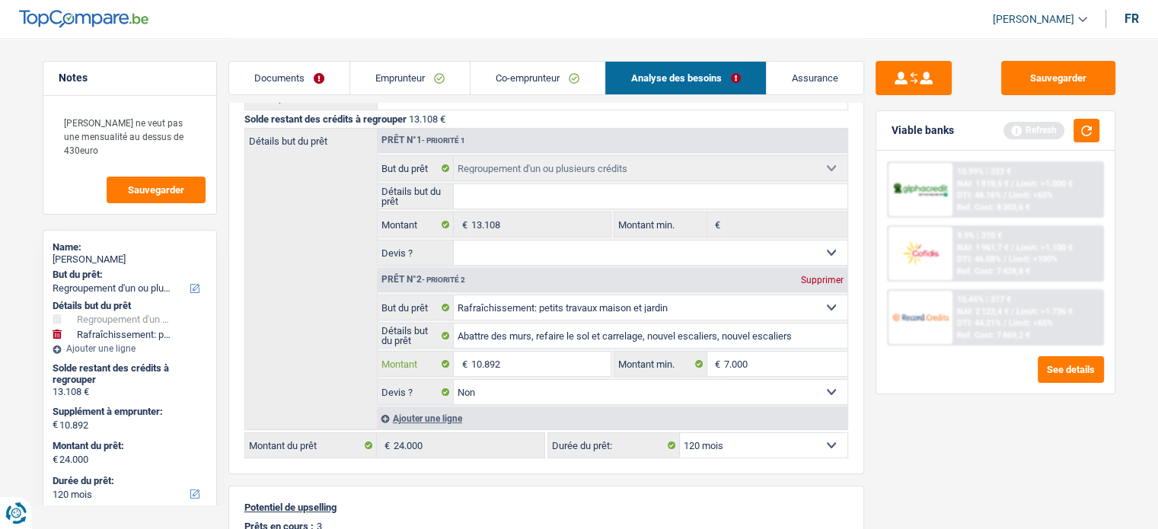
click at [476, 361] on input "10.892" at bounding box center [539, 364] width 139 height 24
type input "20.892"
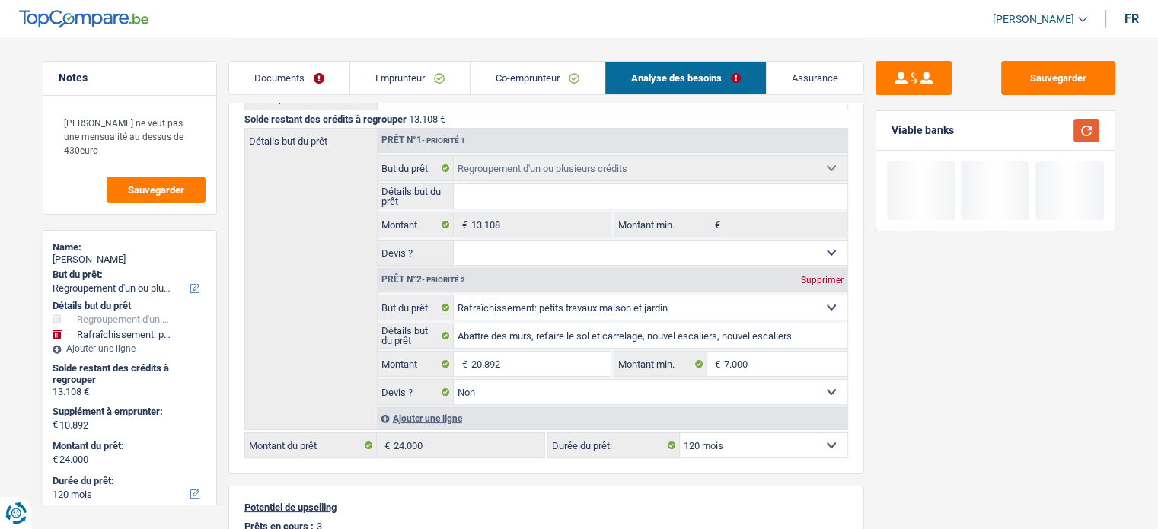
type input "20.892"
type input "34.000"
click at [1084, 137] on button "button" at bounding box center [1086, 131] width 26 height 24
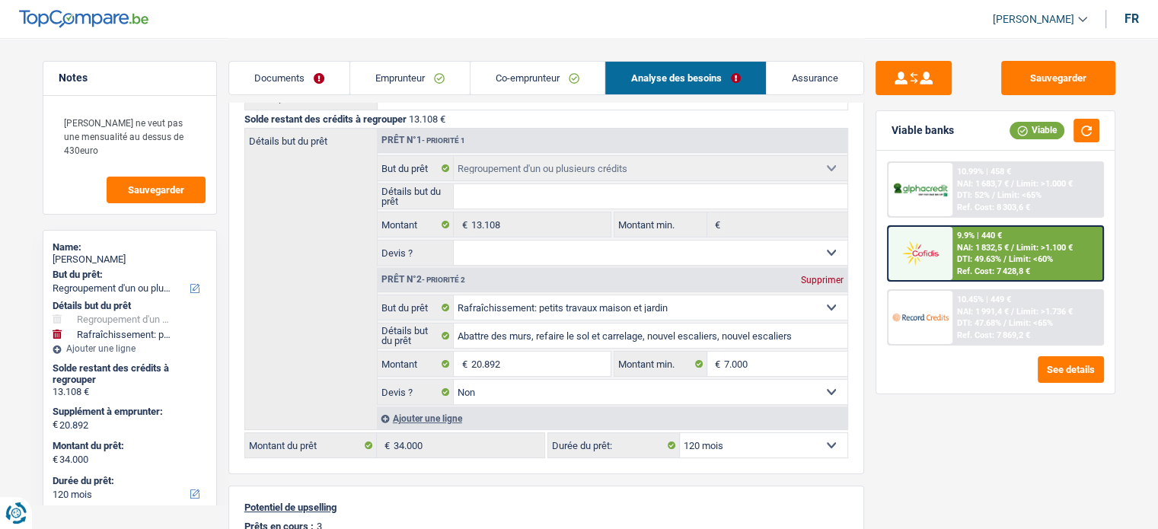
click at [989, 256] on span "DTI: 49.63%" at bounding box center [979, 259] width 44 height 10
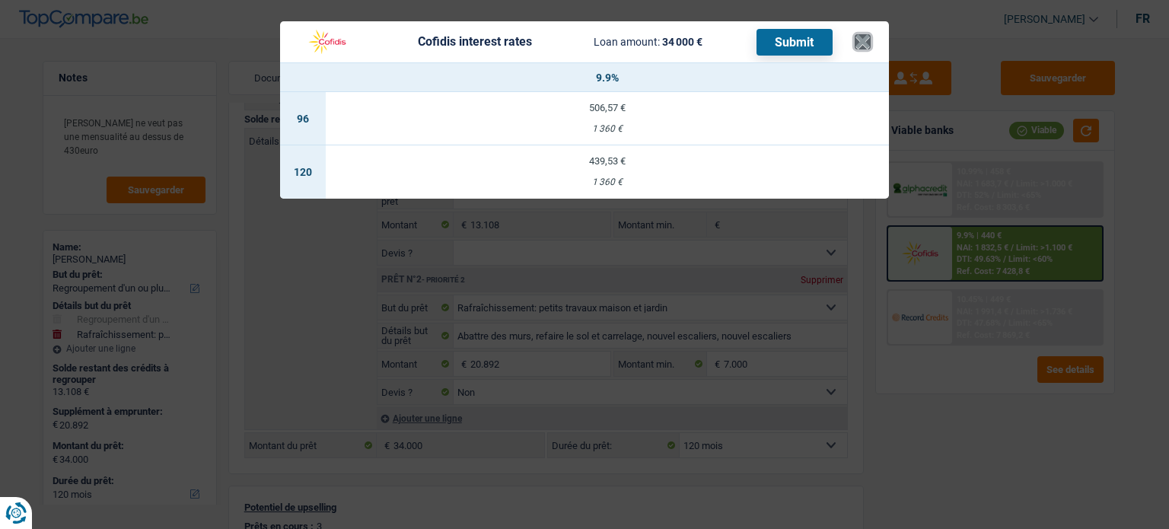
click at [861, 42] on button "×" at bounding box center [863, 41] width 16 height 15
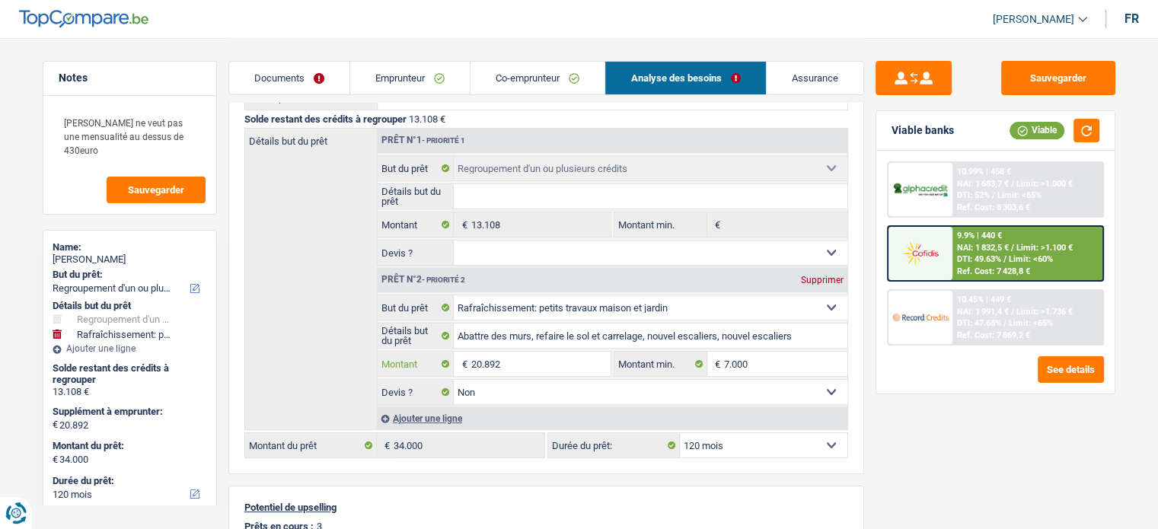
click at [482, 356] on input "20.892" at bounding box center [539, 364] width 139 height 24
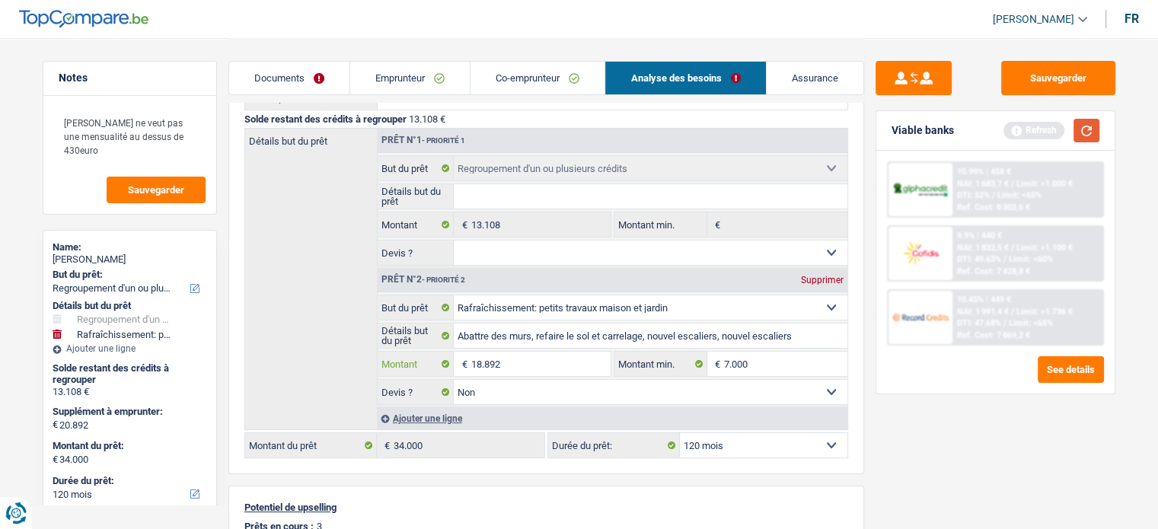
type input "18.892"
type input "32.000"
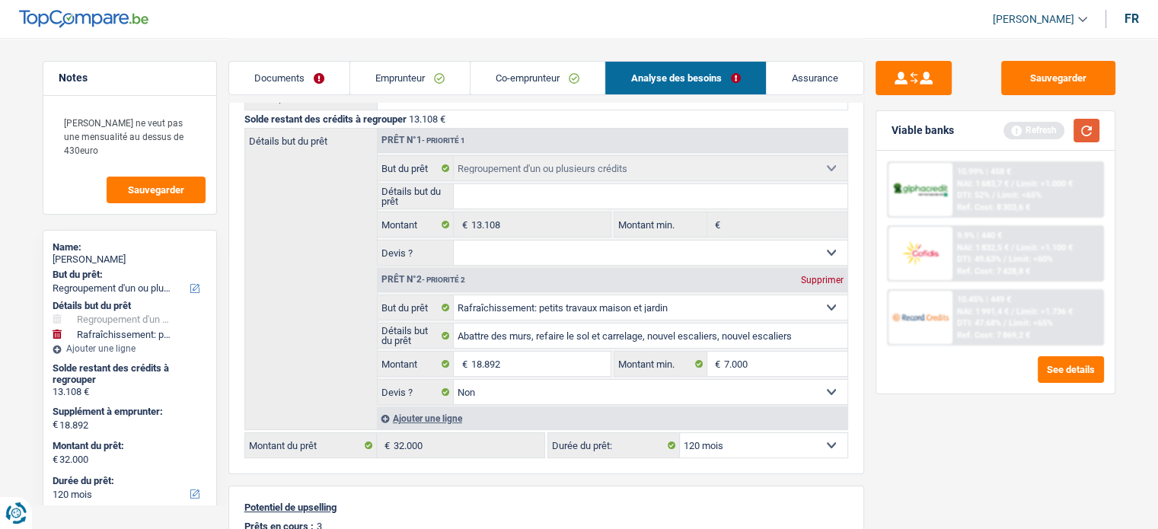
click at [1077, 140] on button "button" at bounding box center [1086, 131] width 26 height 24
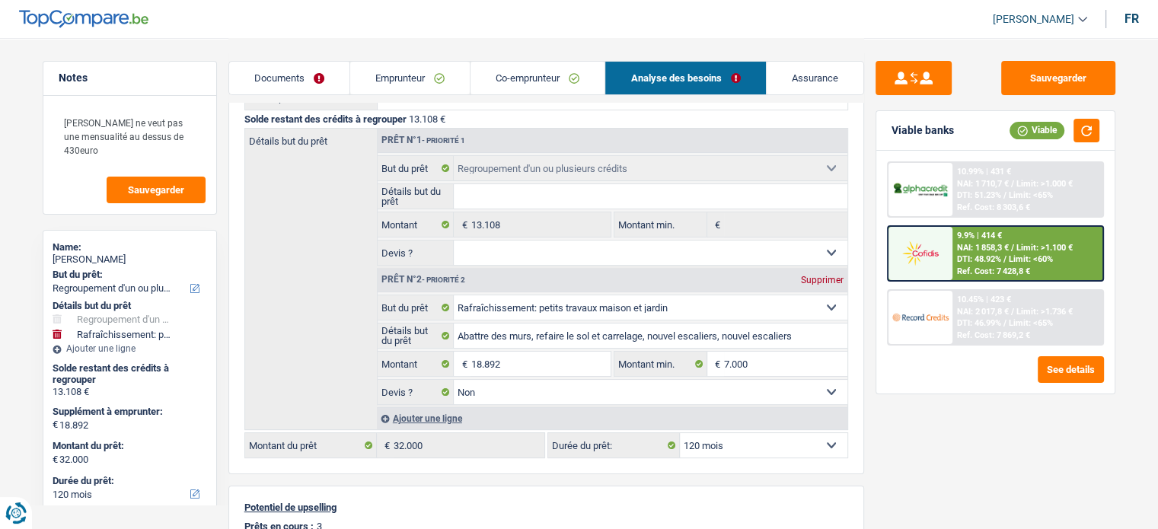
click at [986, 246] on span "NAI: 1 858,3 €" at bounding box center [983, 248] width 52 height 10
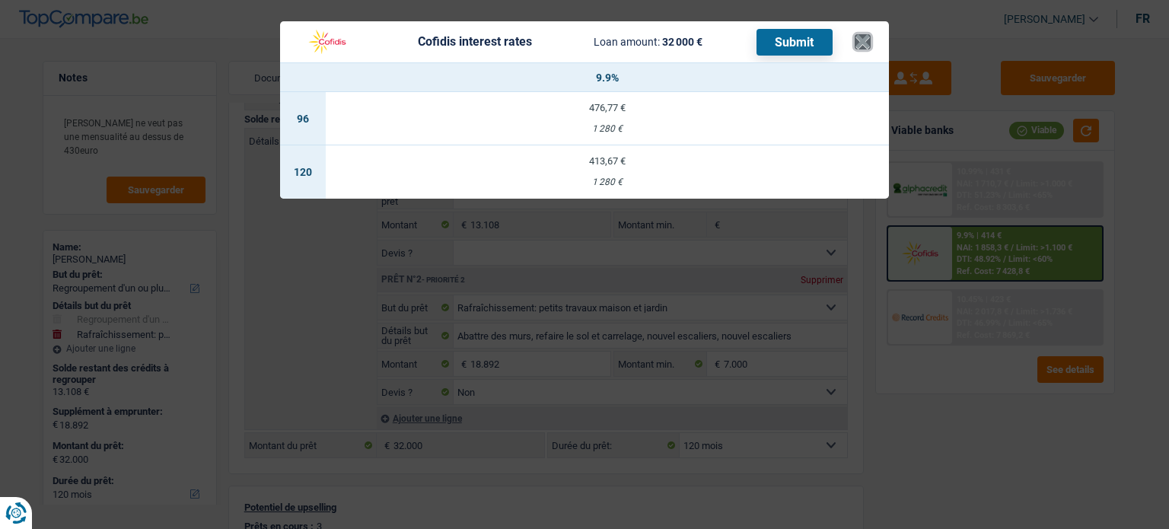
click at [863, 44] on button "×" at bounding box center [863, 41] width 16 height 15
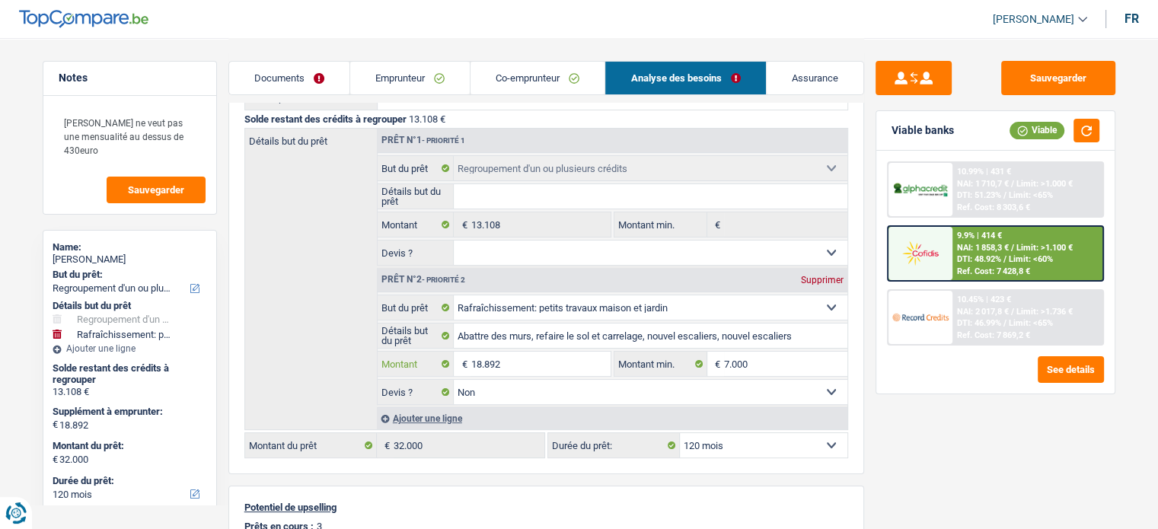
click at [480, 360] on input "18.892" at bounding box center [539, 364] width 139 height 24
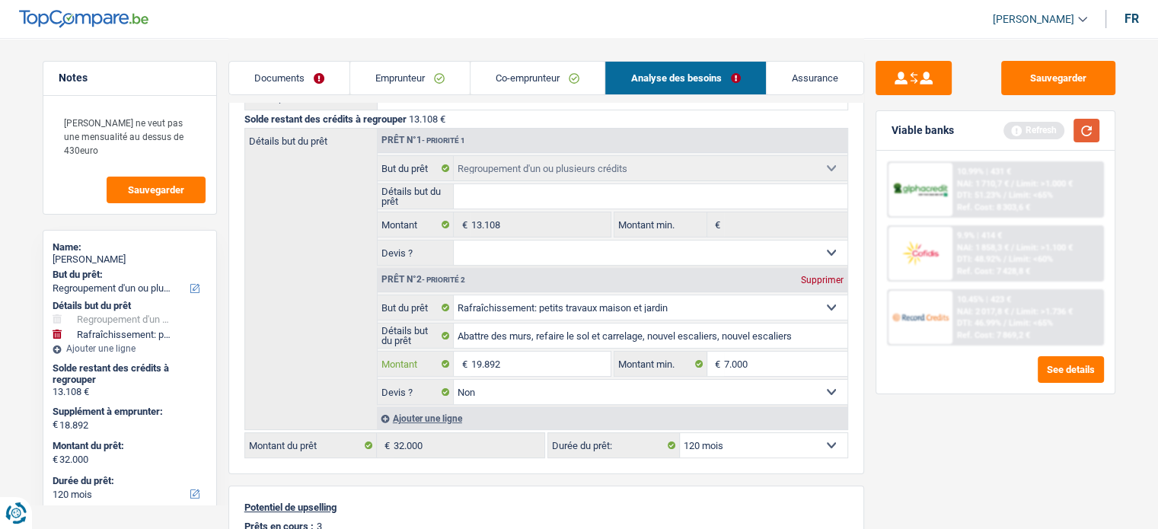
type input "19.892"
type input "33.000"
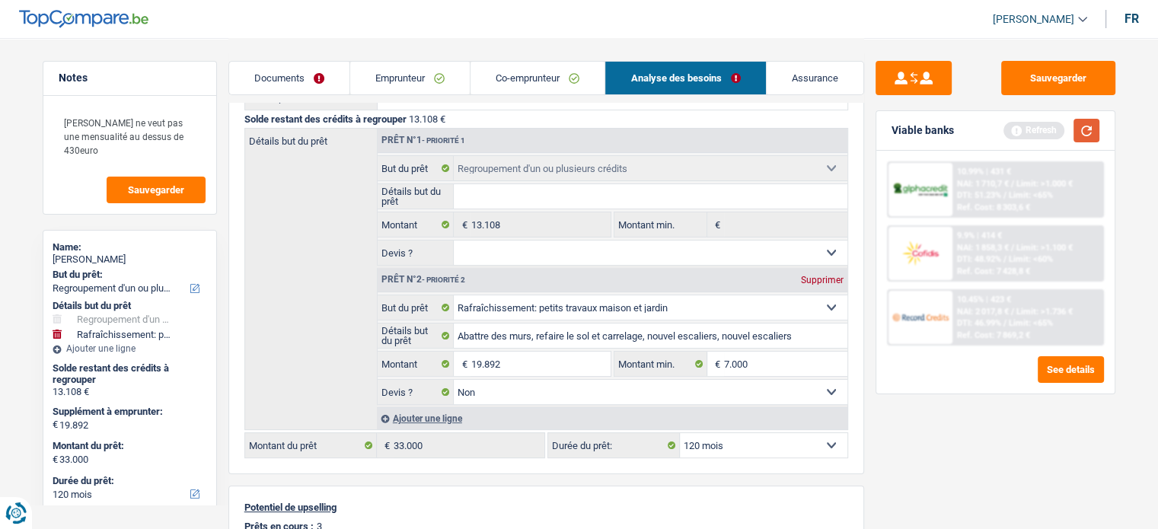
click at [1084, 136] on button "button" at bounding box center [1086, 131] width 26 height 24
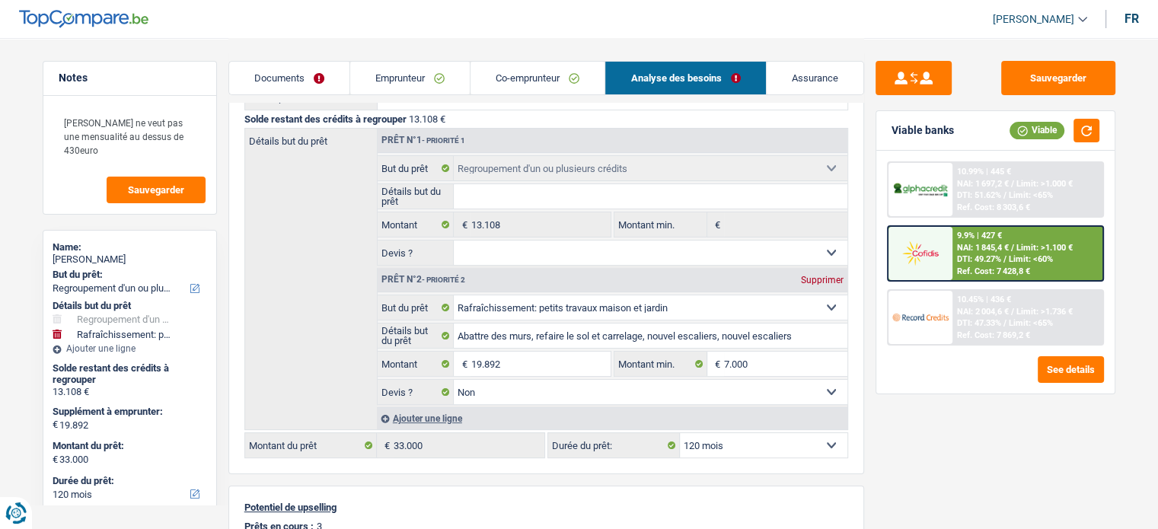
click at [1002, 243] on span "NAI: 1 845,4 €" at bounding box center [983, 248] width 52 height 10
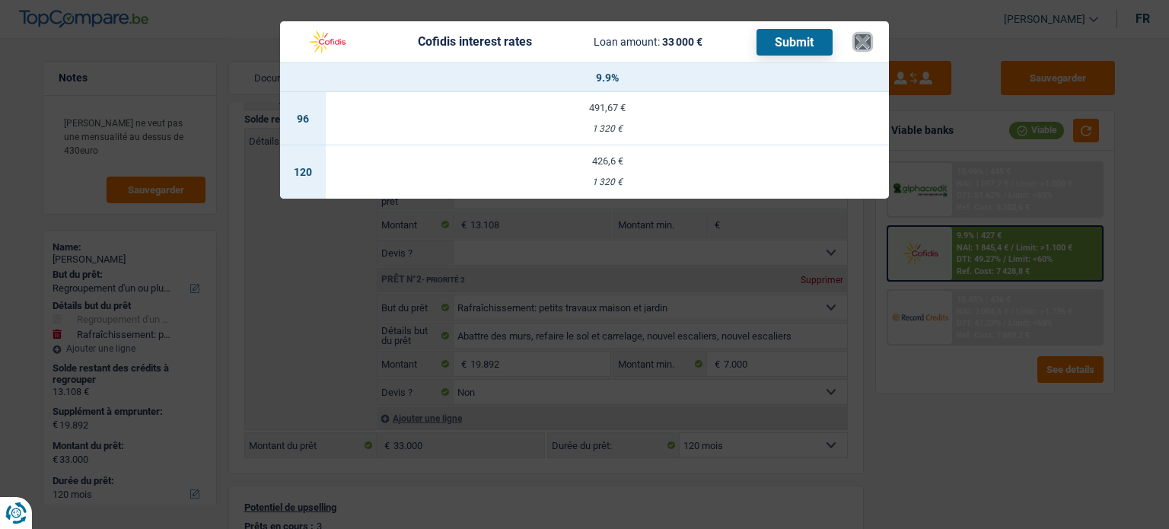
click at [867, 48] on button "×" at bounding box center [863, 41] width 16 height 15
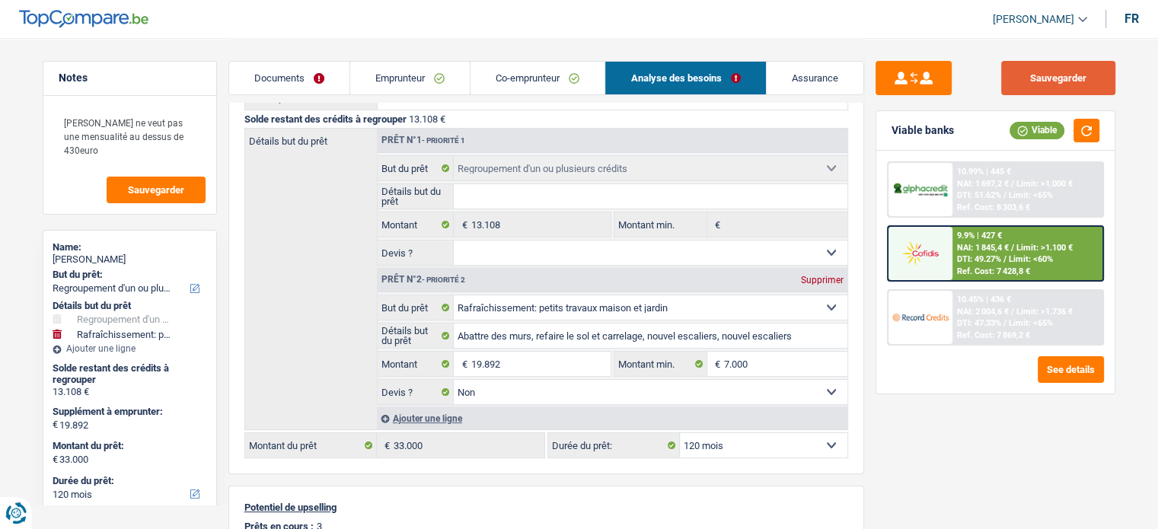
click at [1070, 75] on button "Sauvegarder" at bounding box center [1058, 78] width 114 height 34
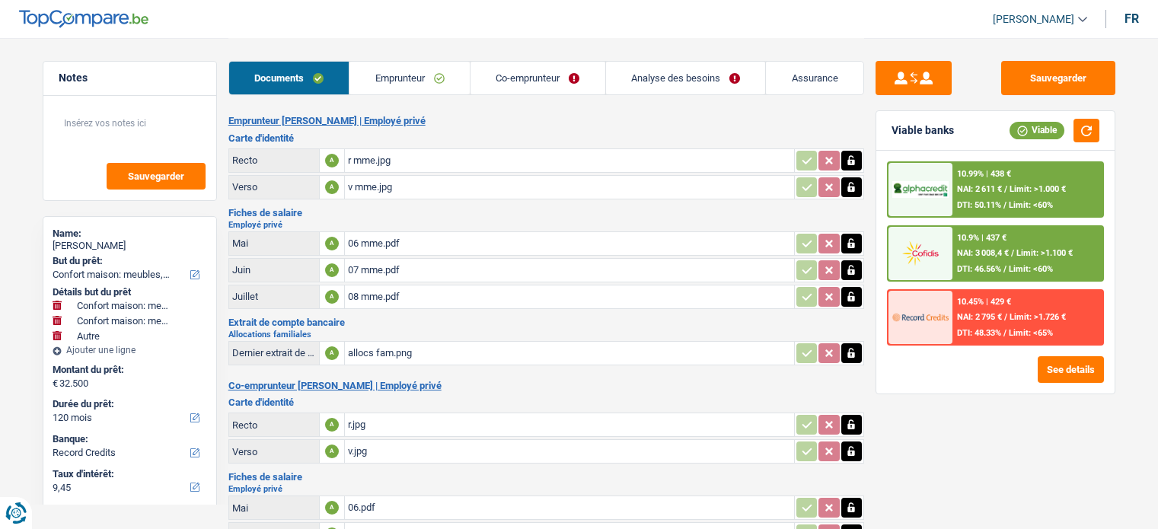
select select "household"
select select "other"
select select "120"
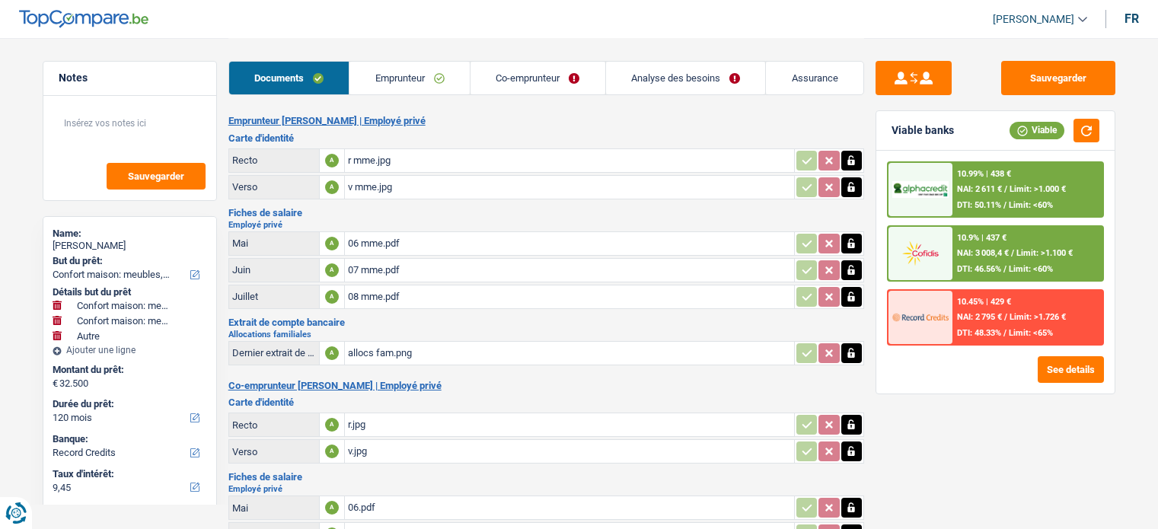
select select "record credits"
select select "120"
select select "84"
select select "household"
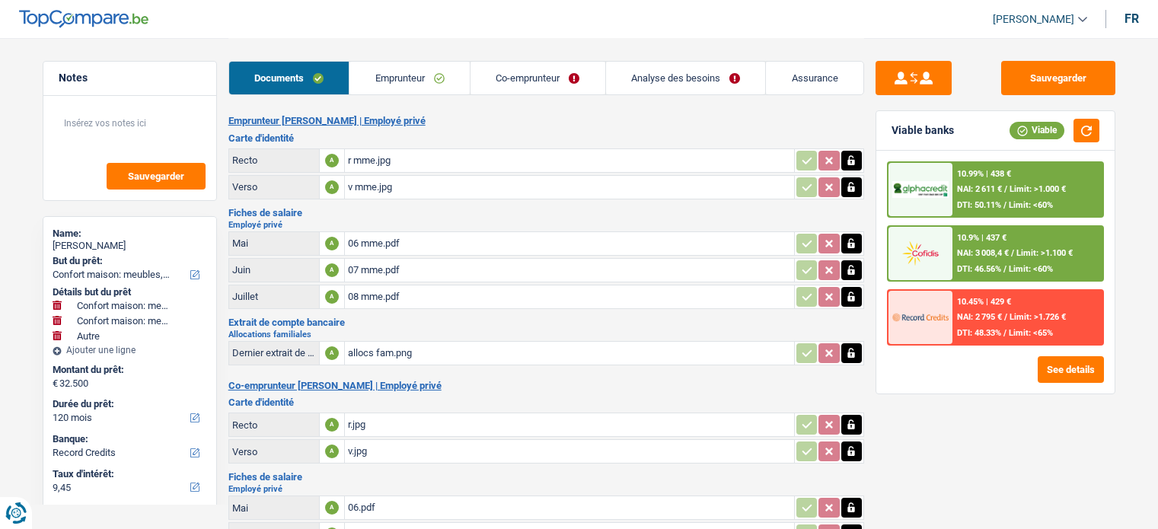
select select "household"
select select "other"
select select "120"
click at [572, 85] on link "Co-emprunteur" at bounding box center [537, 78] width 135 height 33
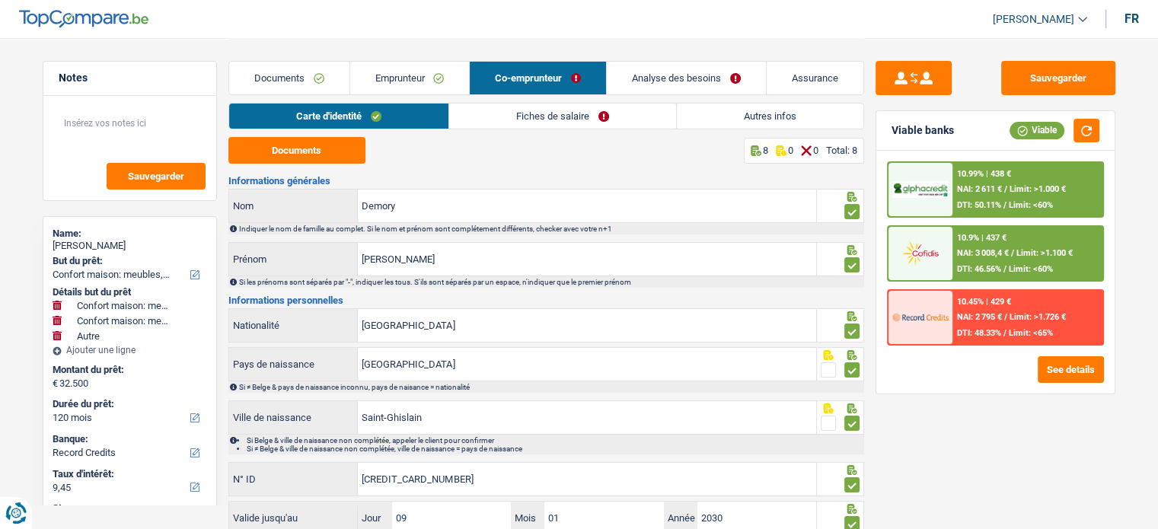
click at [636, 106] on link "Fiches de salaire" at bounding box center [562, 116] width 227 height 25
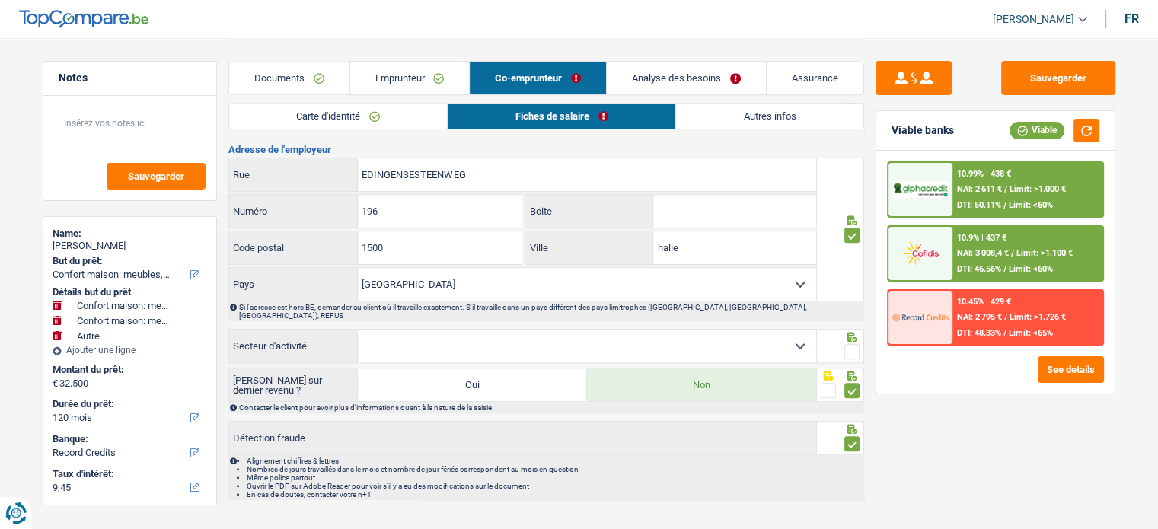
click at [852, 344] on span at bounding box center [851, 351] width 15 height 15
click at [0, 0] on input "radio" at bounding box center [0, 0] width 0 height 0
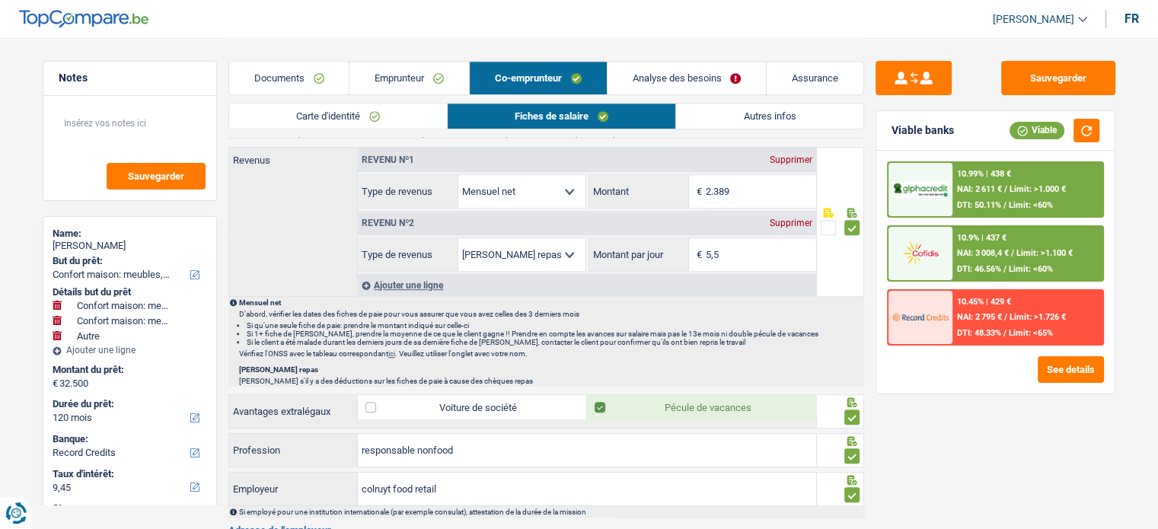
click at [683, 78] on link "Analyse des besoins" at bounding box center [686, 78] width 159 height 33
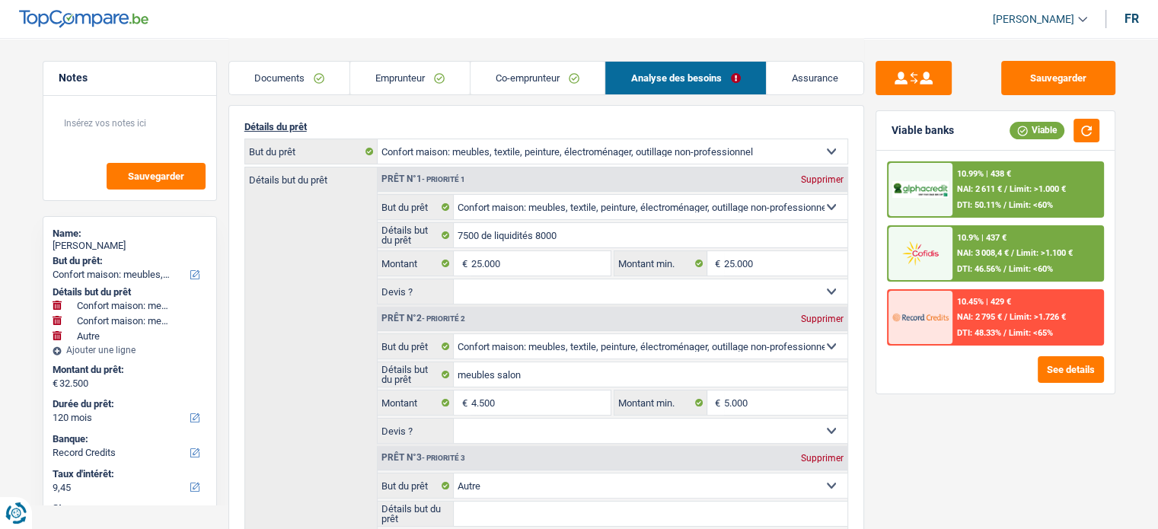
scroll to position [304, 0]
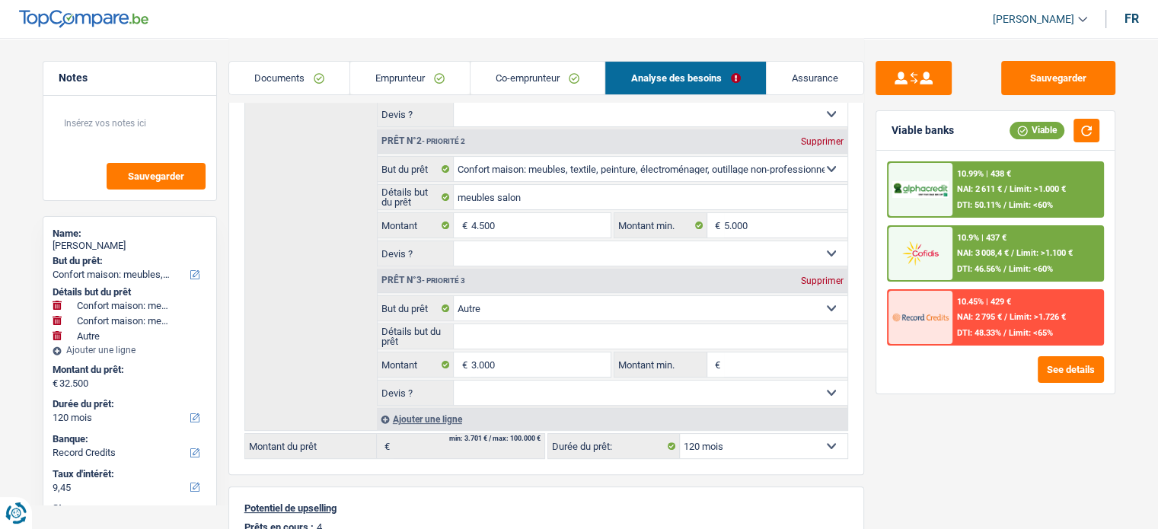
click at [816, 276] on div "Supprimer" at bounding box center [822, 280] width 50 height 9
type input "29.500"
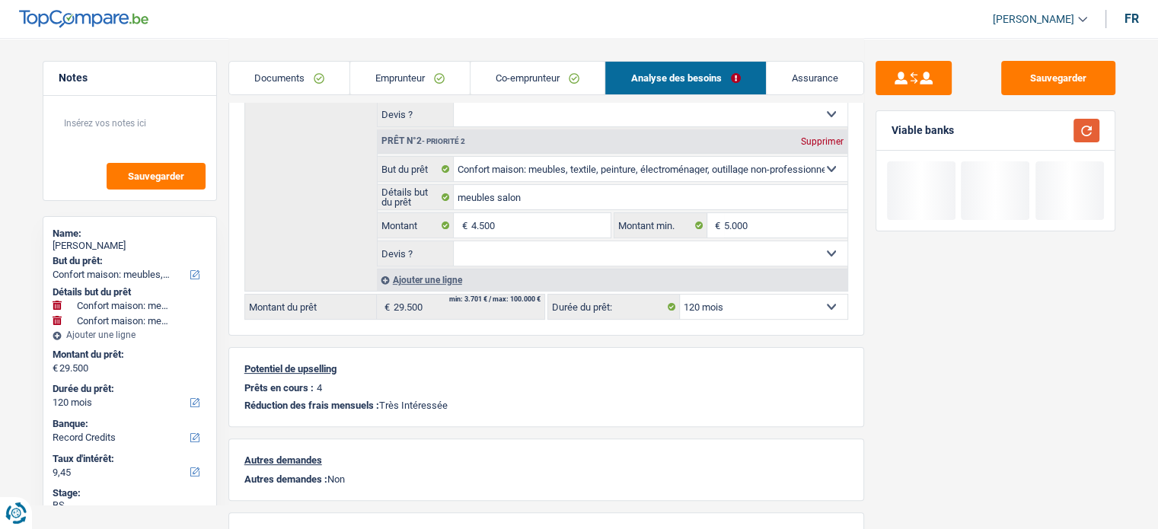
click at [1086, 131] on button "button" at bounding box center [1086, 131] width 26 height 24
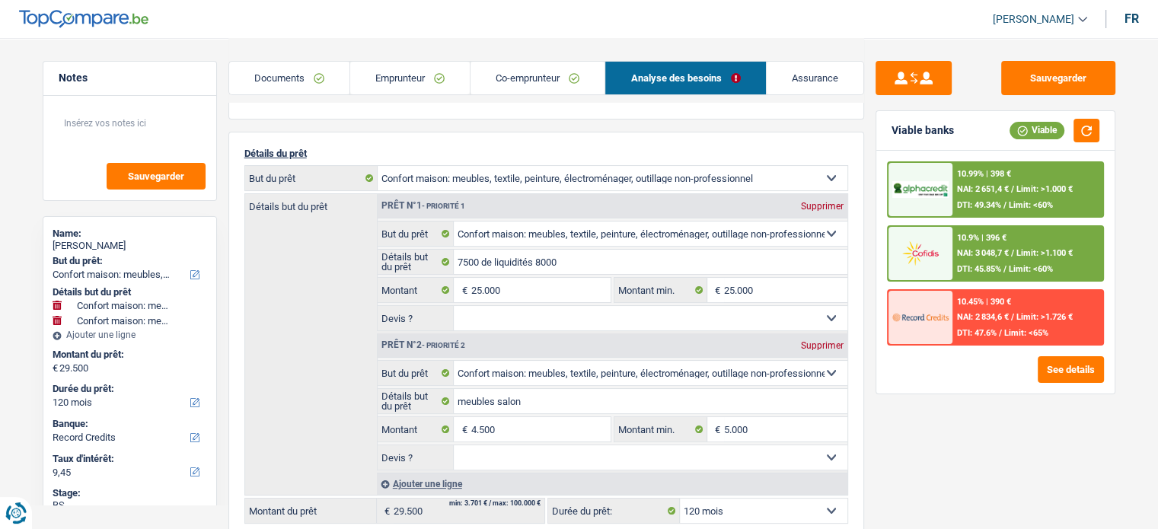
scroll to position [76, 0]
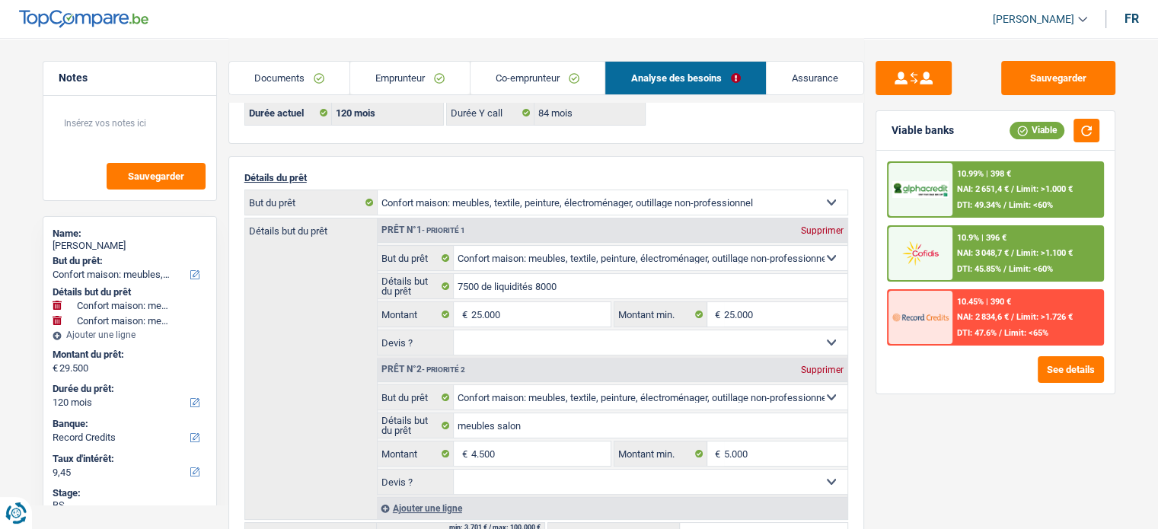
click at [396, 86] on link "Emprunteur" at bounding box center [409, 78] width 119 height 33
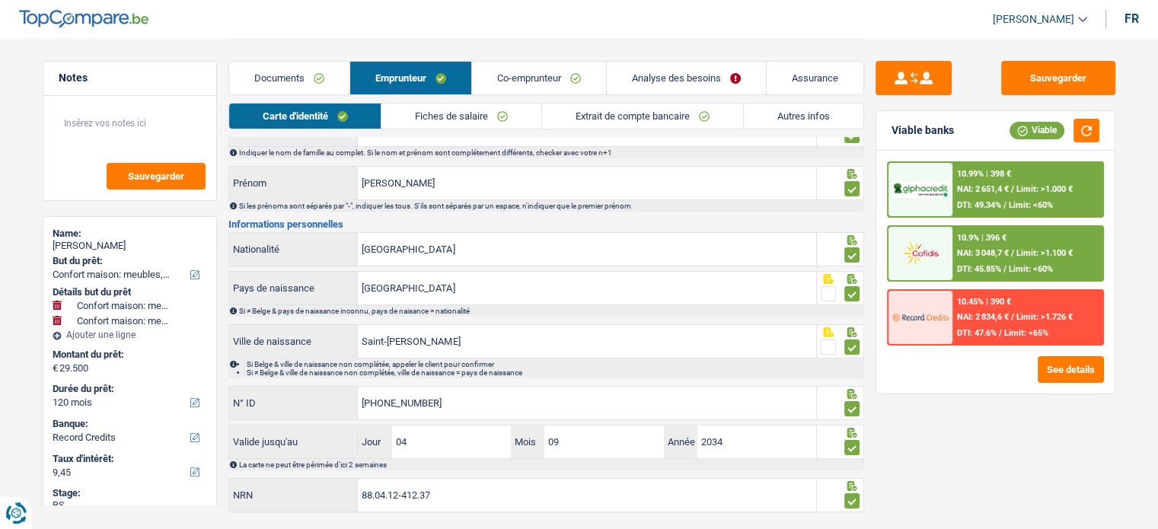
click at [795, 115] on link "Autres infos" at bounding box center [803, 116] width 119 height 25
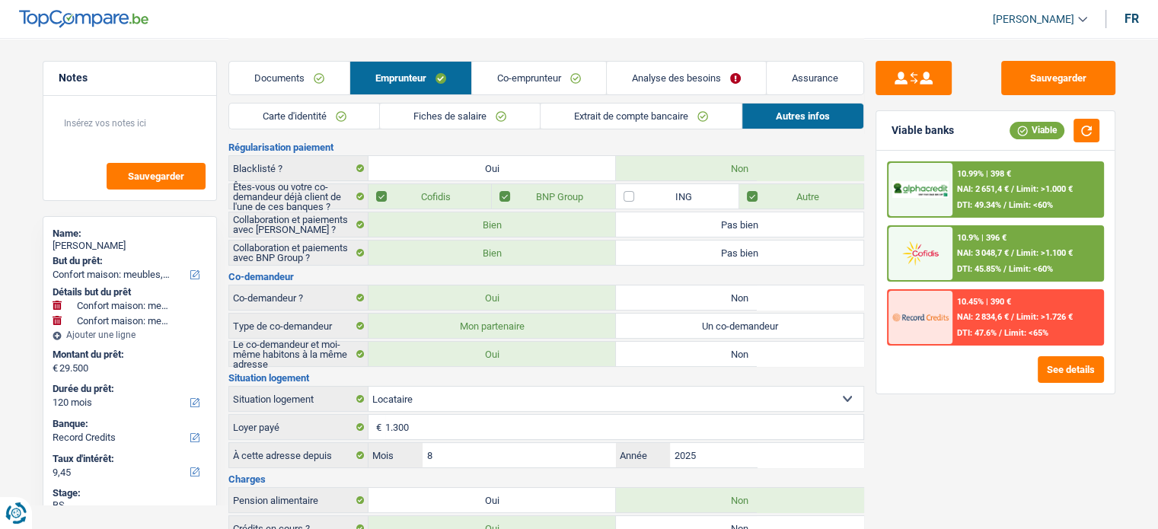
click at [546, 82] on link "Co-emprunteur" at bounding box center [539, 78] width 134 height 33
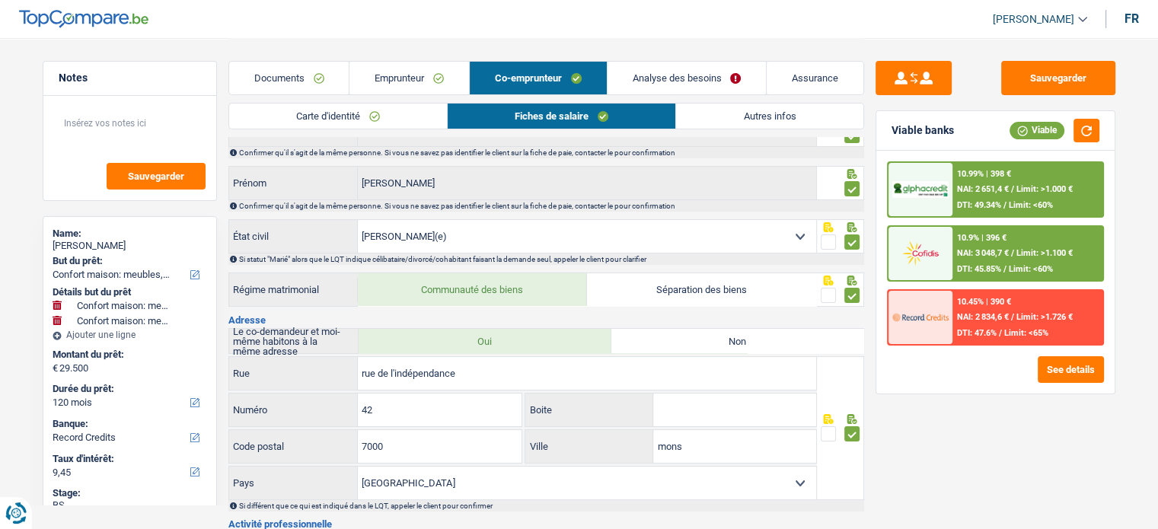
click at [741, 121] on link "Autres infos" at bounding box center [769, 116] width 186 height 25
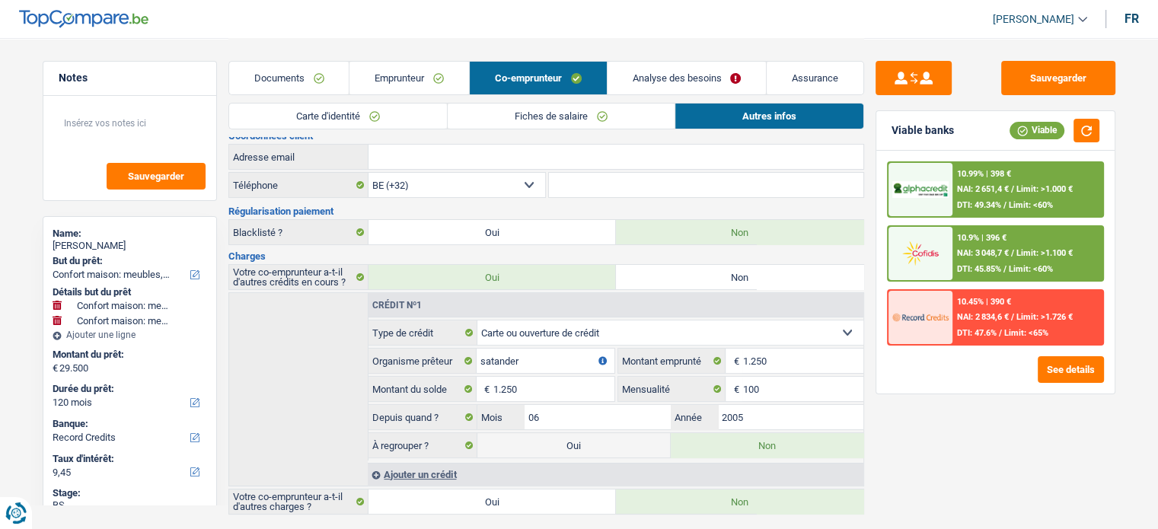
scroll to position [0, 0]
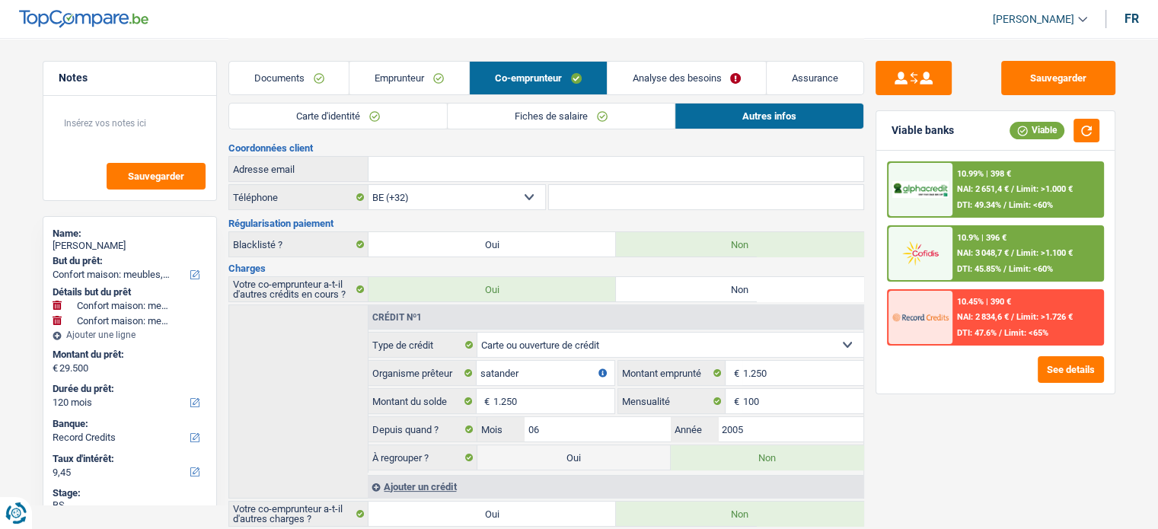
click at [414, 81] on link "Emprunteur" at bounding box center [408, 78] width 119 height 33
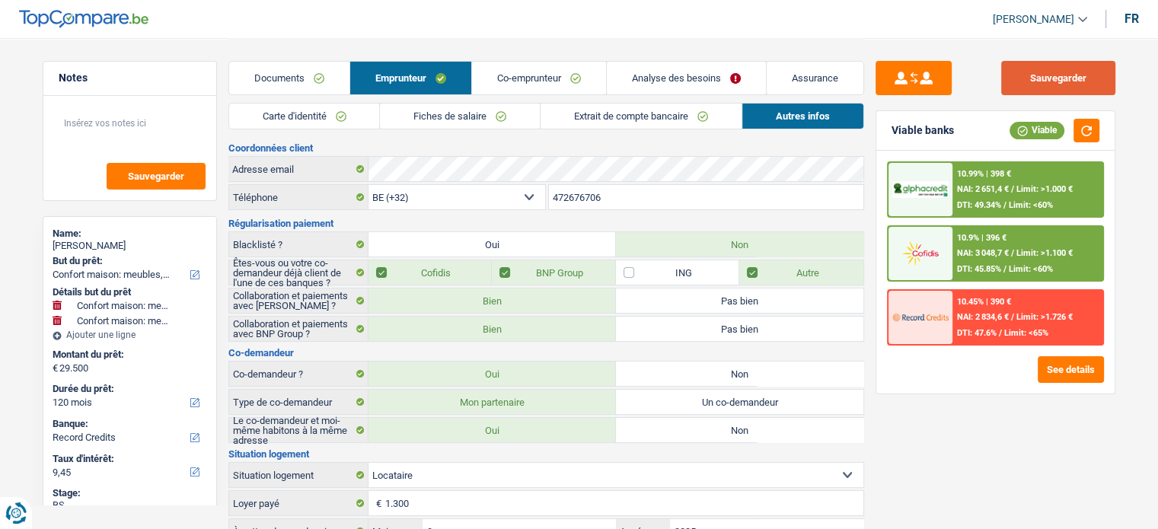
click at [1058, 70] on button "Sauvegarder" at bounding box center [1058, 78] width 114 height 34
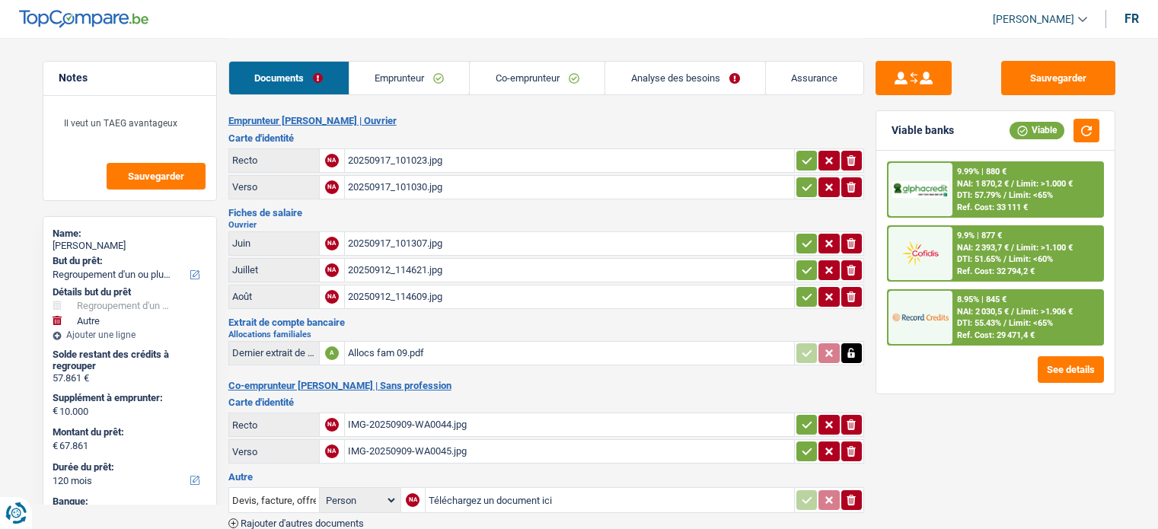
select select "refinancing"
select select "other"
select select "120"
select select "record credits"
